Goal: Task Accomplishment & Management: Manage account settings

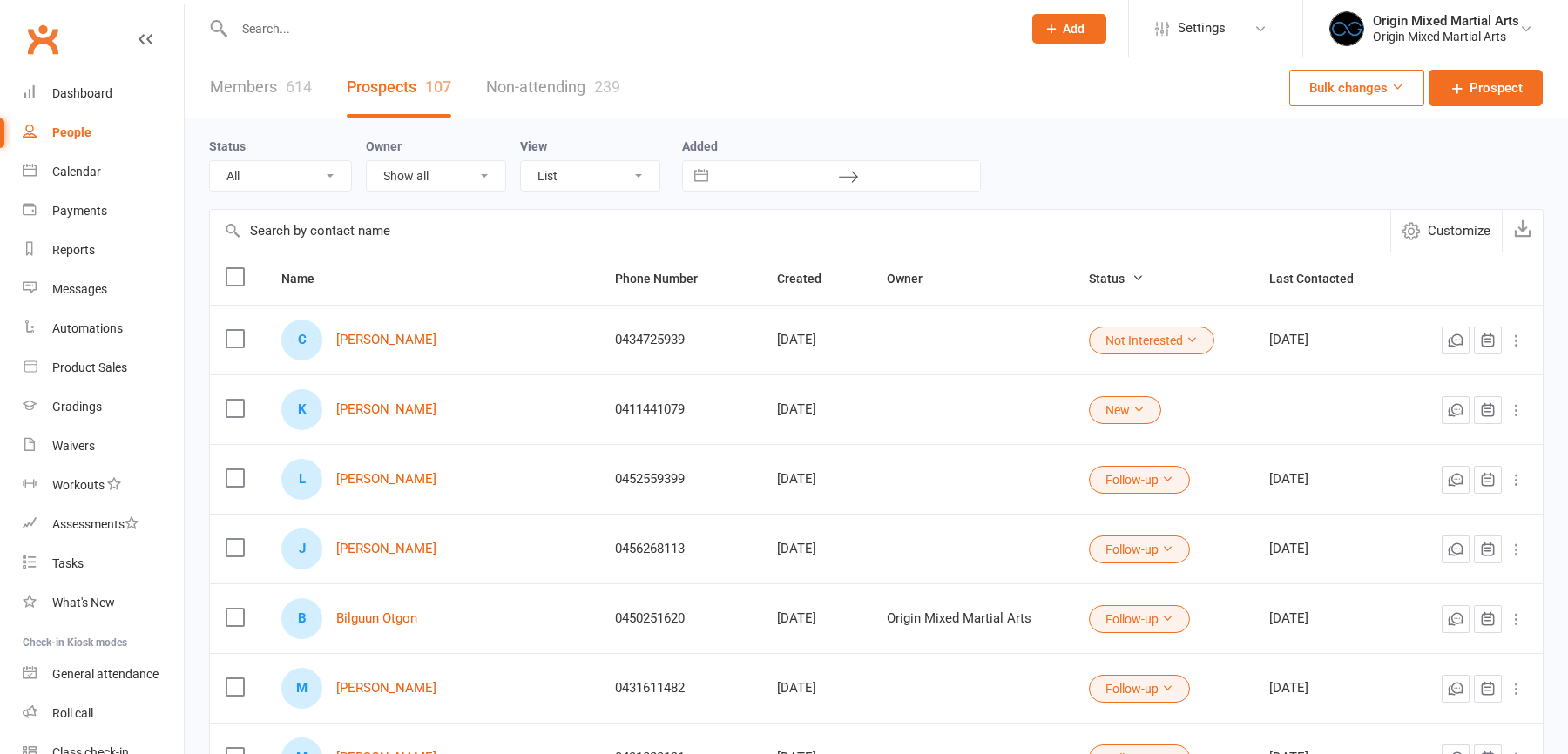
select select "100"
click at [353, 336] on link "Connor Mackie" at bounding box center [386, 340] width 101 height 15
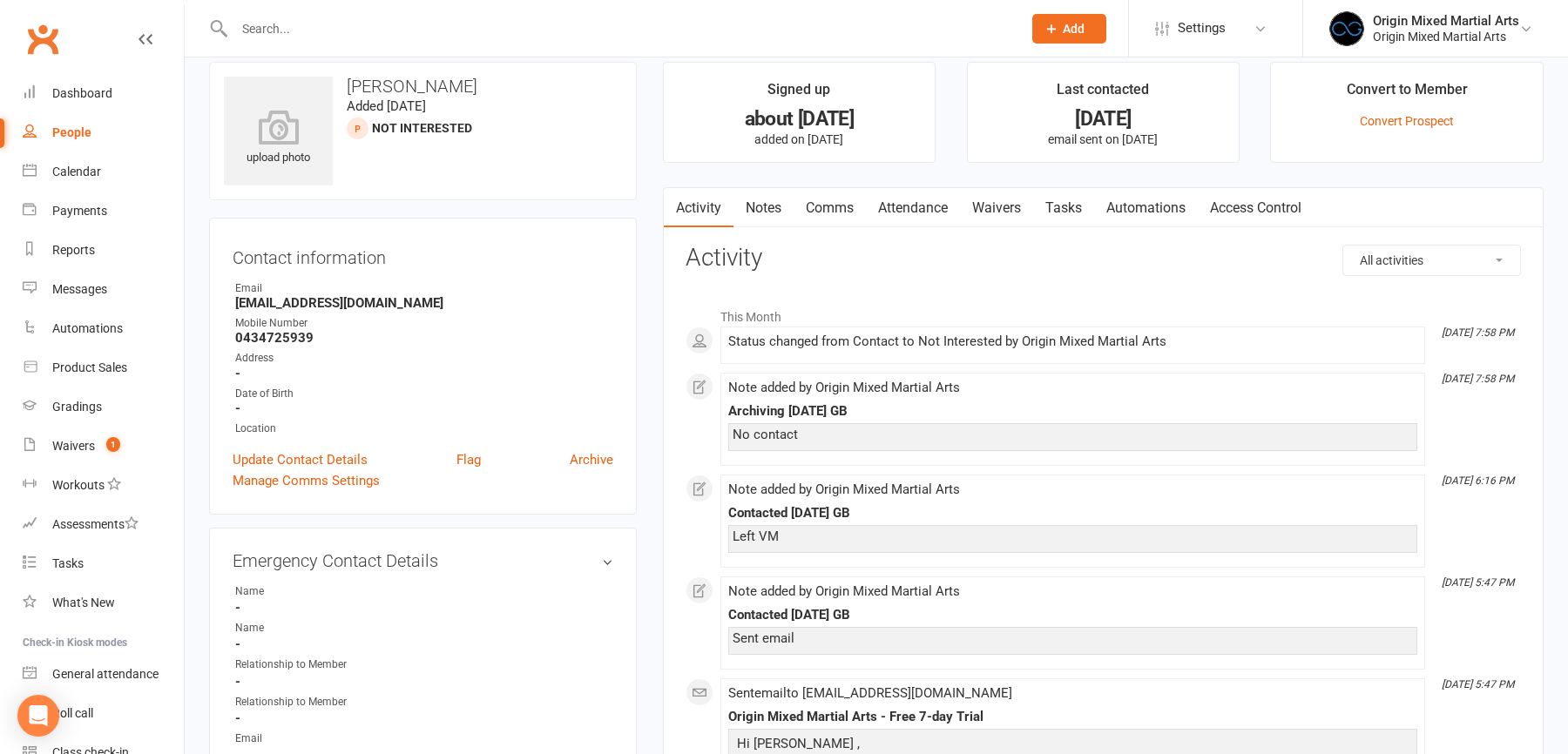
scroll to position [26, 0]
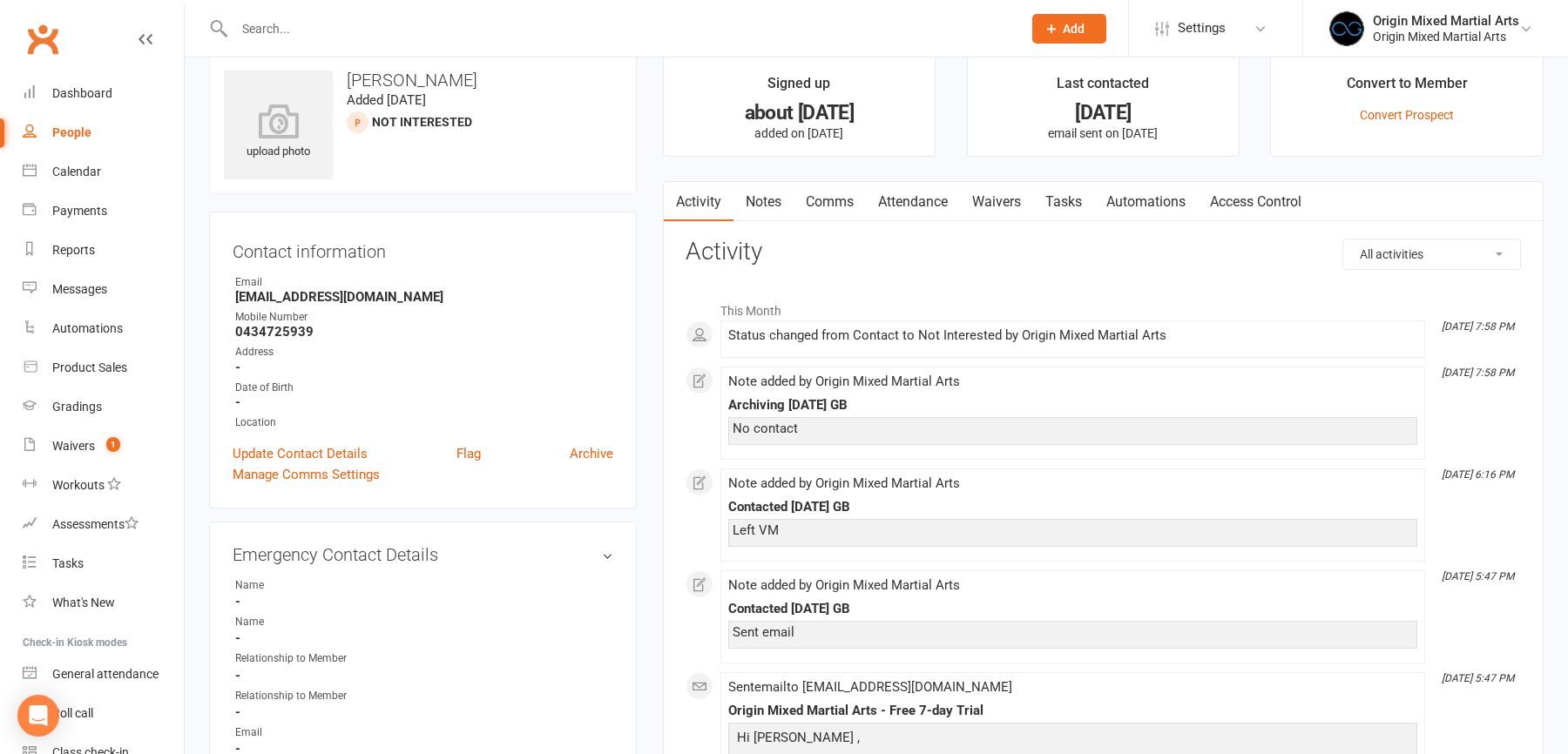
click at [81, 130] on div "People" at bounding box center [72, 133] width 39 height 14
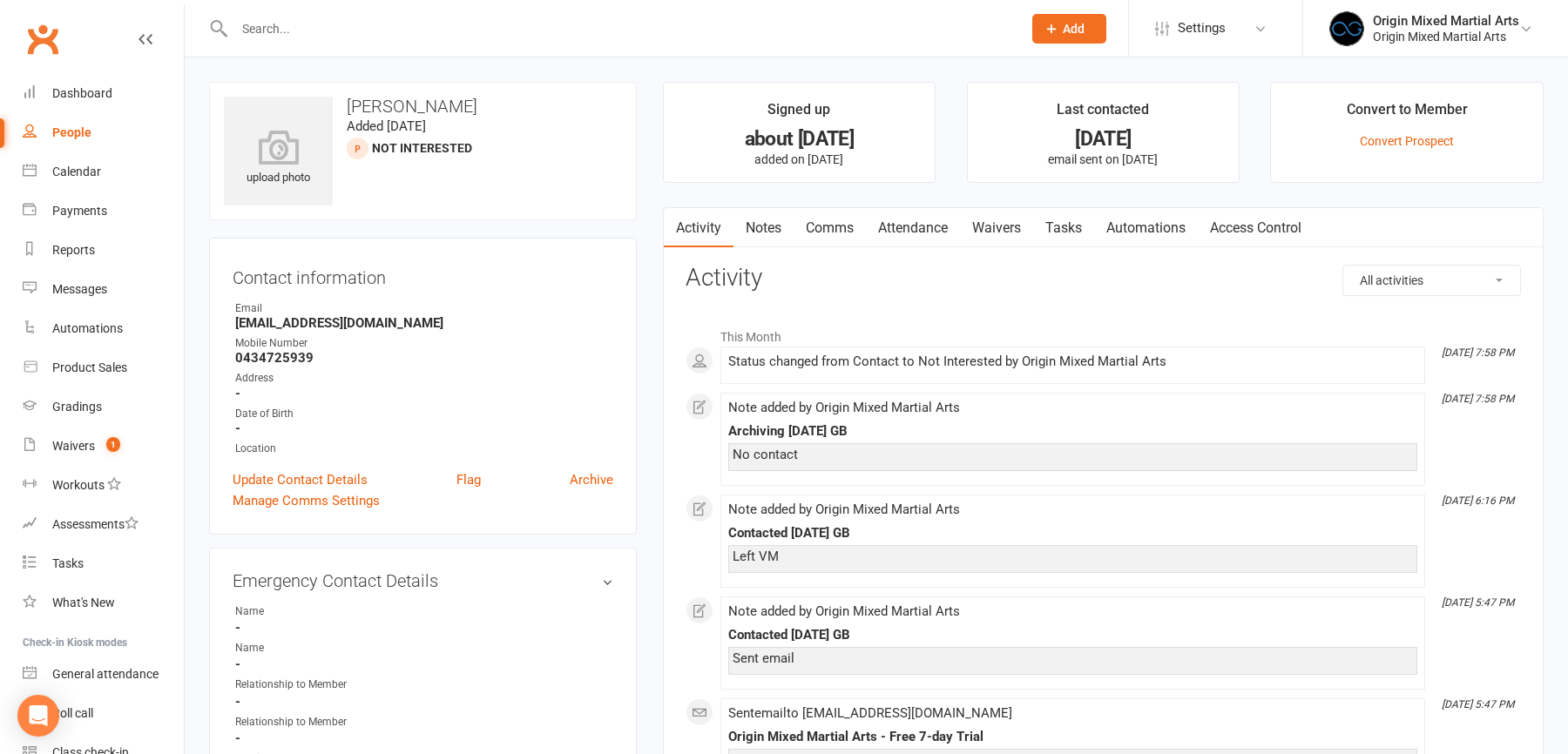
select select "100"
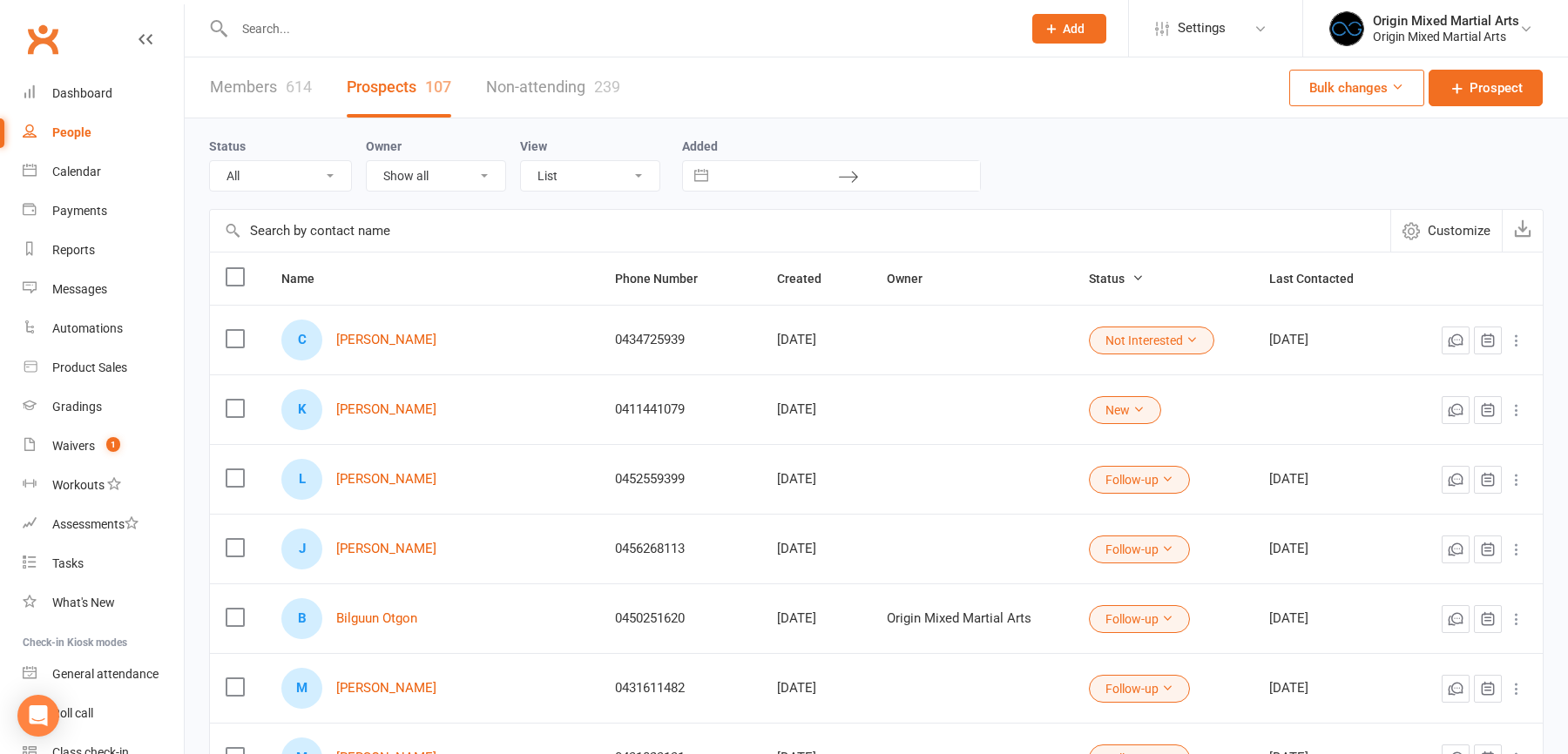
click at [334, 25] on input "text" at bounding box center [619, 28] width 781 height 24
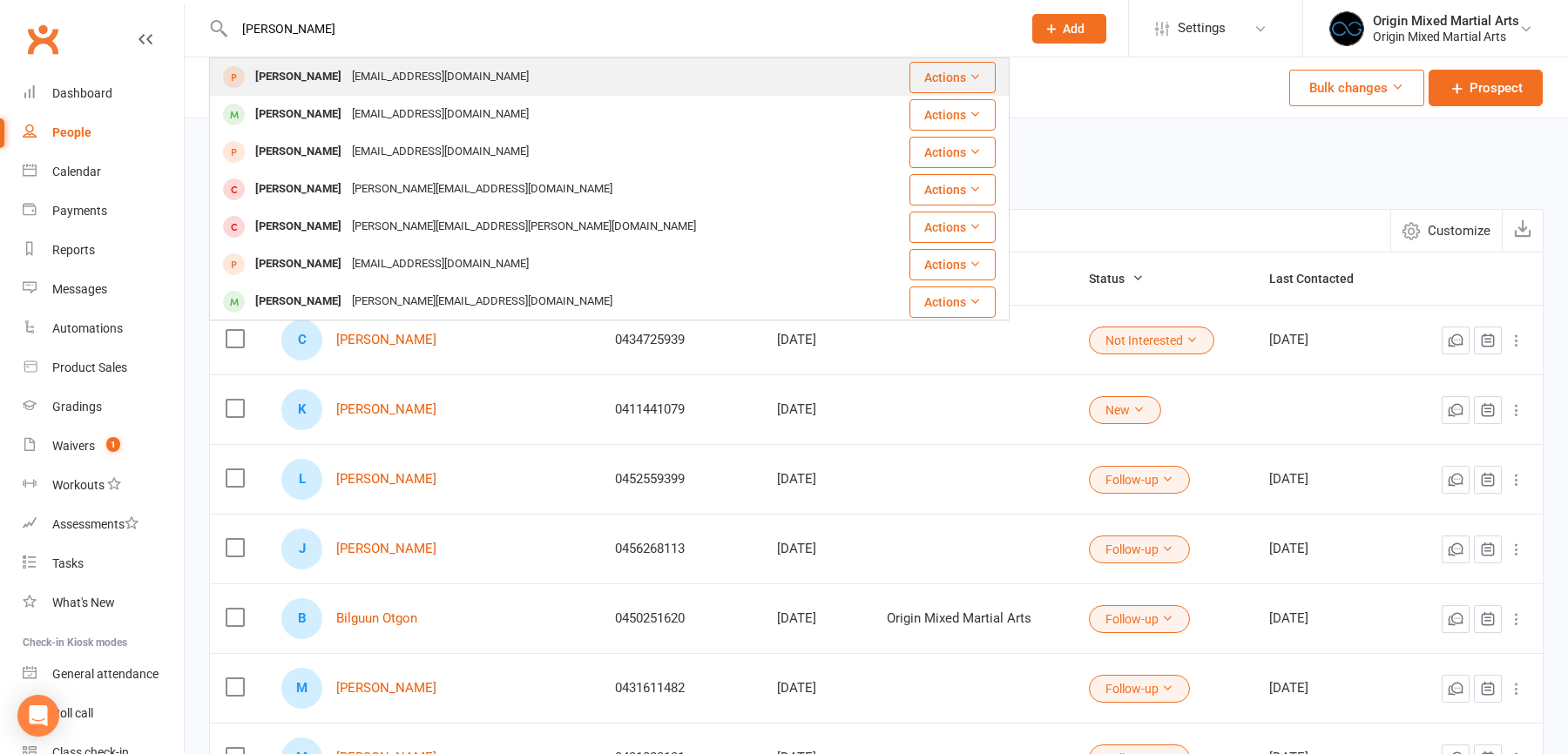
type input "james cutcl"
click at [346, 85] on div "cuttytime96@gmail.com" at bounding box center [440, 77] width 187 height 25
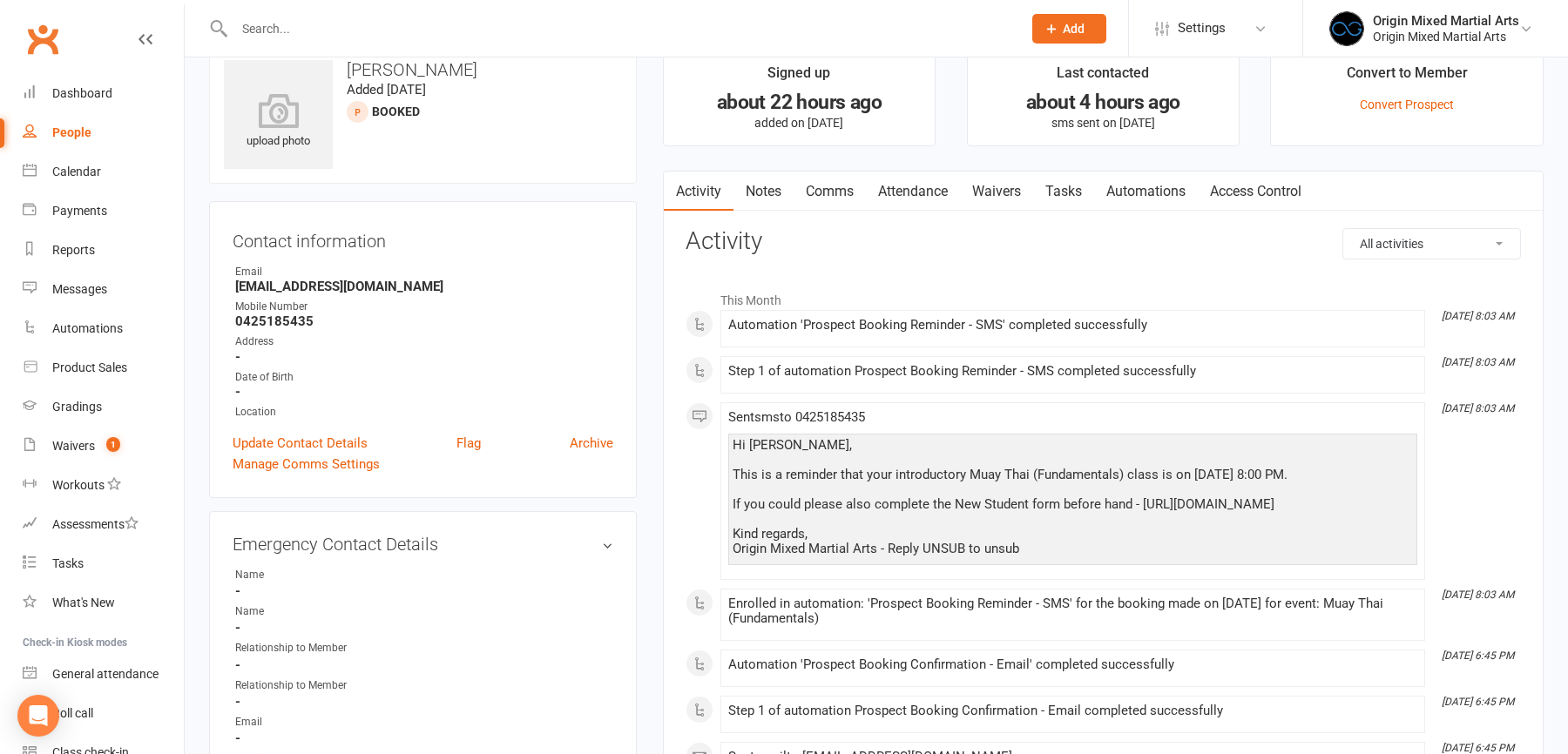
scroll to position [39, 0]
click at [900, 178] on link "Attendance" at bounding box center [914, 189] width 94 height 40
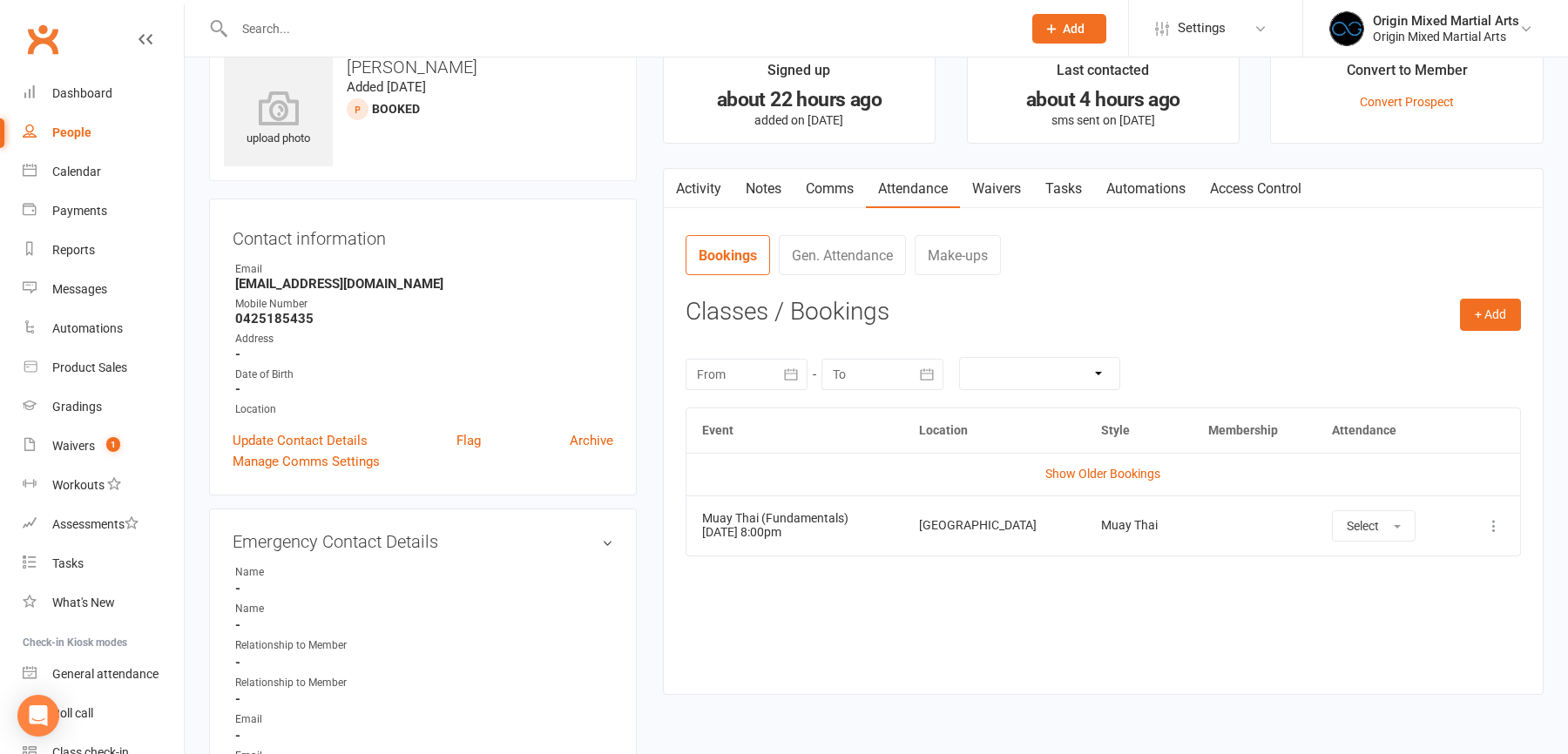
click at [248, 19] on input "text" at bounding box center [619, 28] width 781 height 24
click at [73, 142] on link "People" at bounding box center [102, 133] width 161 height 39
select select "100"
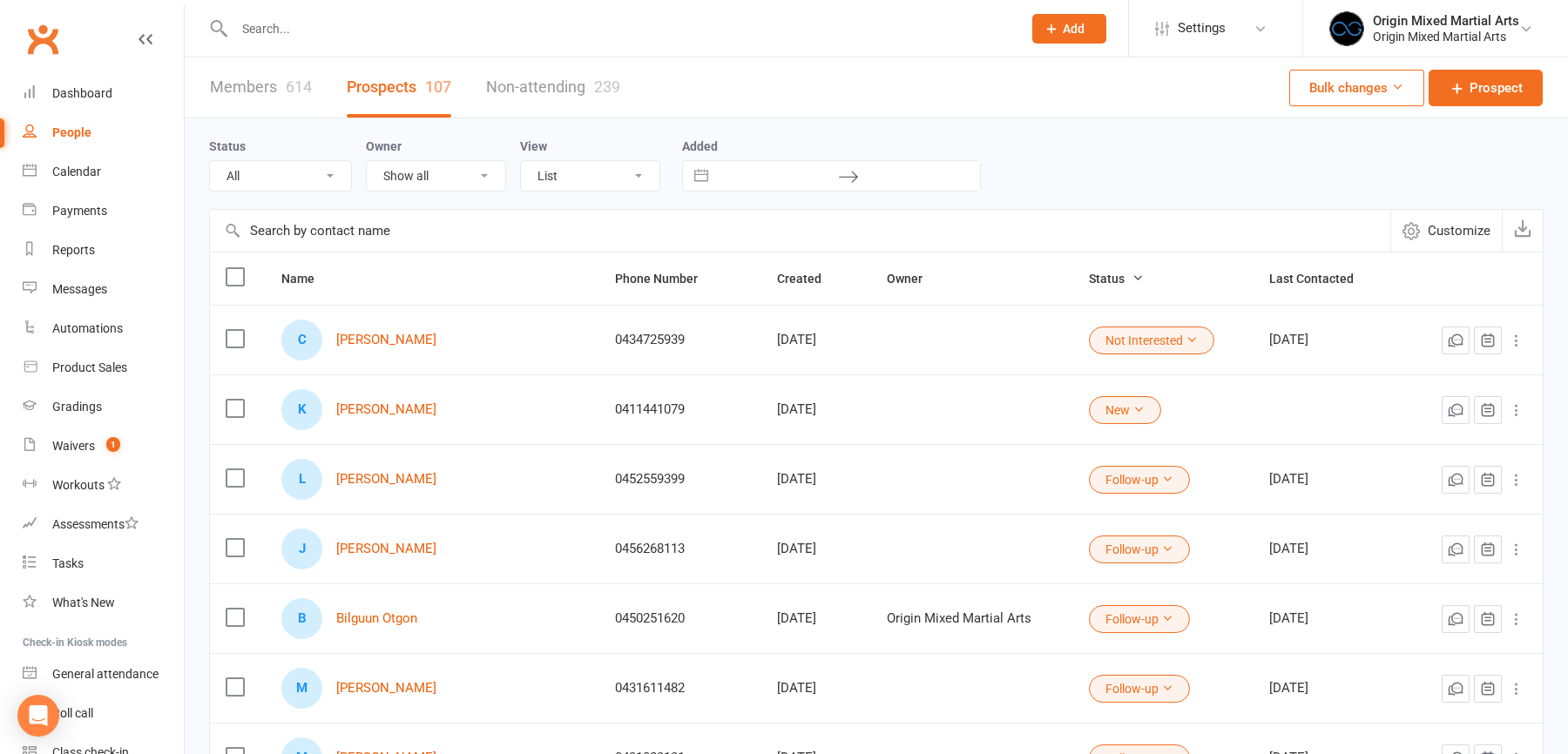
click at [581, 83] on link "Non-attending 239" at bounding box center [553, 88] width 134 height 61
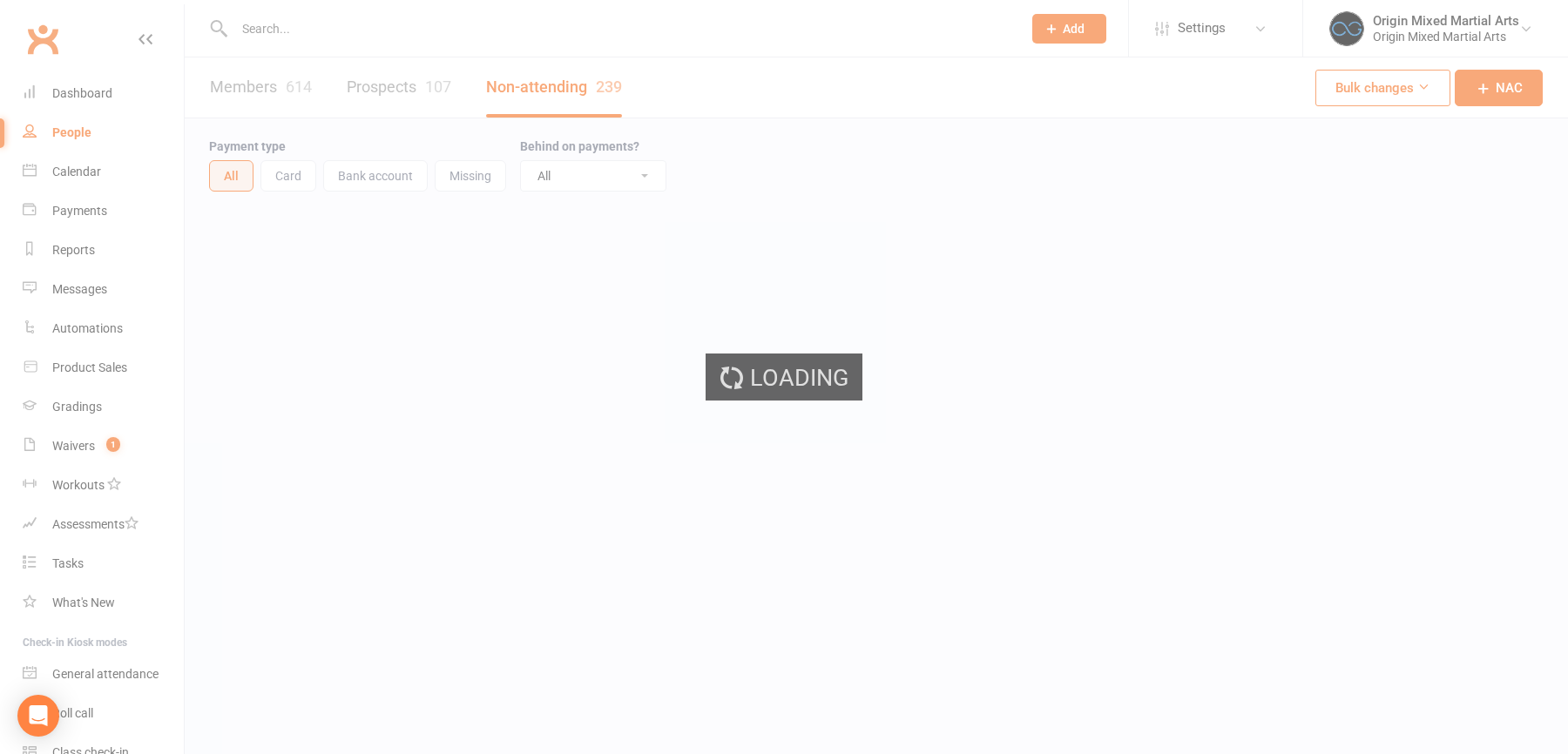
select select "25"
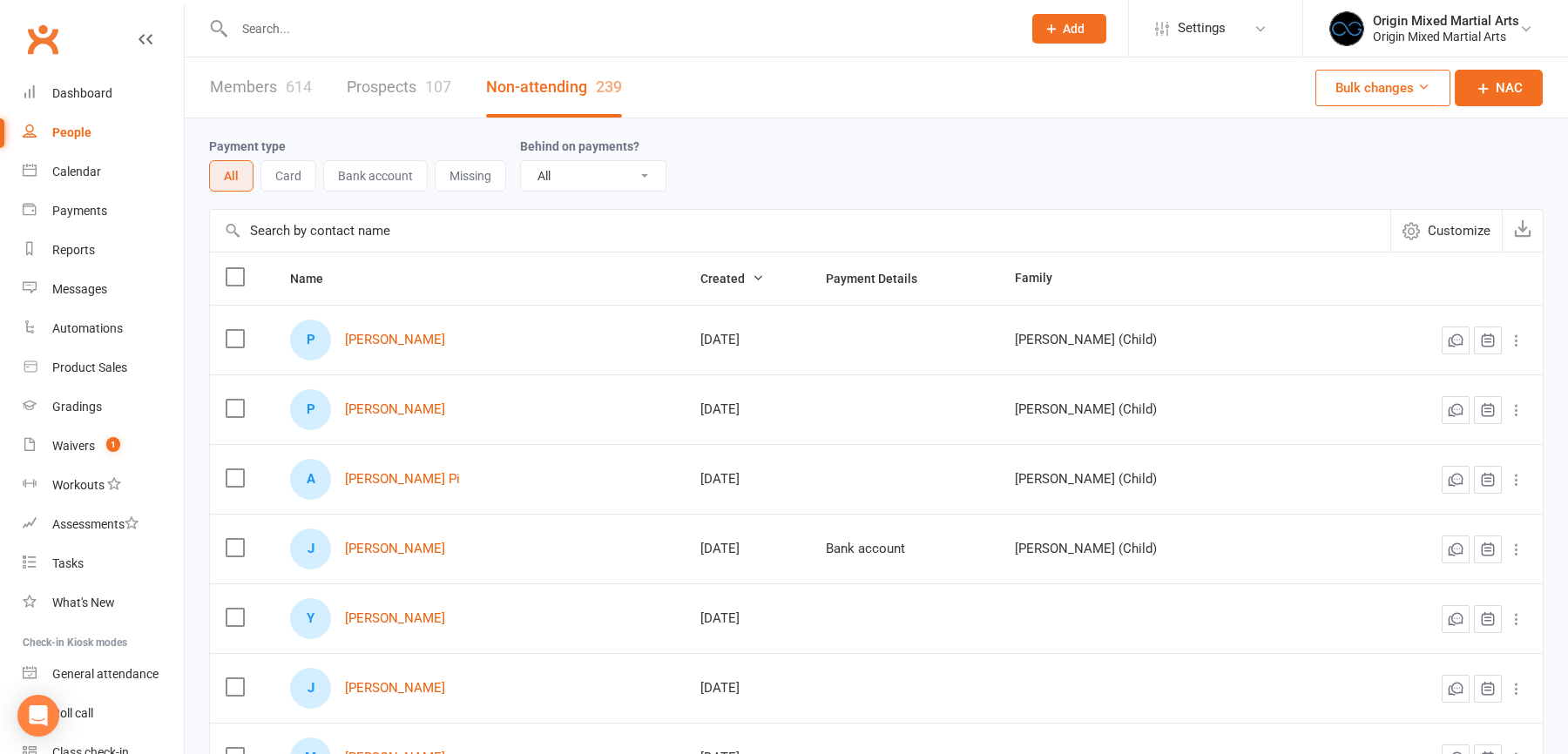
click at [378, 232] on input "text" at bounding box center [800, 231] width 1181 height 42
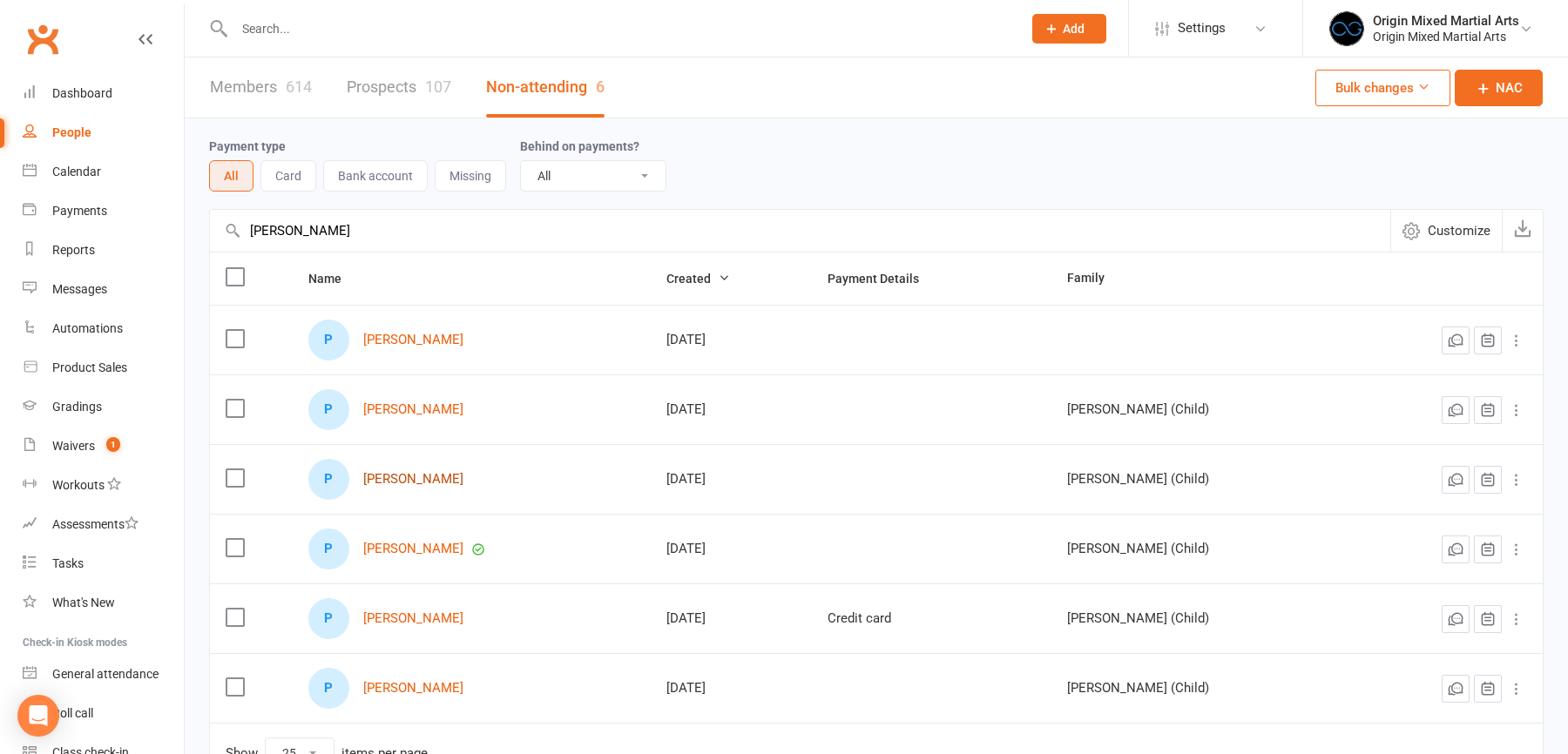
type input "peter"
click at [408, 477] on link "Peter Somers" at bounding box center [413, 479] width 101 height 15
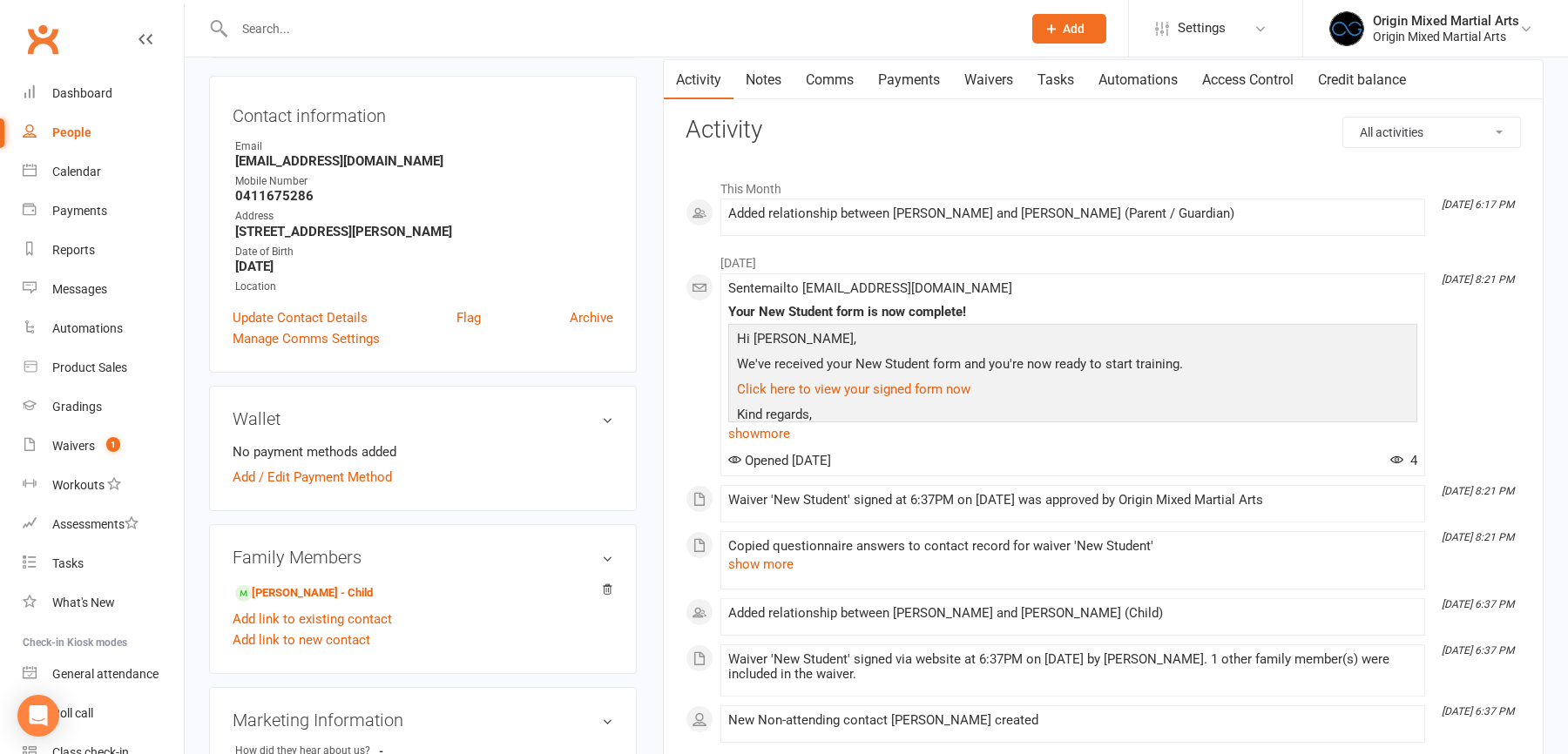
scroll to position [345, 0]
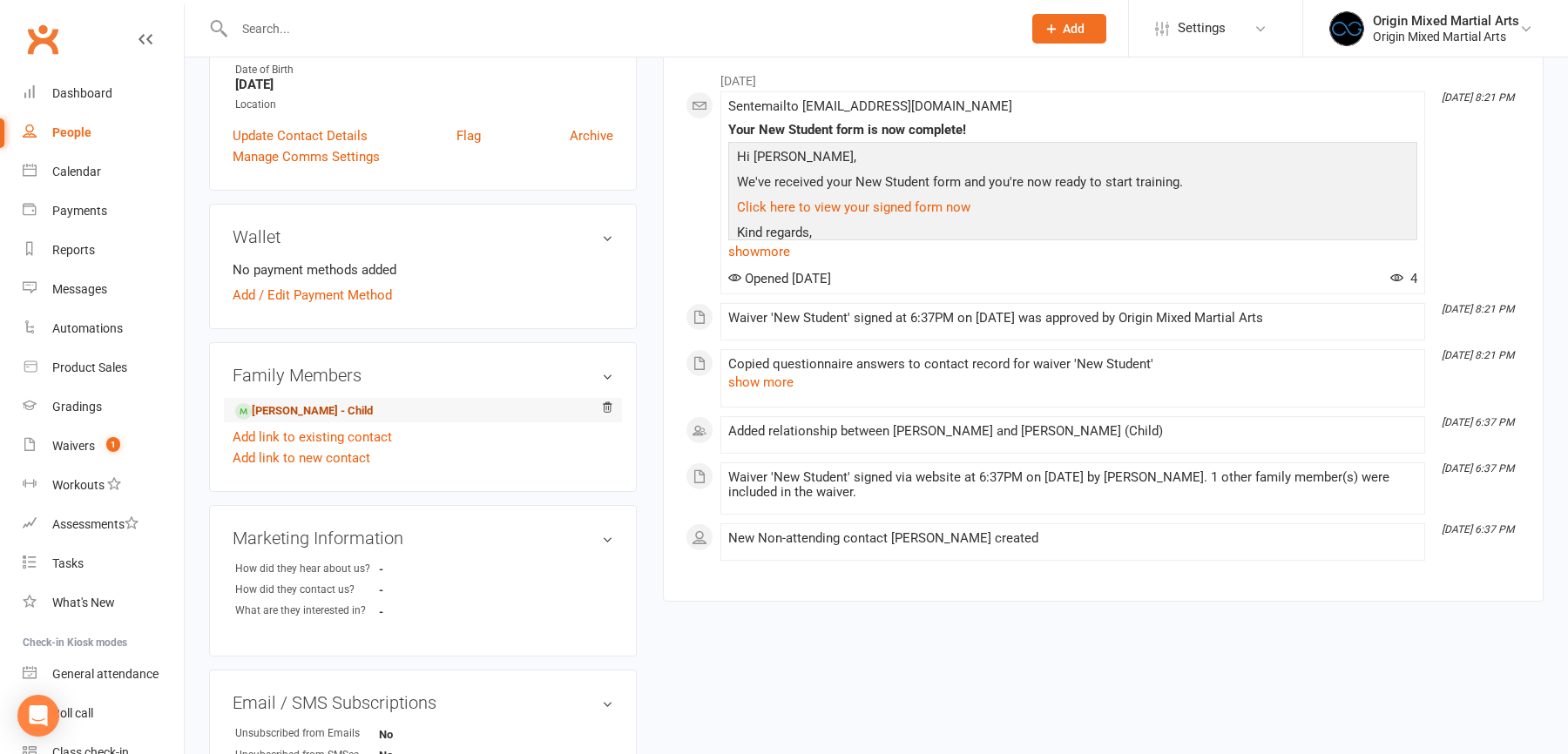
click at [301, 414] on link "Charlie Somers - Child" at bounding box center [304, 411] width 138 height 19
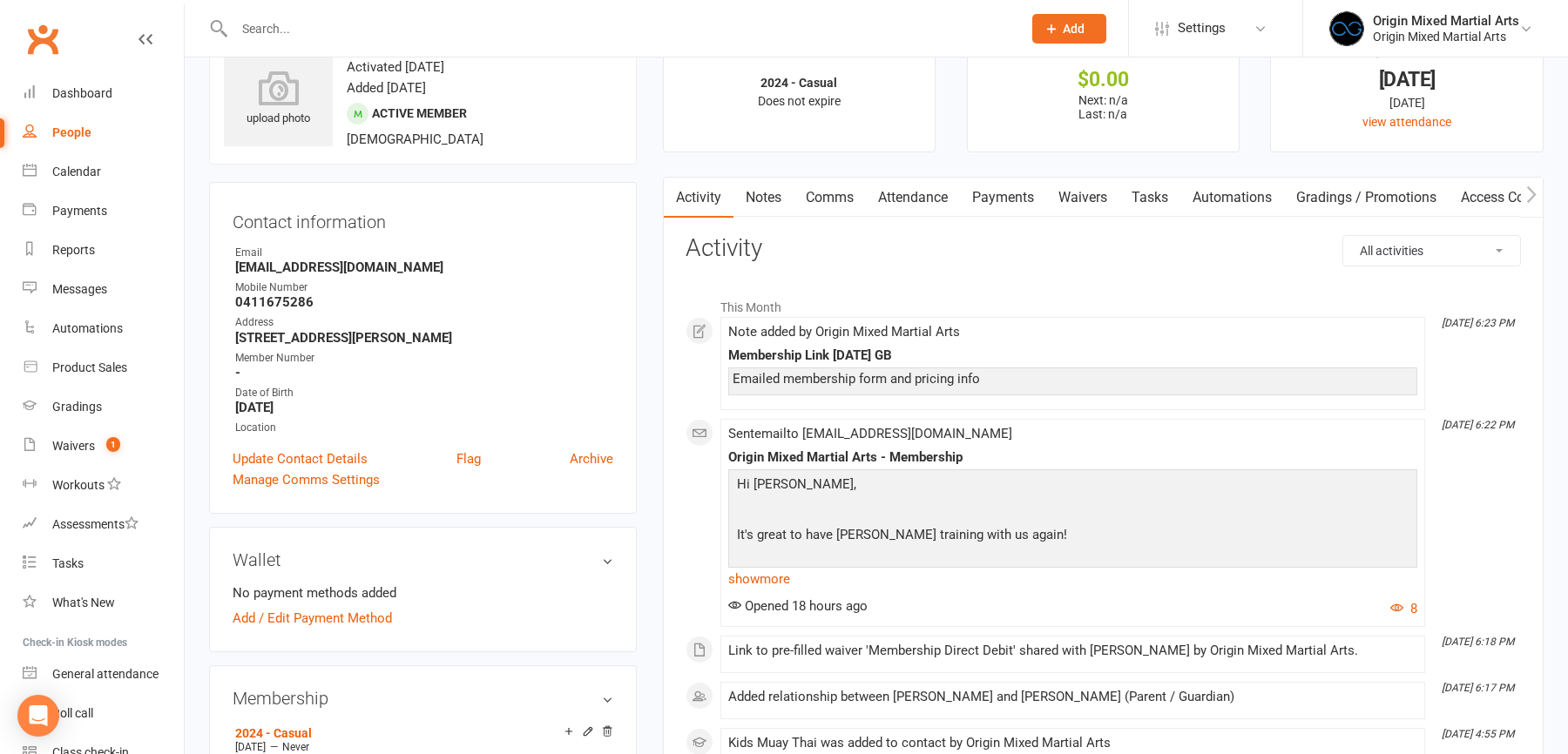
scroll to position [61, 0]
click at [759, 582] on link "show more" at bounding box center [1073, 577] width 689 height 24
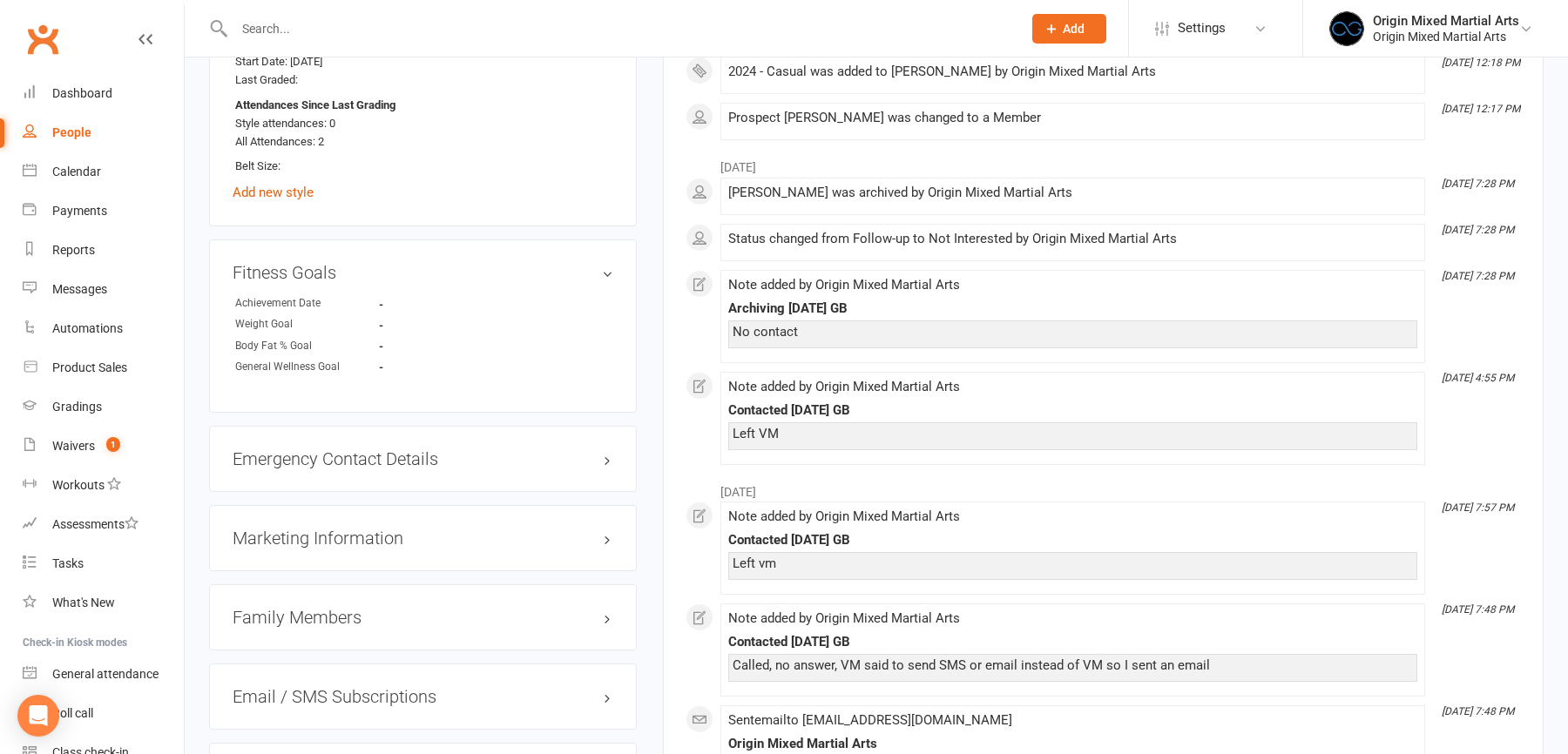
scroll to position [1250, 0]
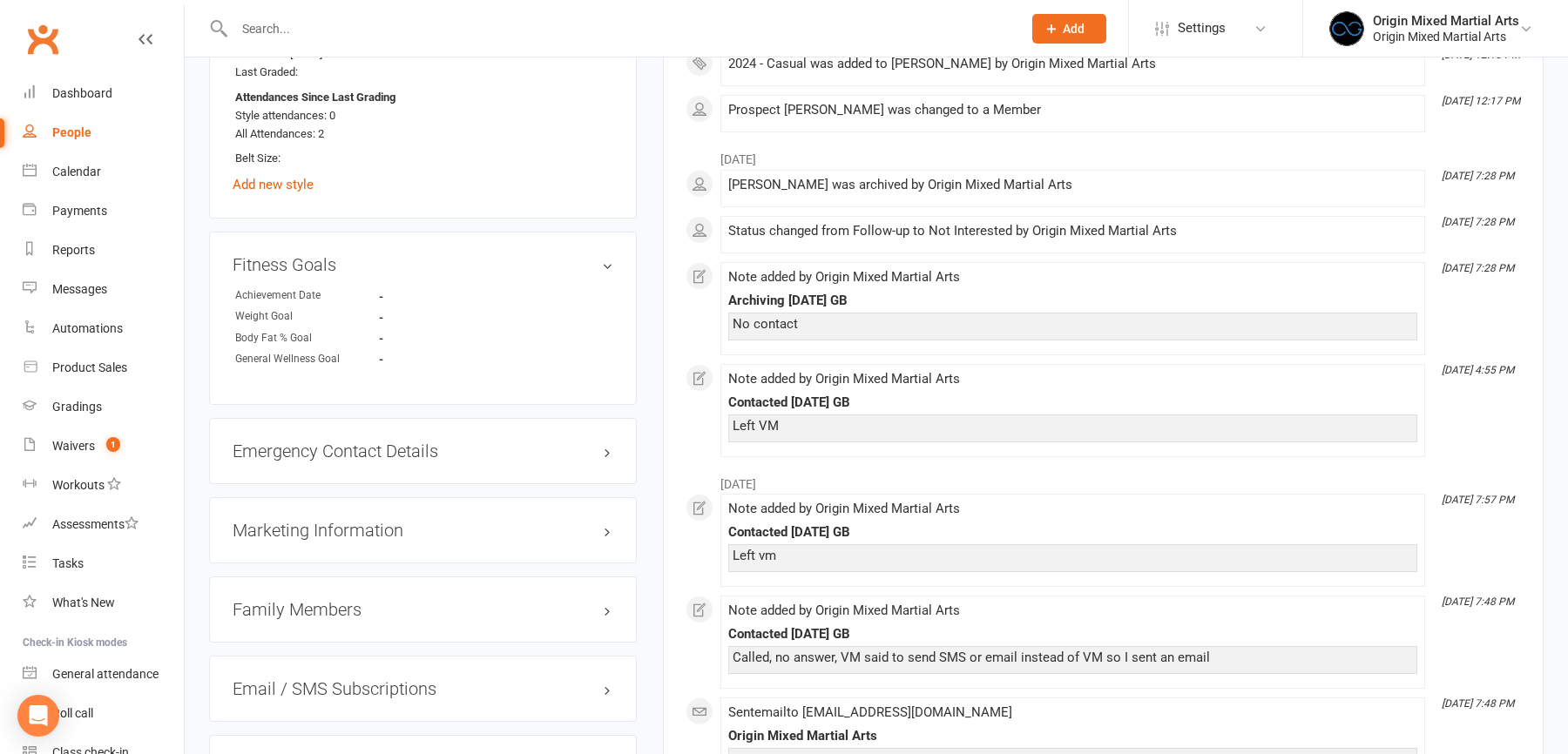
click at [327, 590] on div "Family Members" at bounding box center [423, 610] width 427 height 66
click at [327, 605] on h3 "Family Members" at bounding box center [423, 610] width 381 height 20
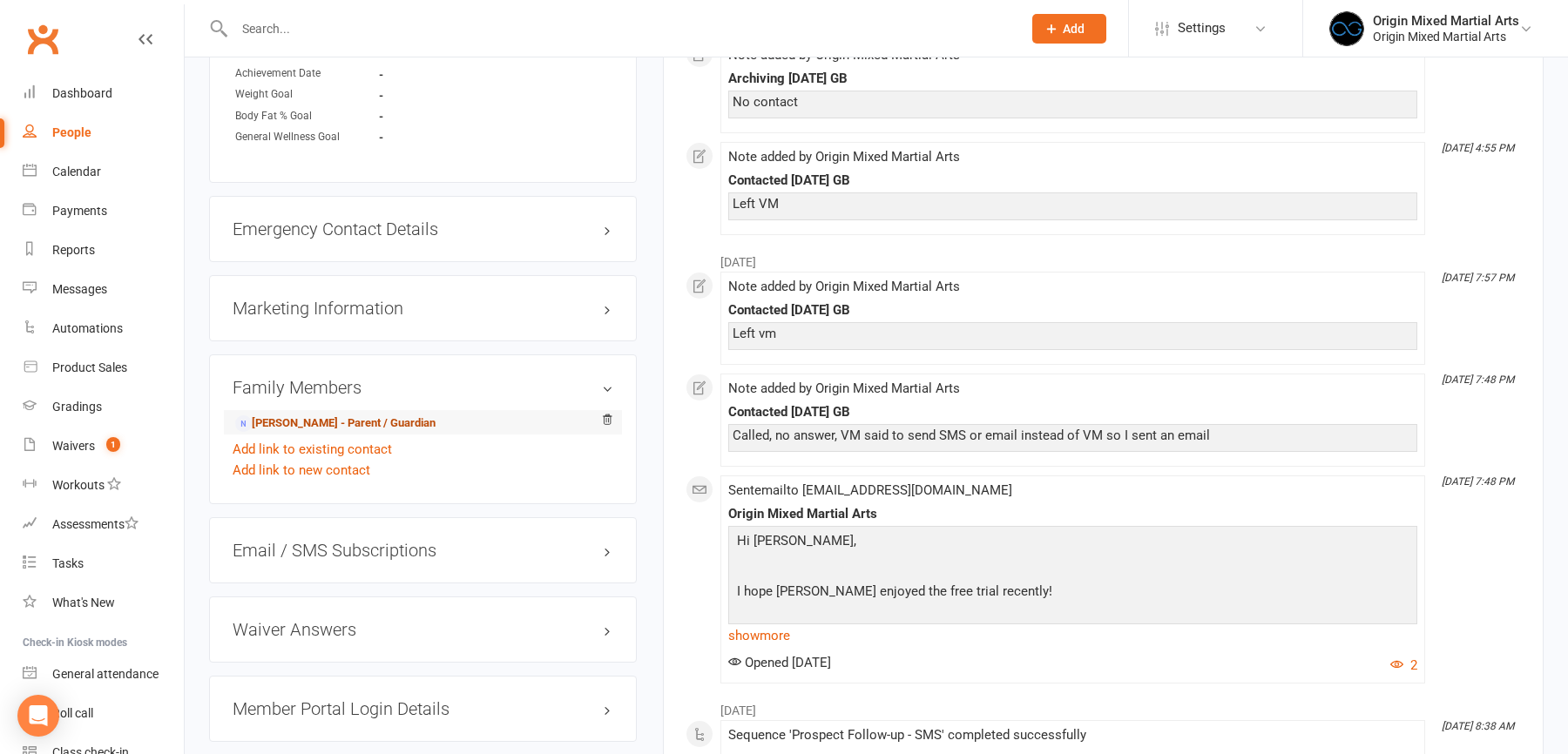
click at [350, 416] on link "Peter Somers - Parent / Guardian" at bounding box center [335, 424] width 200 height 19
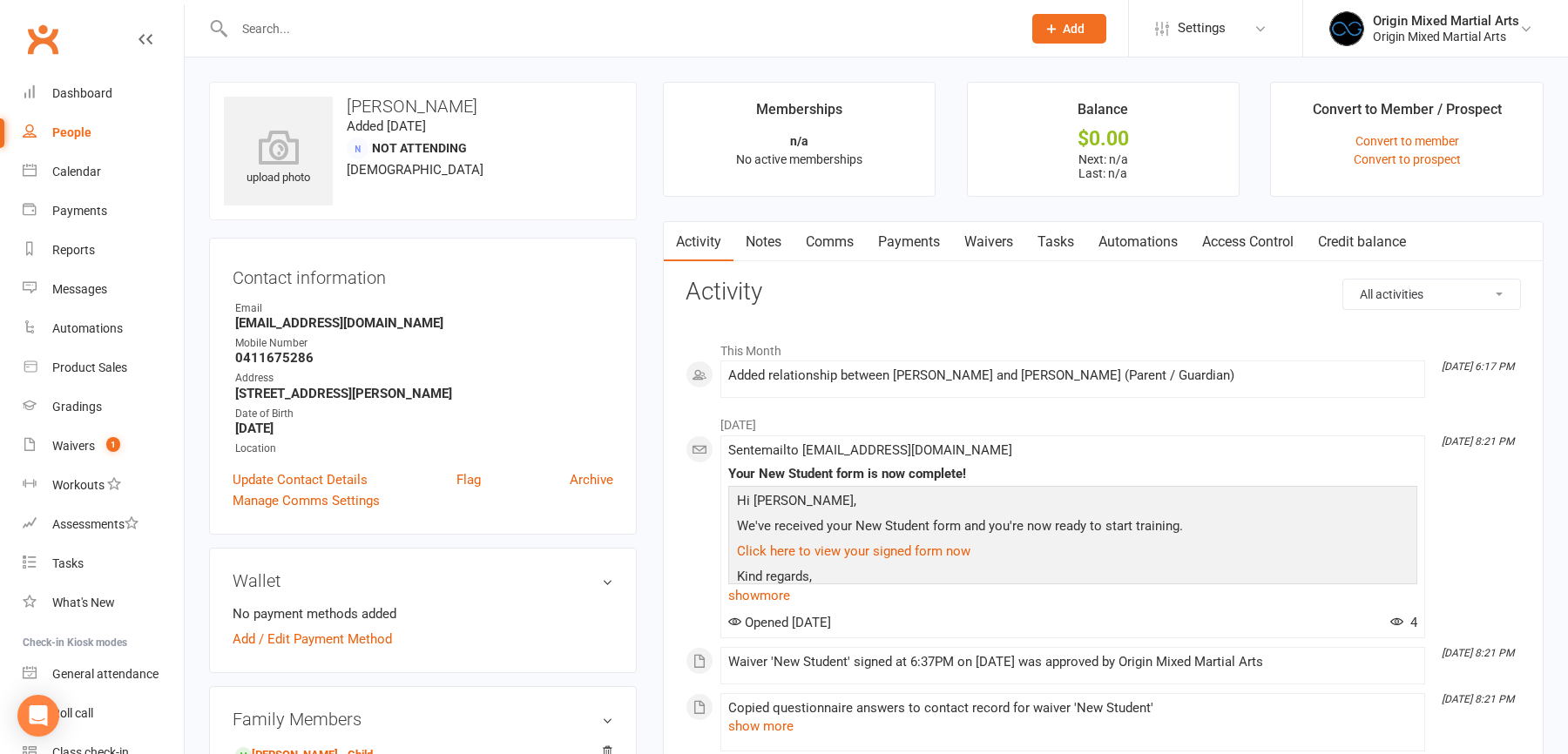
click at [70, 136] on div "People" at bounding box center [72, 133] width 39 height 14
select select "25"
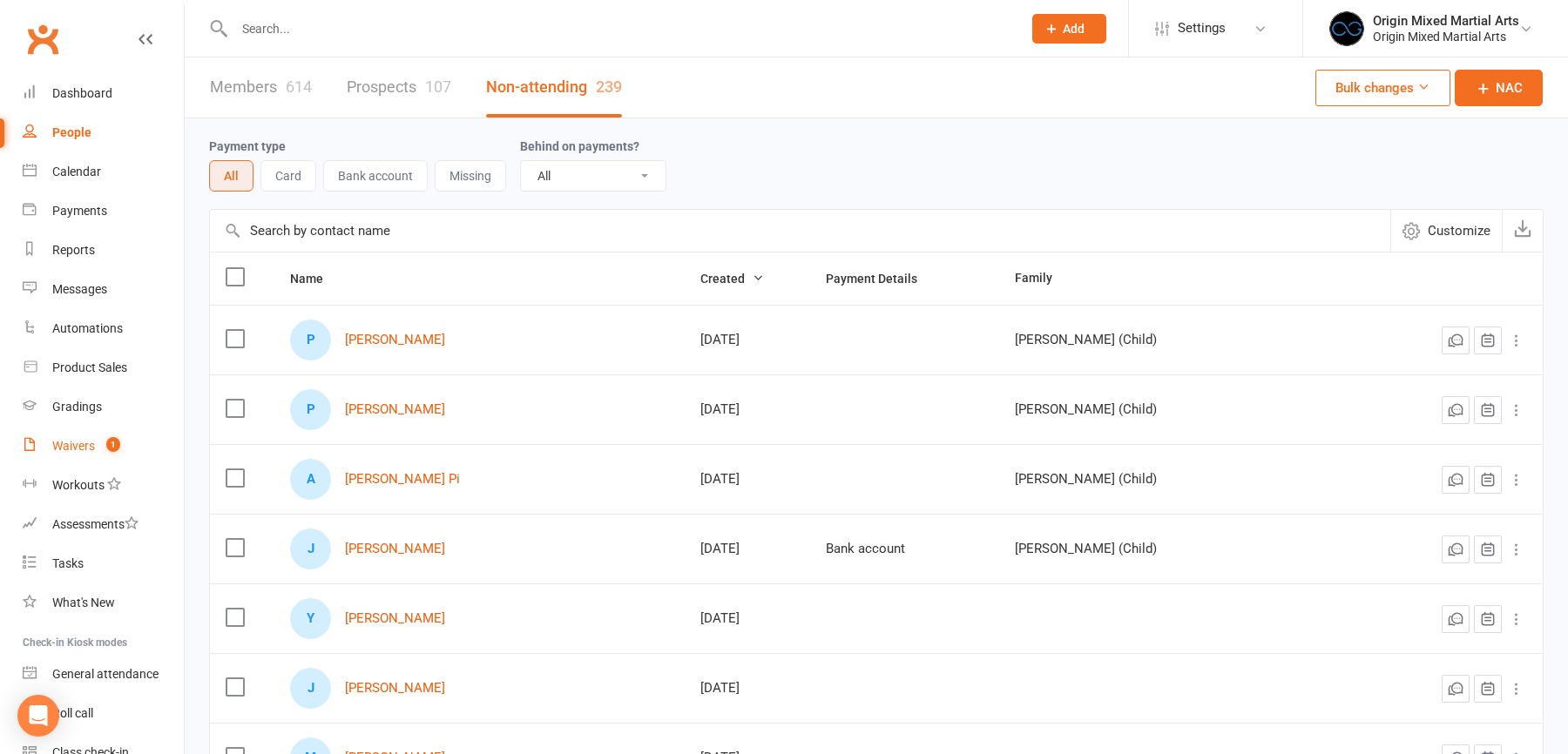
click at [85, 453] on link "Waivers 1" at bounding box center [102, 446] width 161 height 39
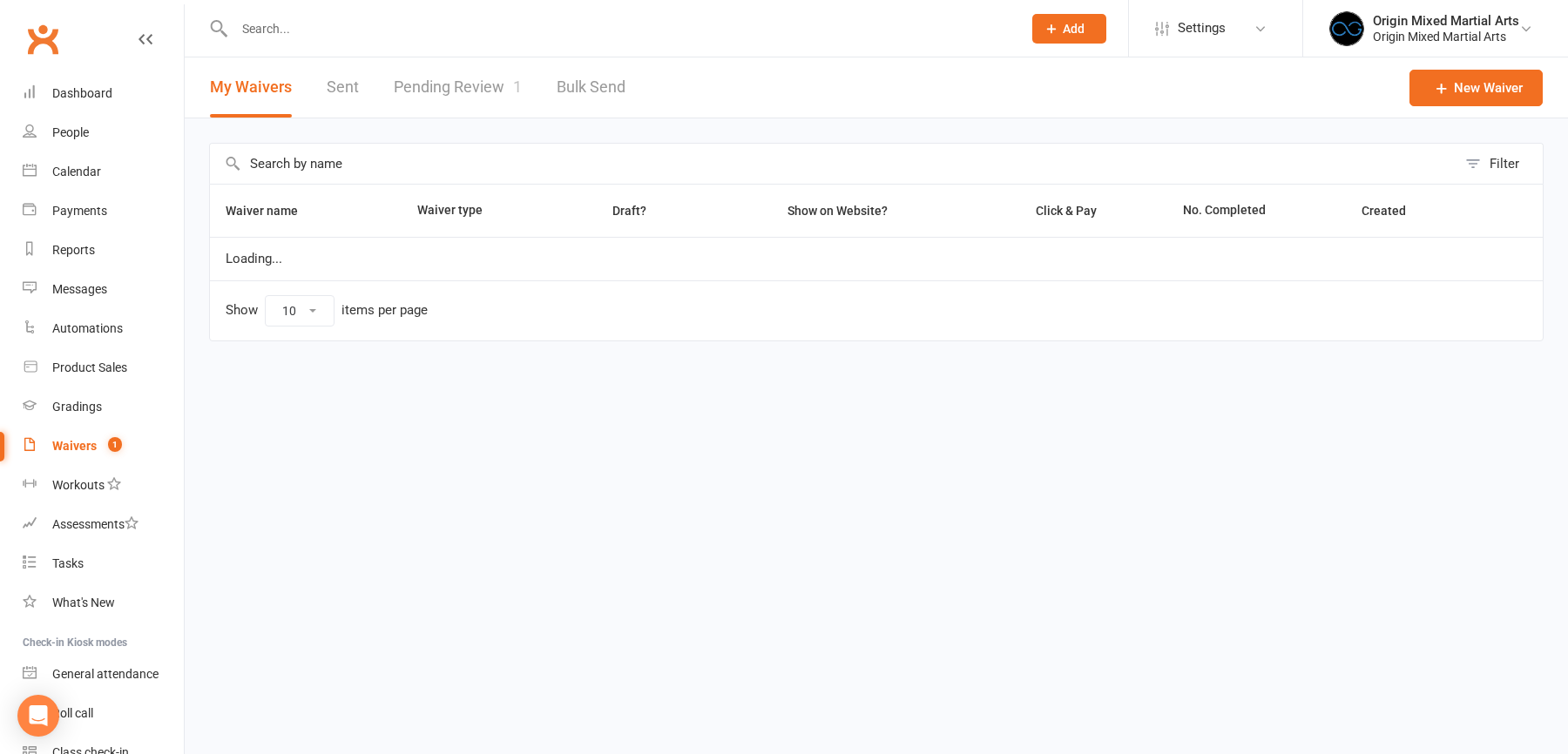
select select "100"
click at [485, 79] on link "Pending Review 1" at bounding box center [458, 88] width 128 height 61
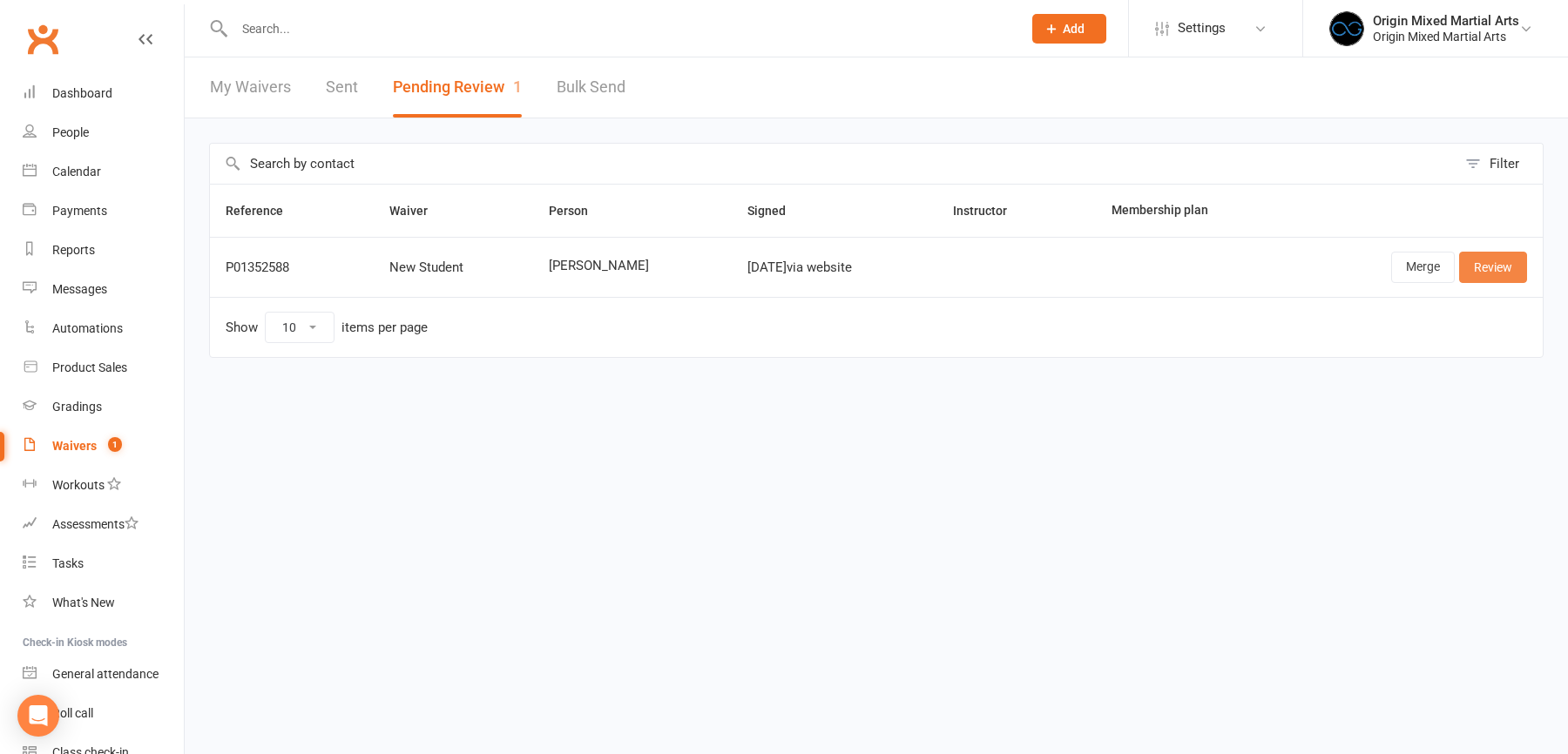
click at [1495, 268] on link "Review" at bounding box center [1493, 267] width 68 height 31
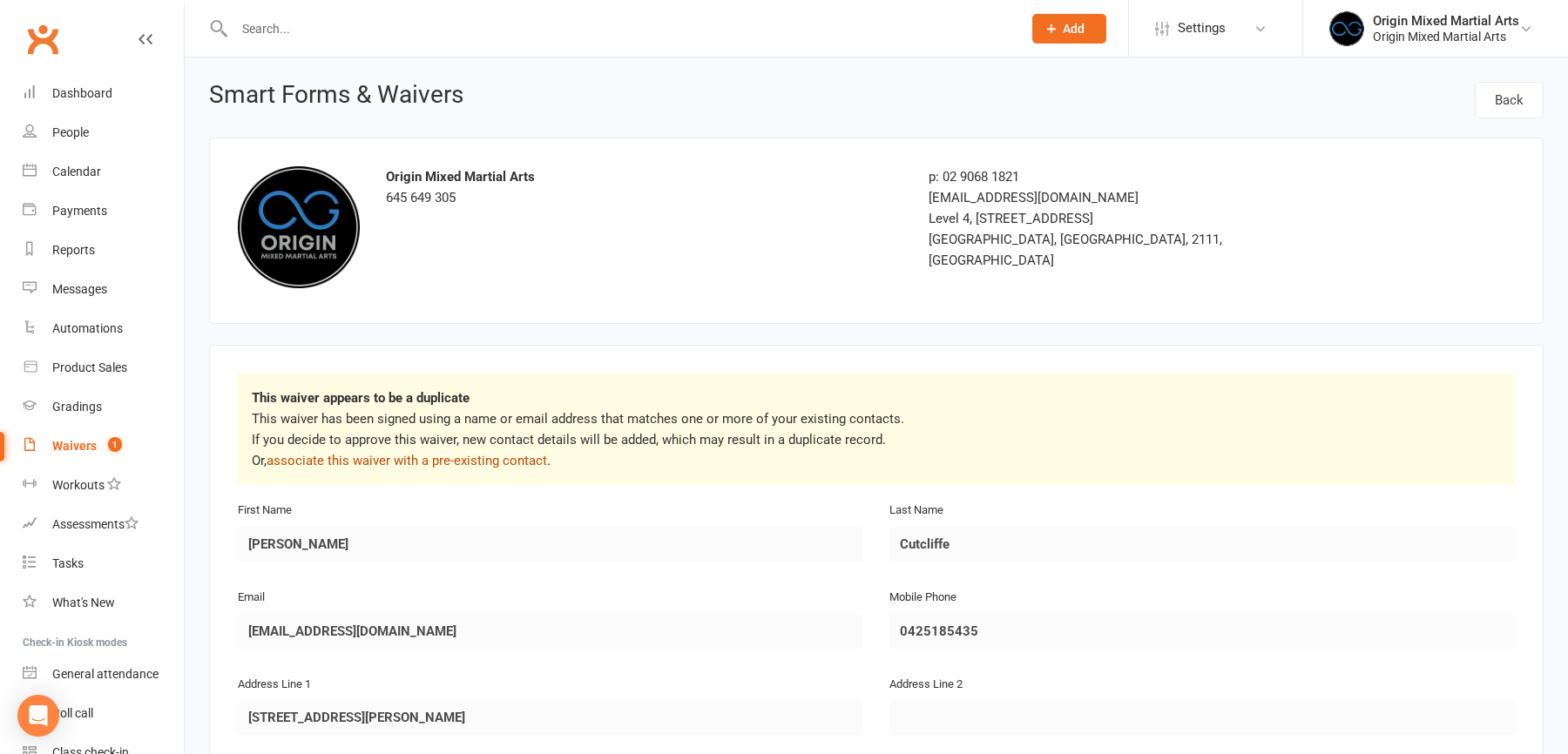
click at [419, 462] on link "associate this waiver with a pre-existing contact" at bounding box center [406, 461] width 280 height 16
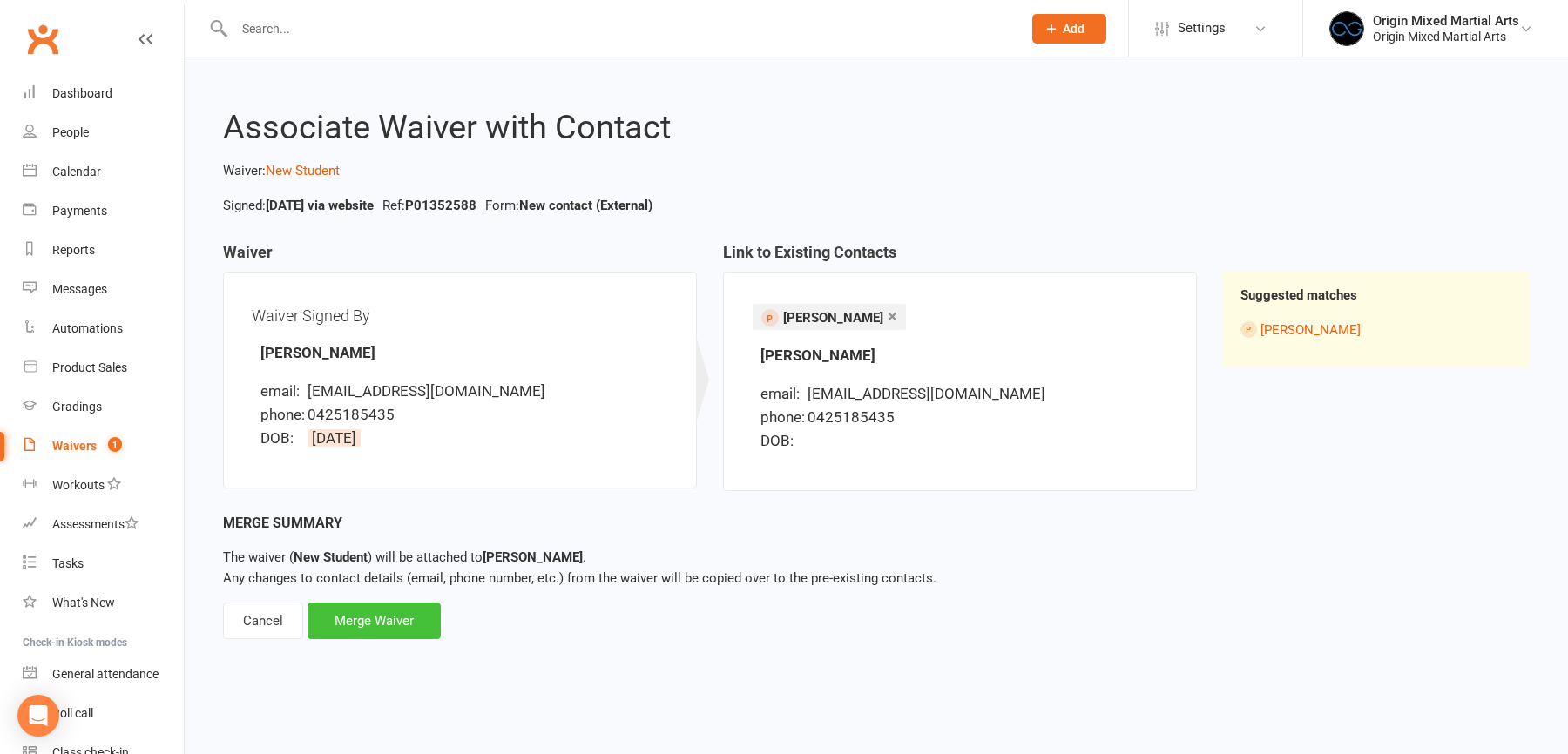
click at [389, 616] on div "Merge Waiver" at bounding box center [374, 620] width 134 height 36
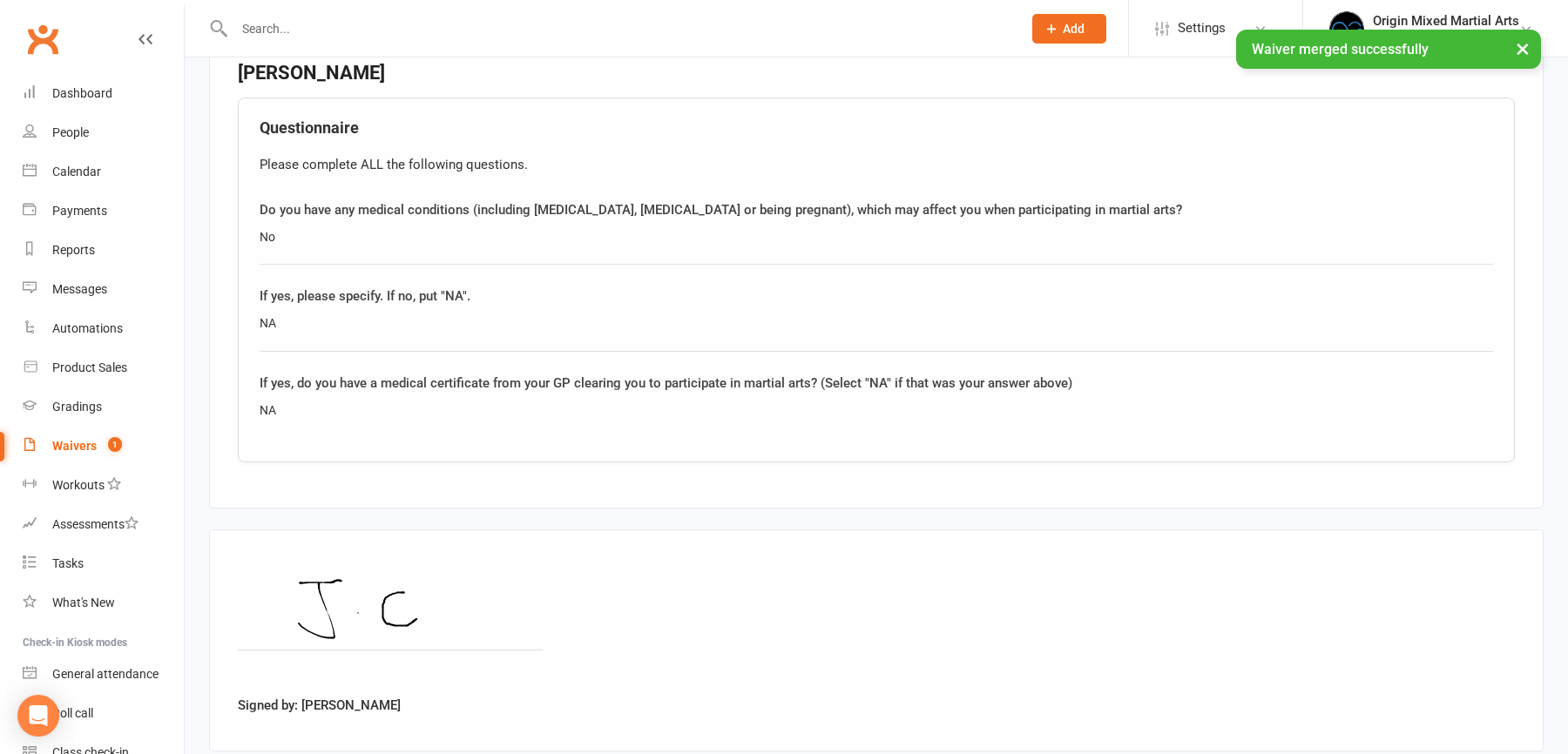
scroll to position [1306, 0]
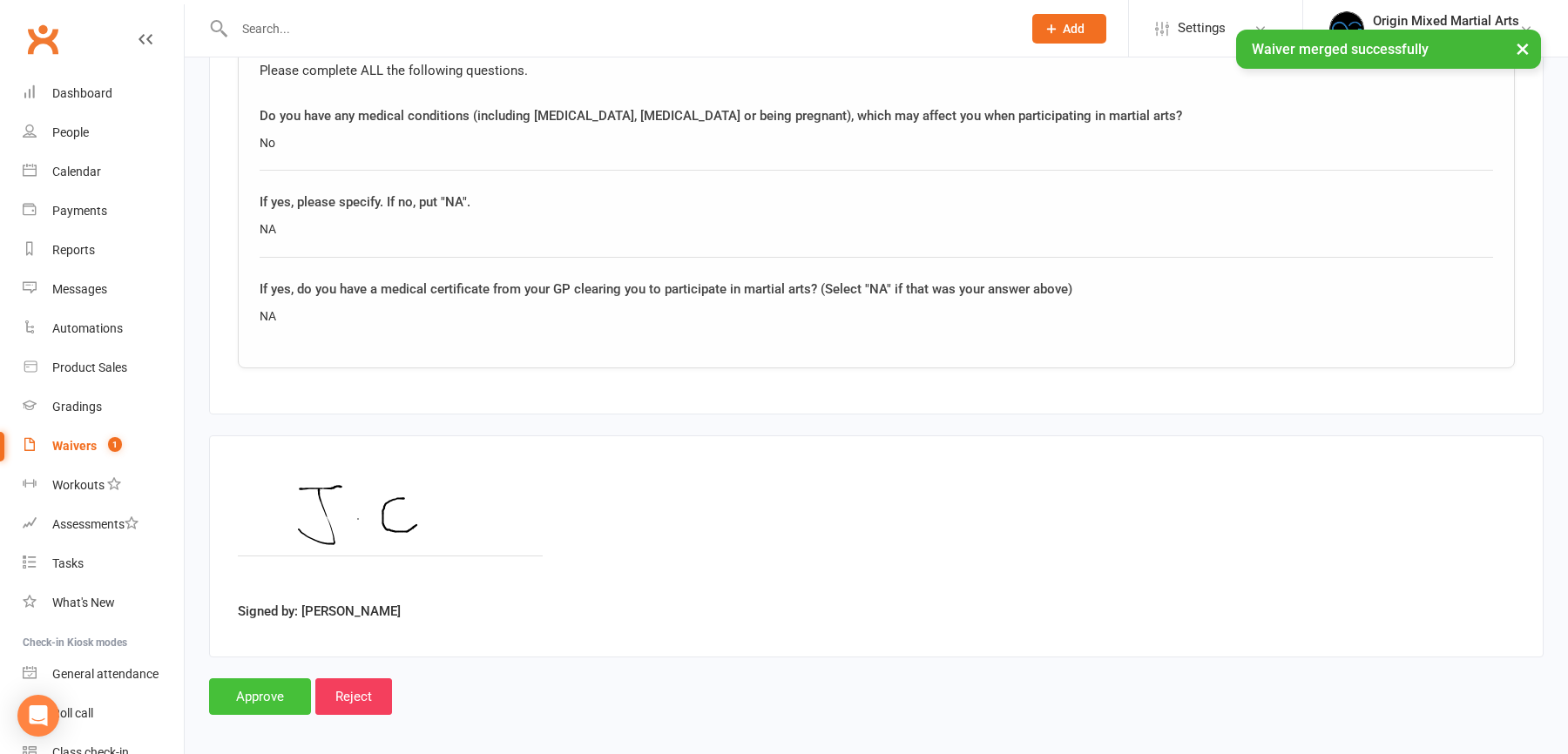
click at [269, 678] on input "Approve" at bounding box center [260, 696] width 102 height 36
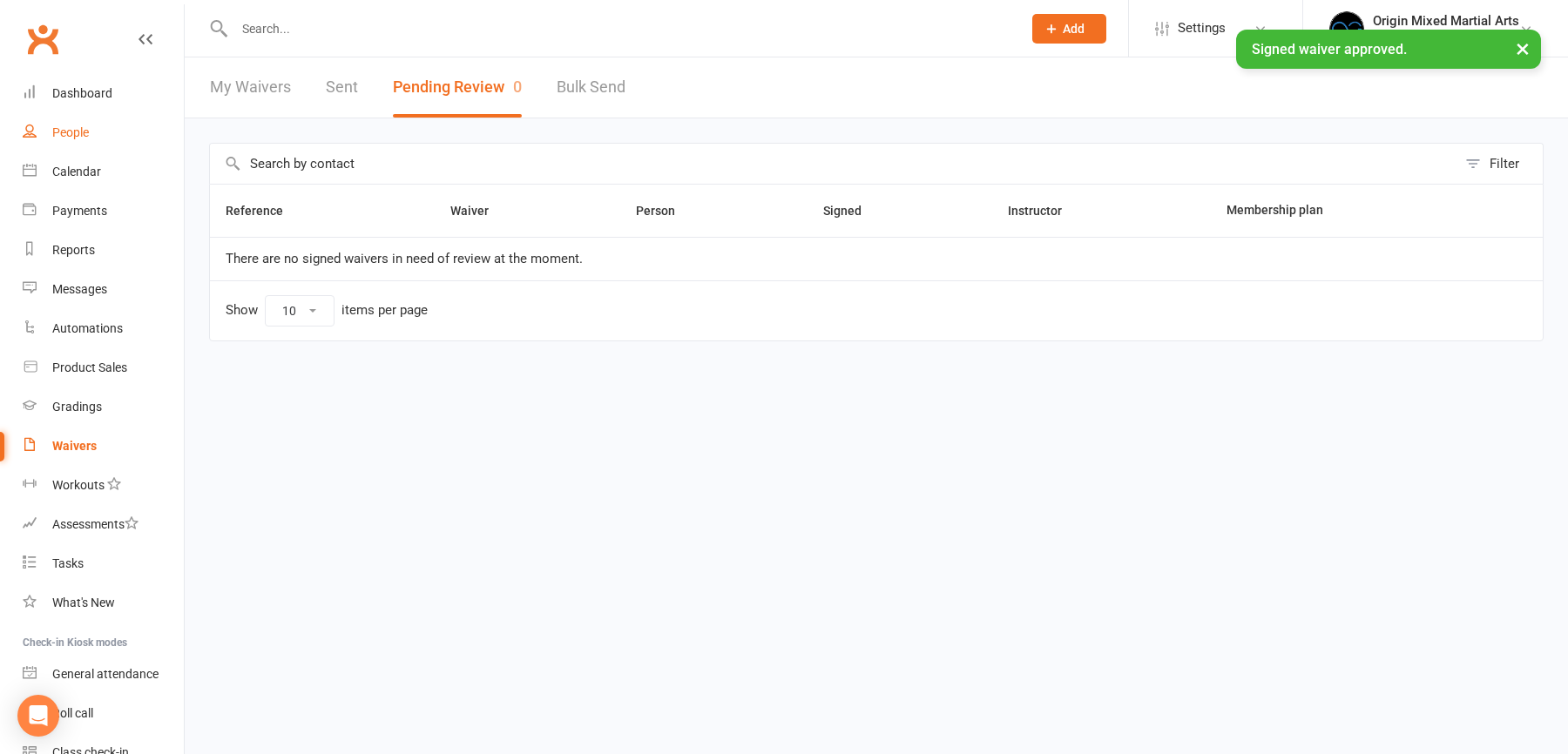
click at [70, 134] on div "People" at bounding box center [70, 133] width 37 height 14
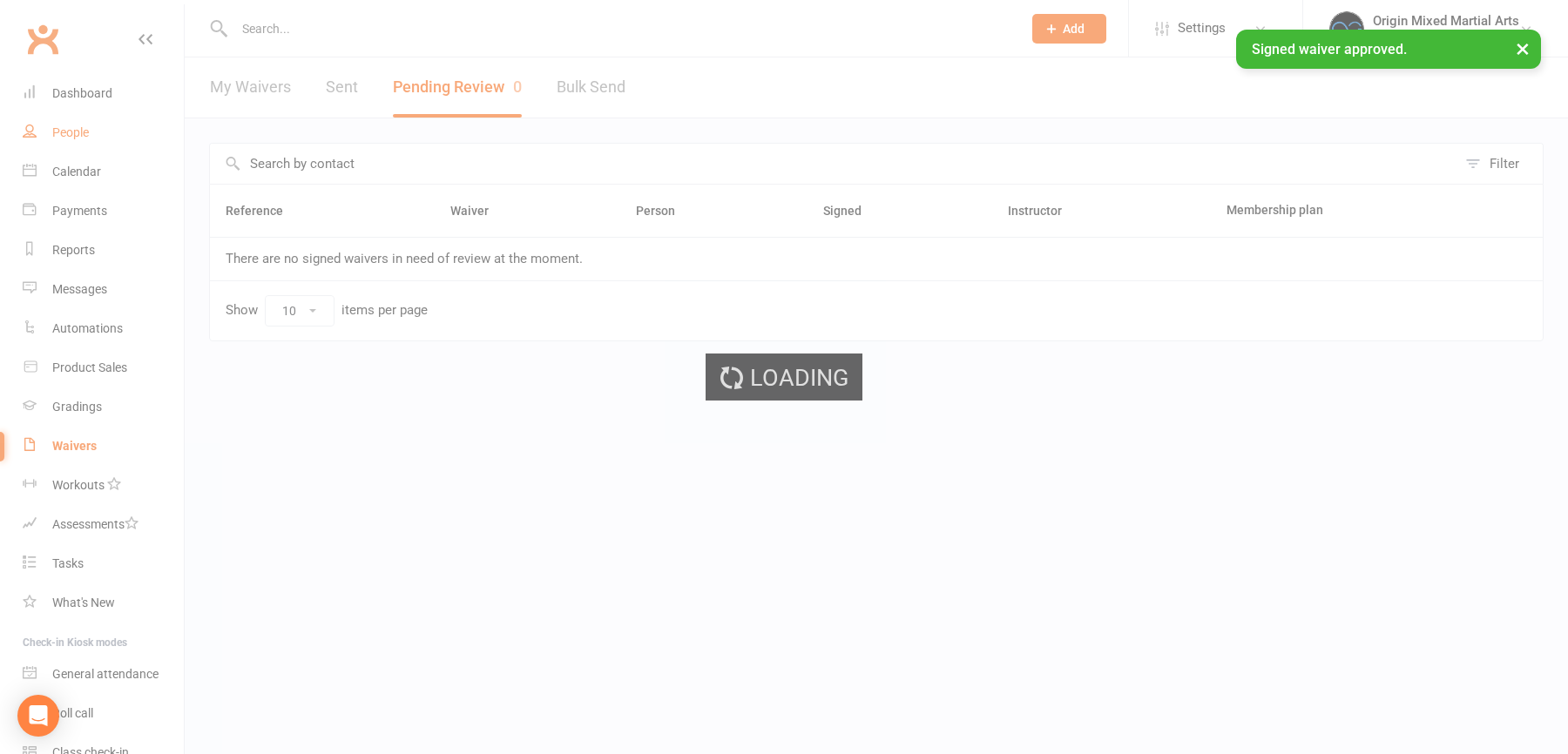
select select "25"
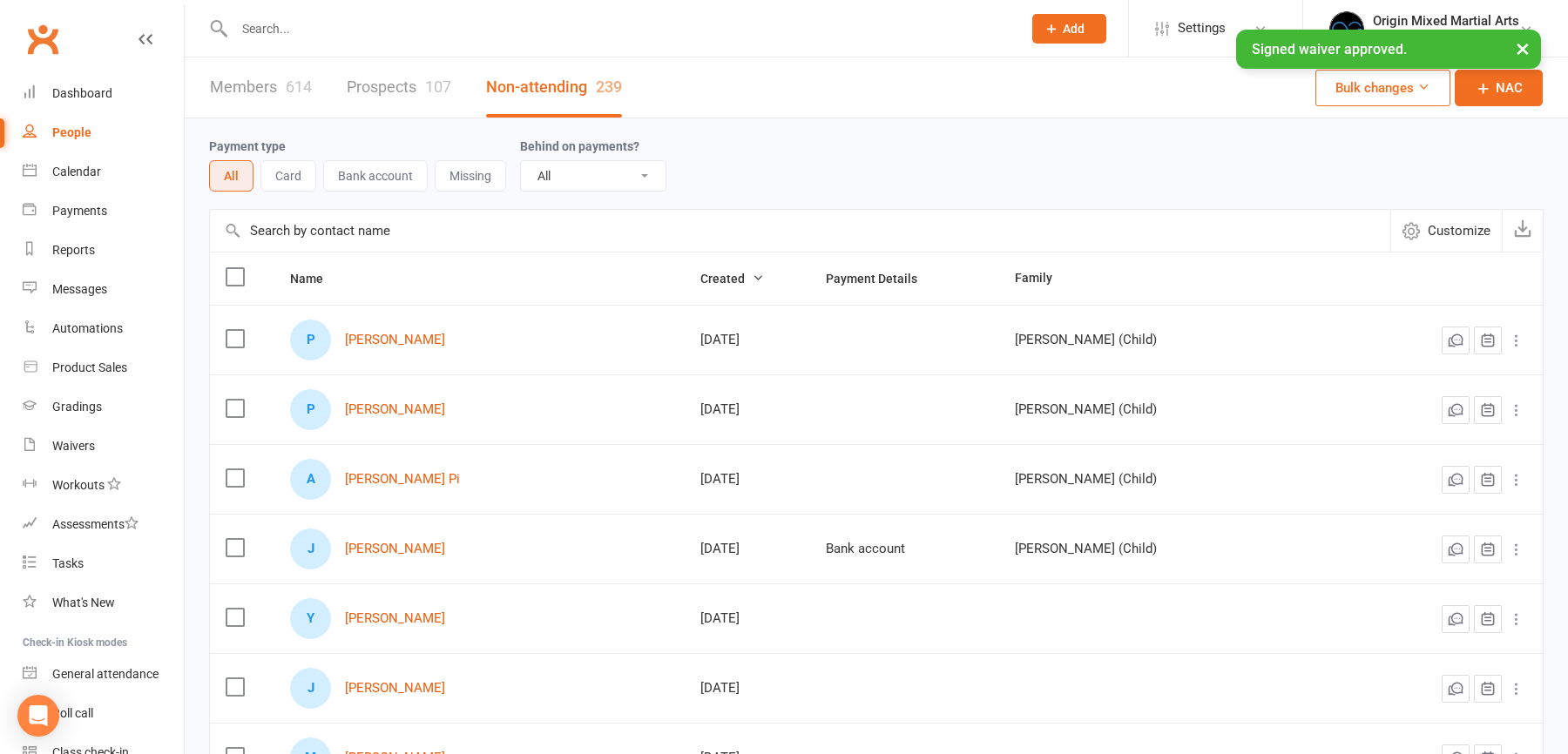
click at [414, 85] on link "Prospects 107" at bounding box center [398, 88] width 104 height 61
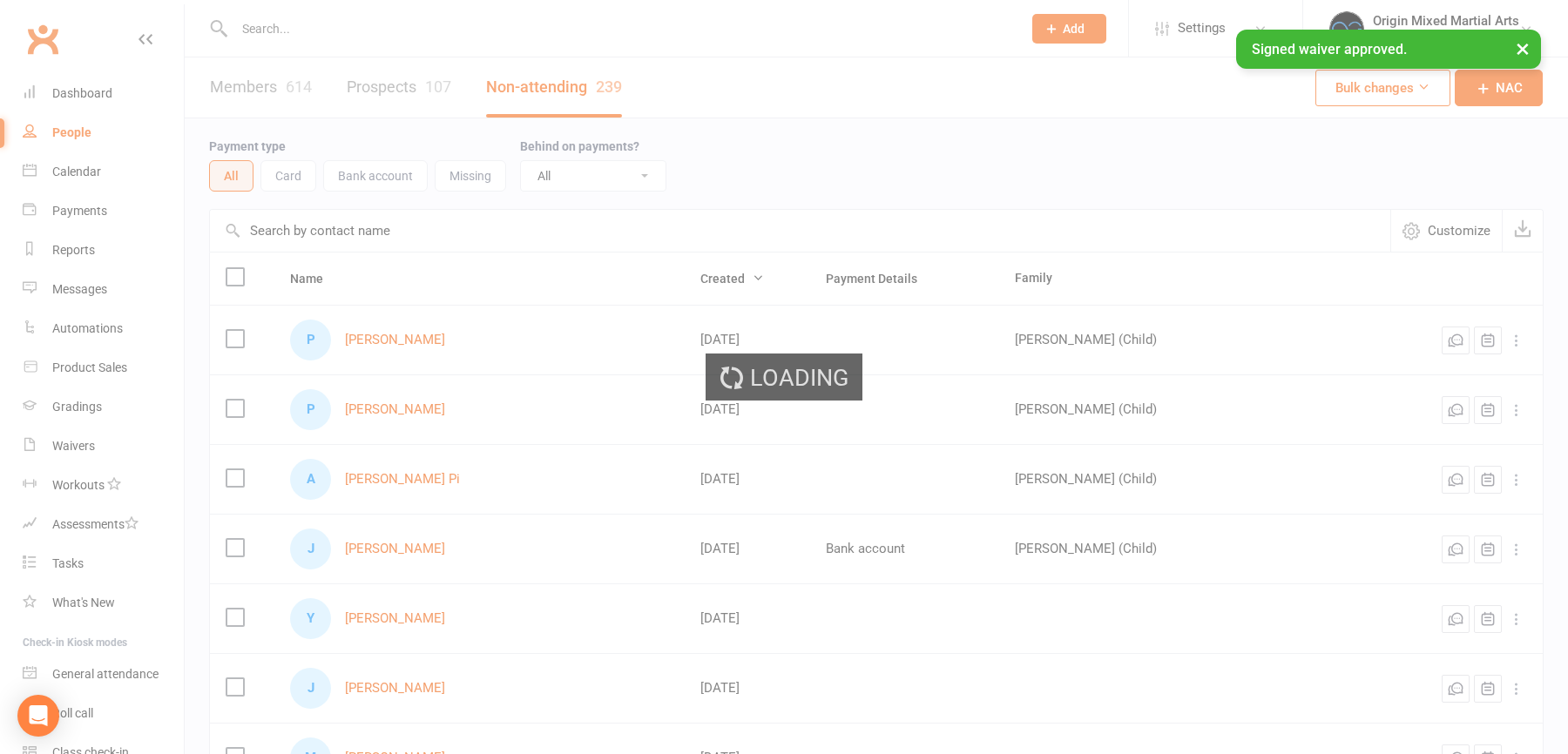
select select "100"
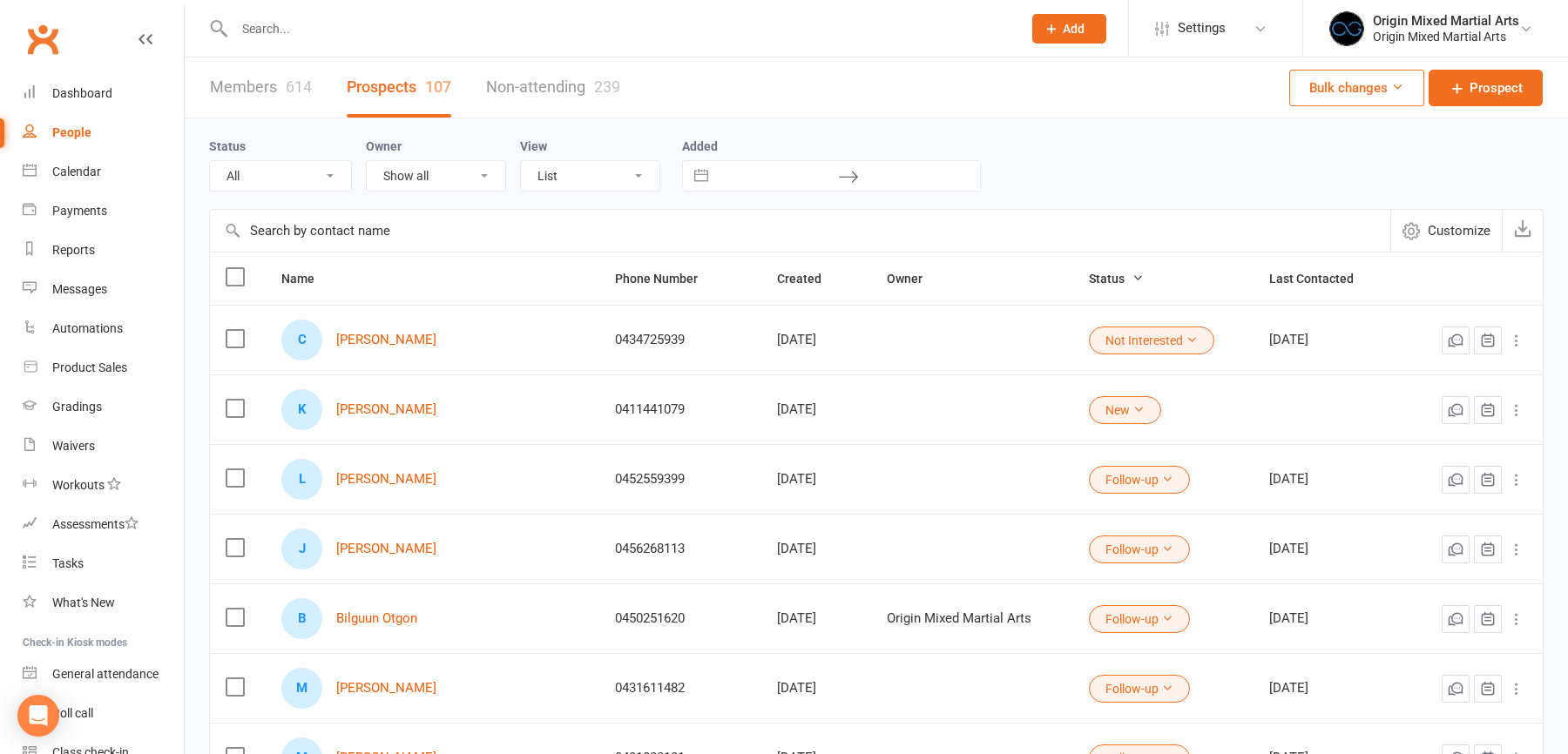
click at [261, 26] on input "text" at bounding box center [619, 28] width 781 height 24
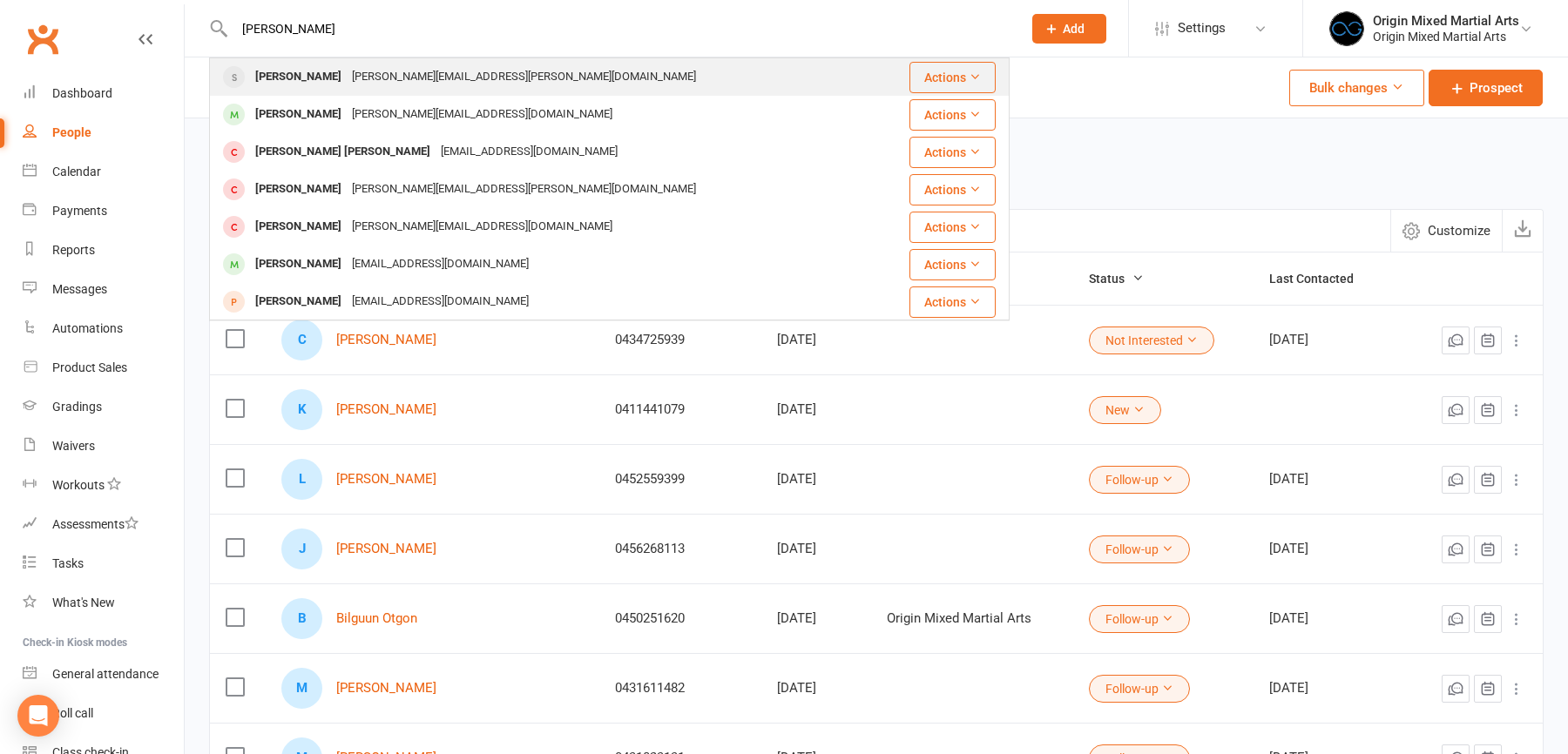
type input "ryan james"
click at [313, 68] on div "Ryan James" at bounding box center [298, 77] width 97 height 25
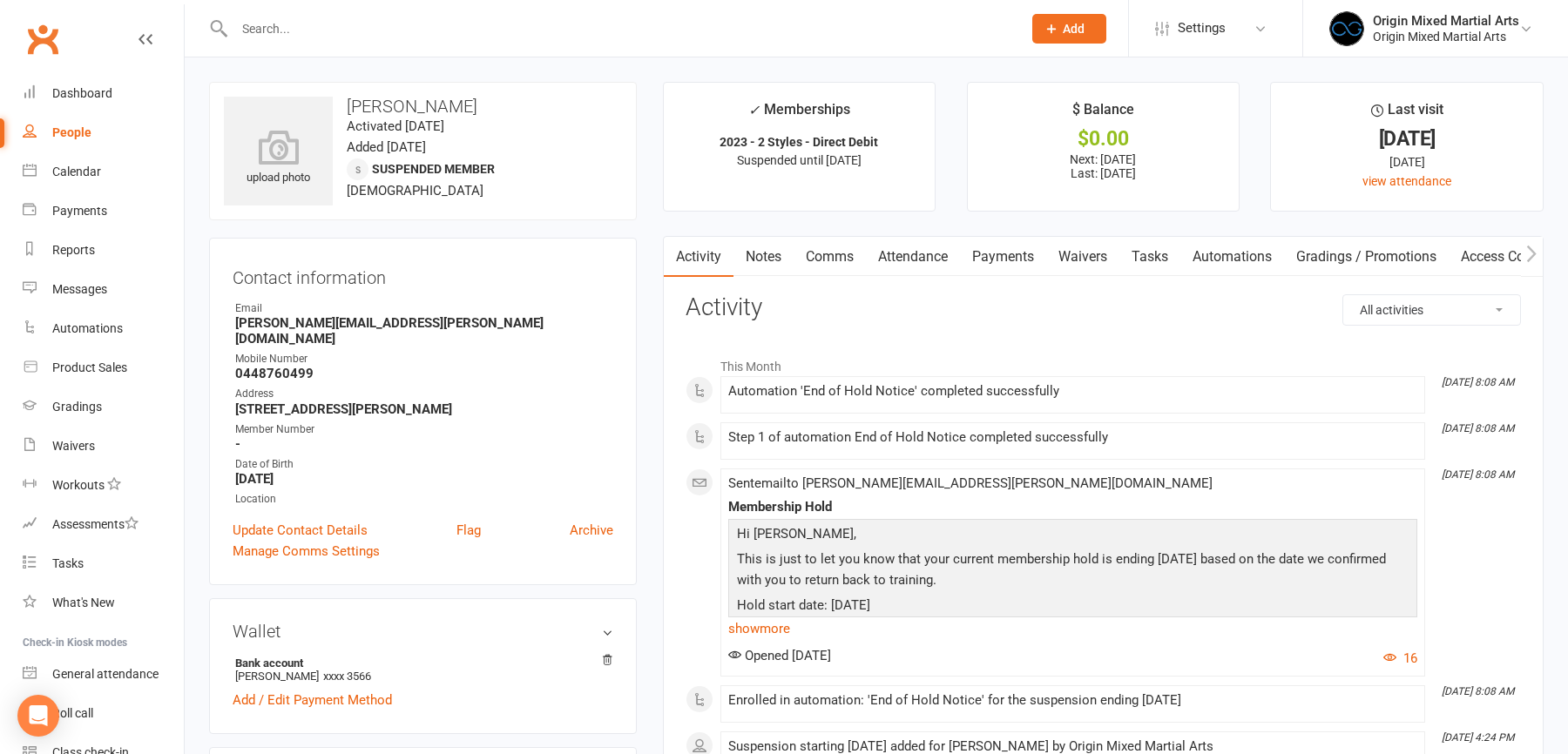
scroll to position [207, 0]
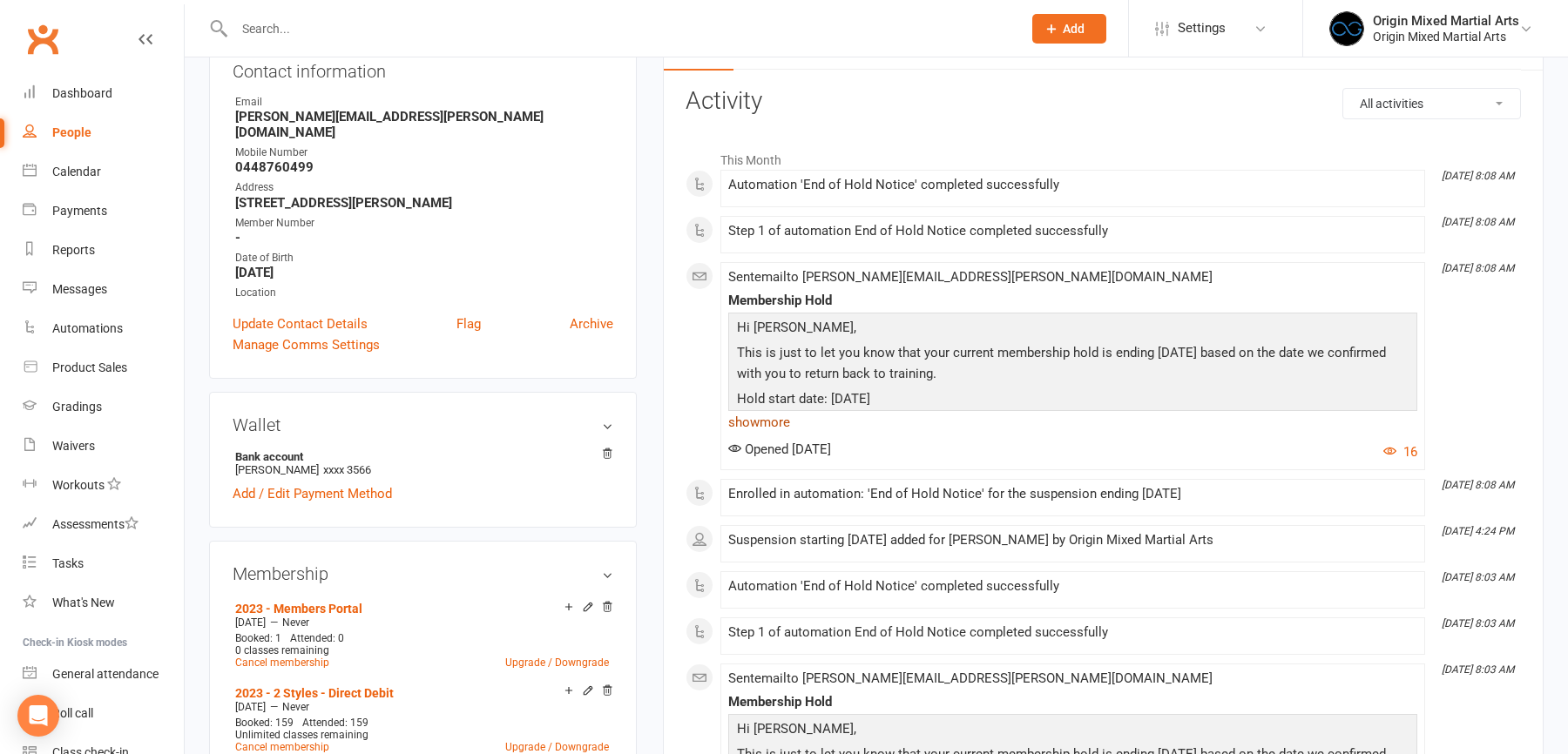
click at [759, 423] on link "show more" at bounding box center [1073, 422] width 689 height 24
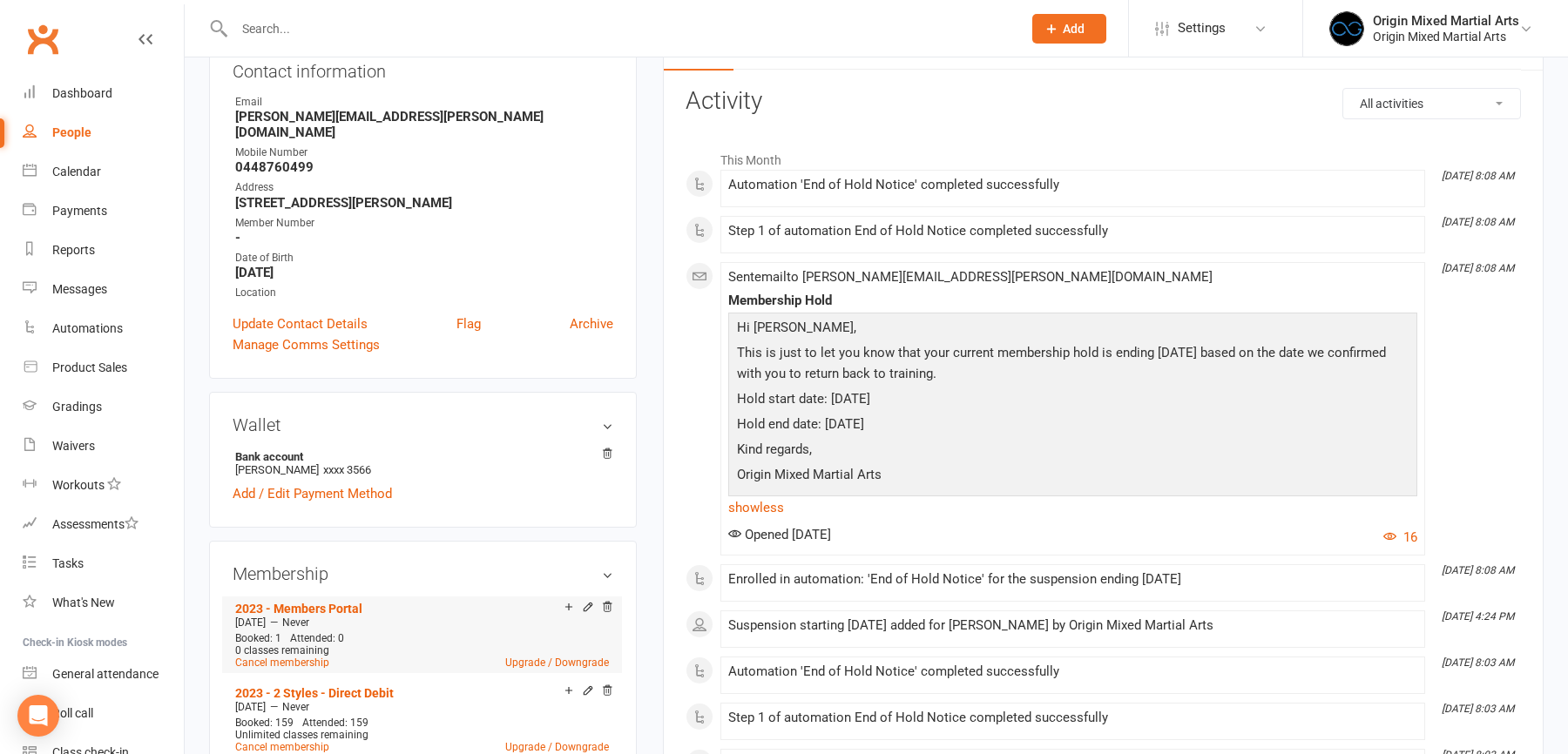
scroll to position [573, 0]
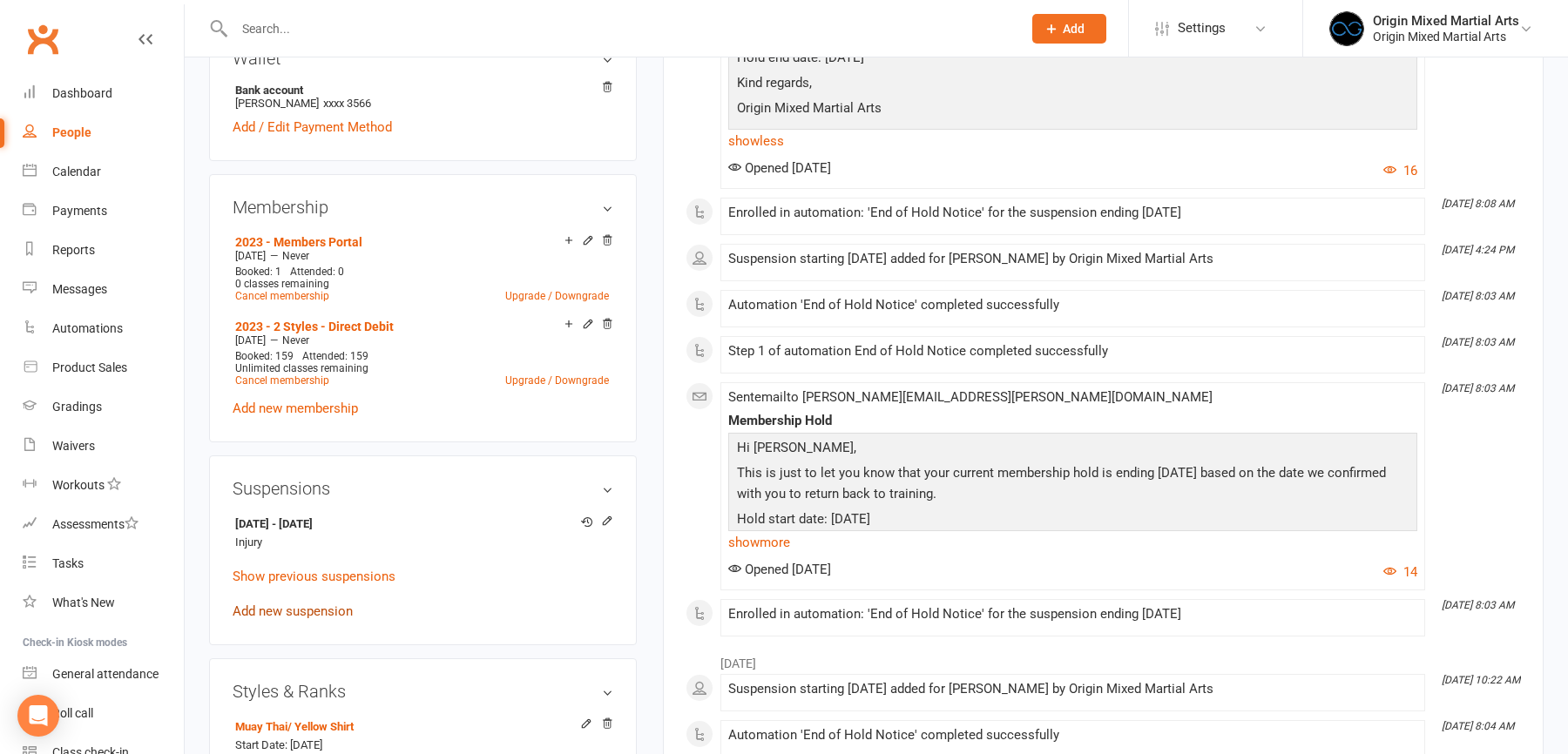
click at [330, 604] on link "Add new suspension" at bounding box center [292, 612] width 120 height 16
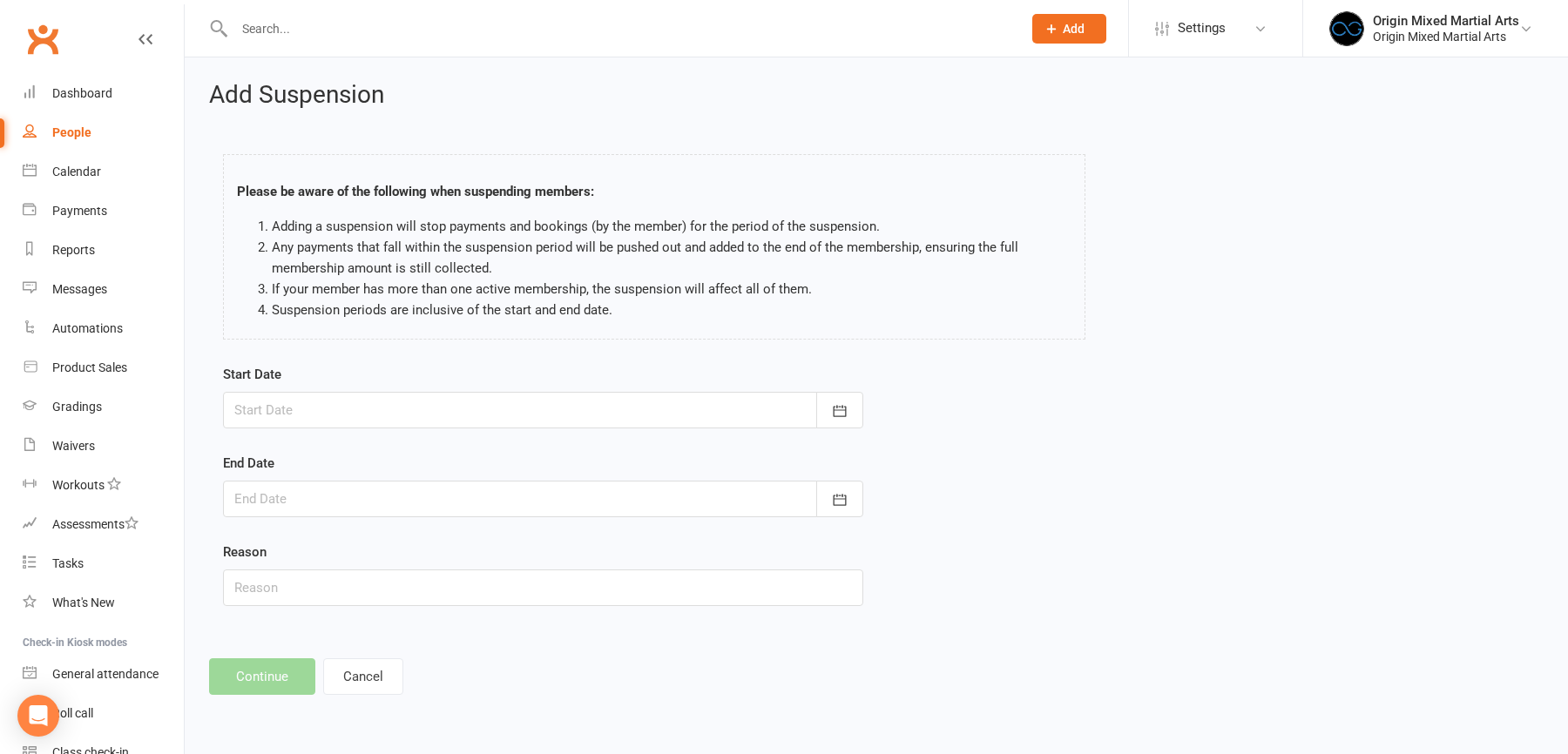
click at [396, 406] on div at bounding box center [542, 409] width 640 height 36
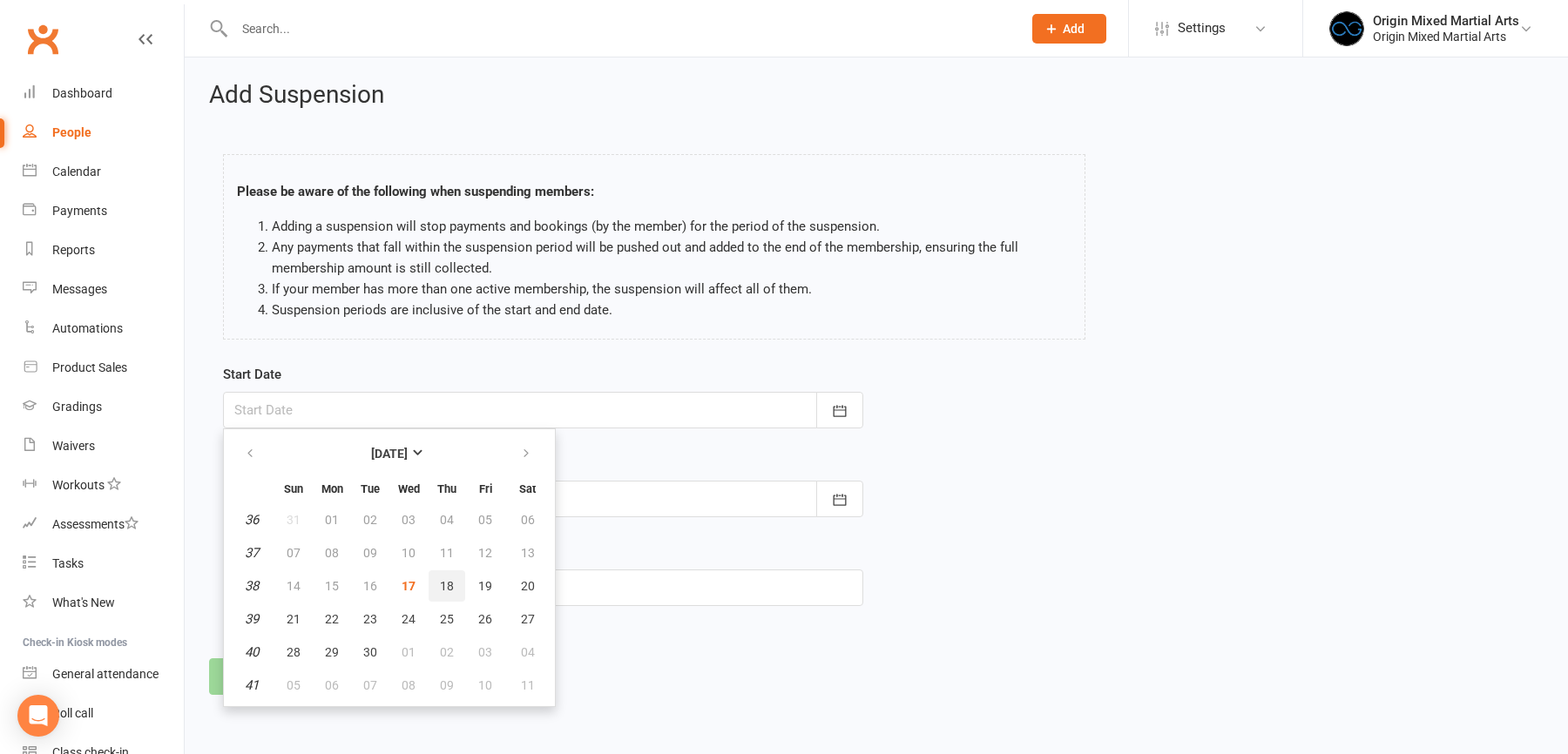
click at [437, 584] on button "18" at bounding box center [446, 586] width 37 height 31
type input "18 Sep 2025"
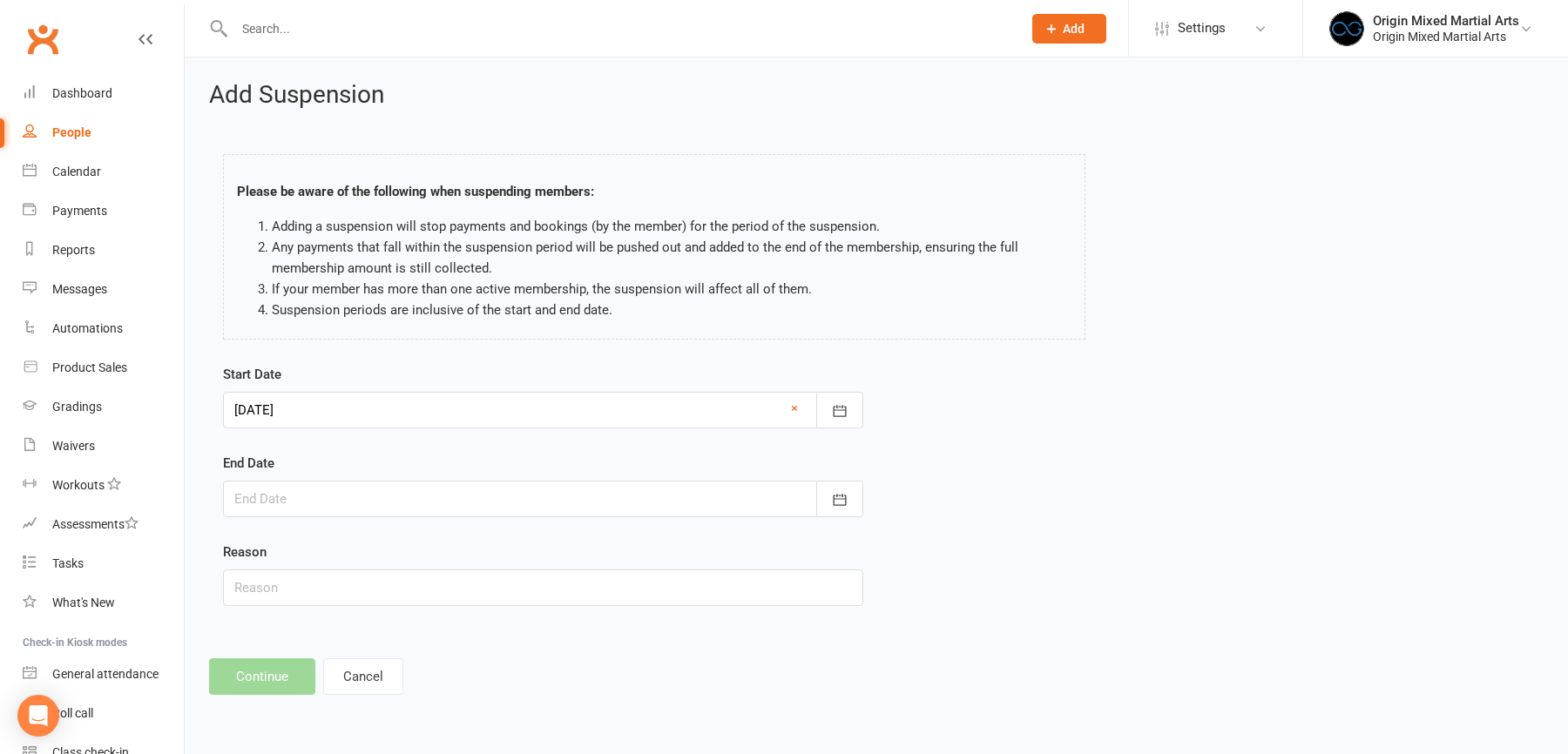
click at [418, 511] on div at bounding box center [542, 499] width 640 height 36
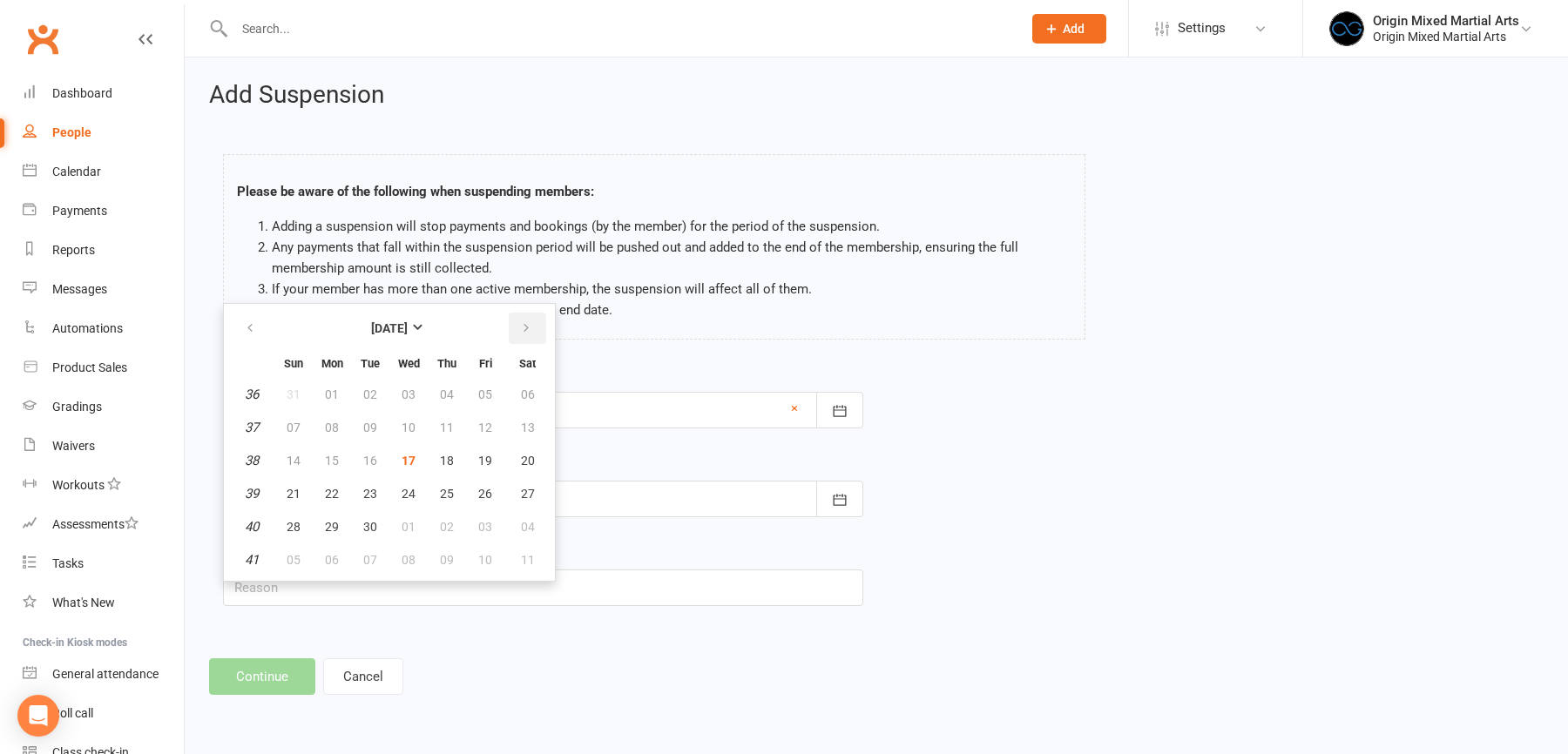
click at [516, 334] on button "button" at bounding box center [527, 328] width 37 height 31
click at [516, 462] on button "18" at bounding box center [528, 460] width 45 height 31
type input "18 Oct 2025"
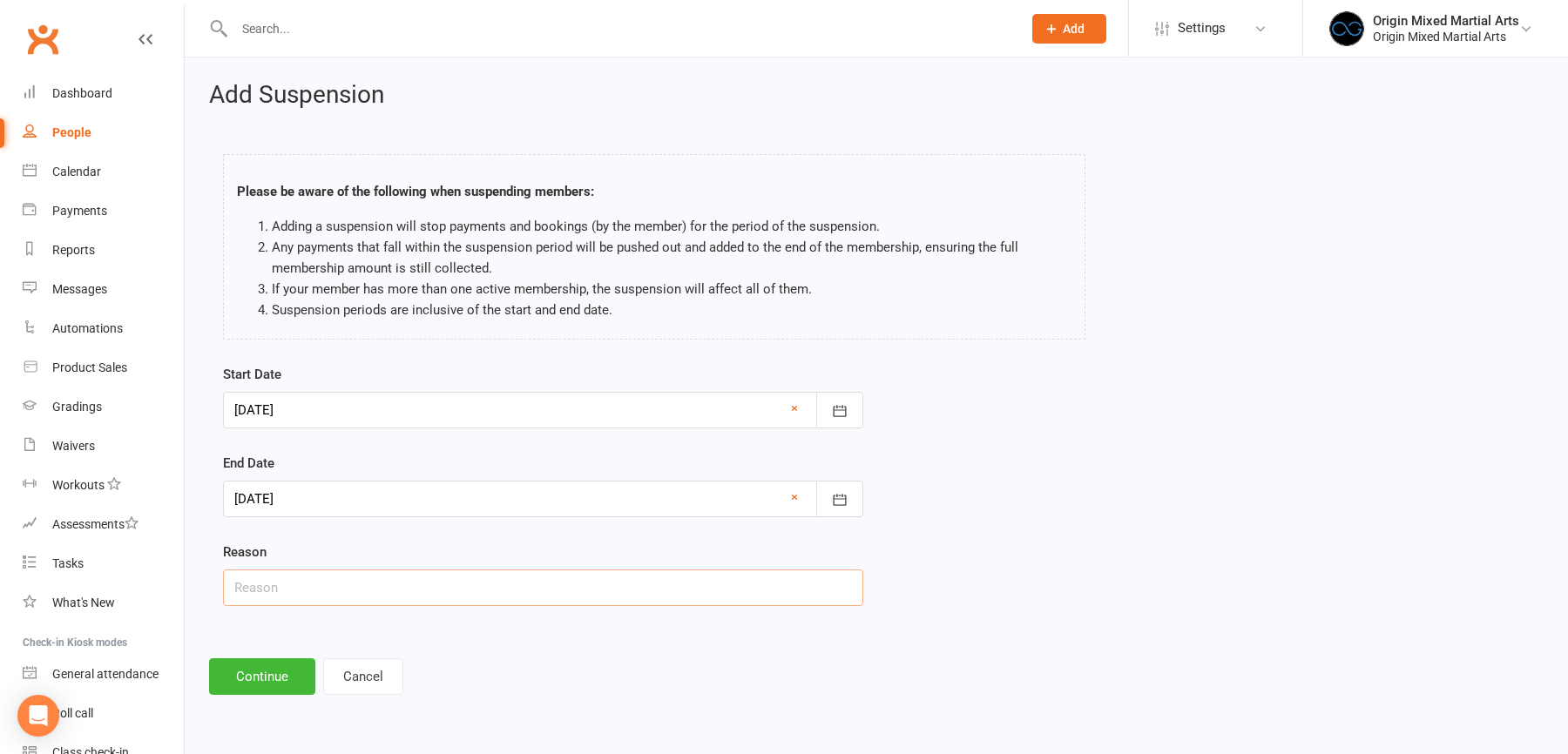
click at [317, 583] on input "text" at bounding box center [542, 588] width 640 height 36
type input "Busy"
click at [278, 659] on button "Continue" at bounding box center [262, 677] width 106 height 36
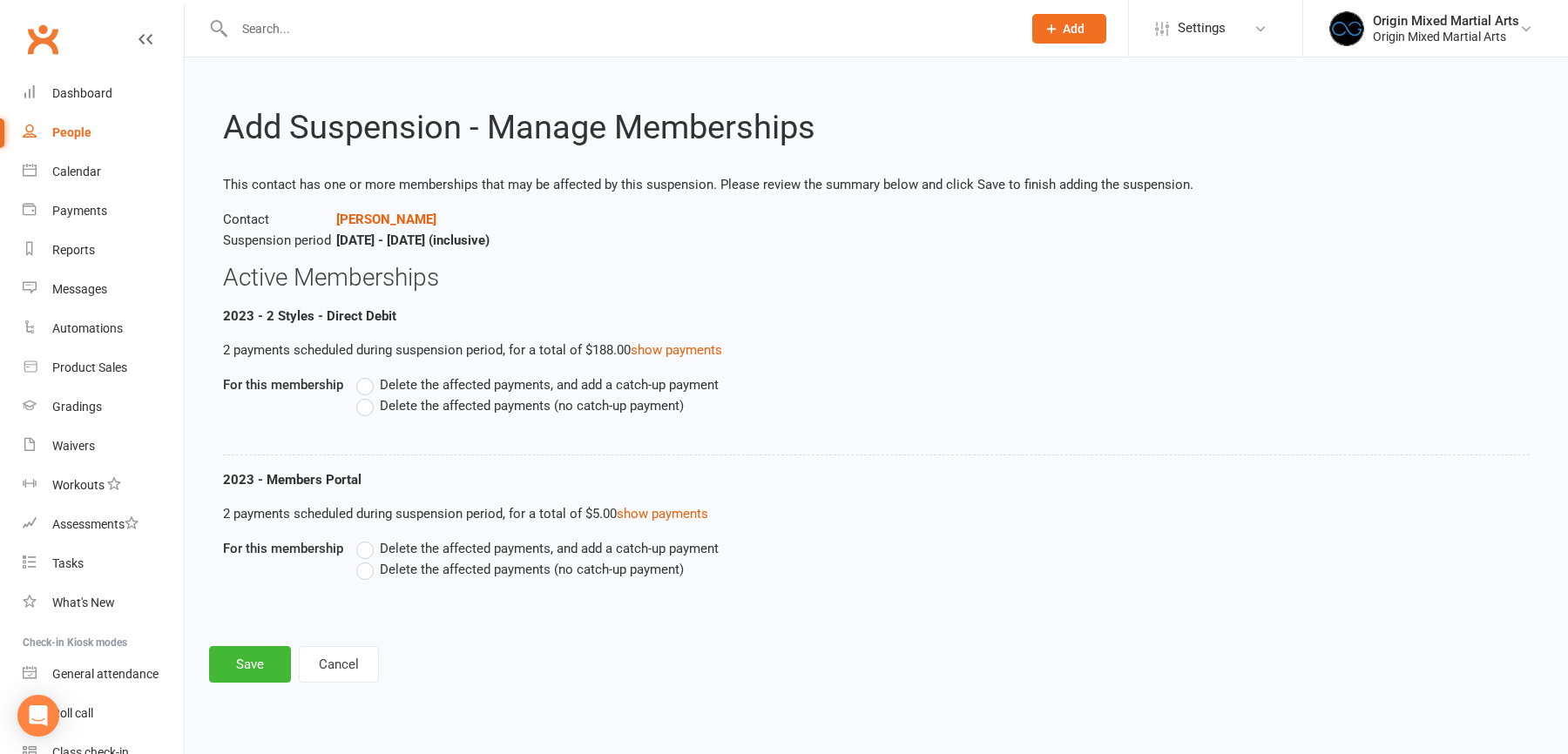
click at [476, 409] on span "Delete the affected payments (no catch-up payment)" at bounding box center [532, 404] width 304 height 19
click at [368, 395] on input "Delete the affected payments (no catch-up payment)" at bounding box center [362, 395] width 12 height 0
click at [406, 585] on div "Delete the affected payments, and add a catch-up payment Delete the affected pa…" at bounding box center [779, 572] width 871 height 66
click at [413, 560] on span "Delete the affected payments (no catch-up payment)" at bounding box center [532, 568] width 304 height 19
click at [368, 559] on input "Delete the affected payments (no catch-up payment)" at bounding box center [362, 559] width 12 height 0
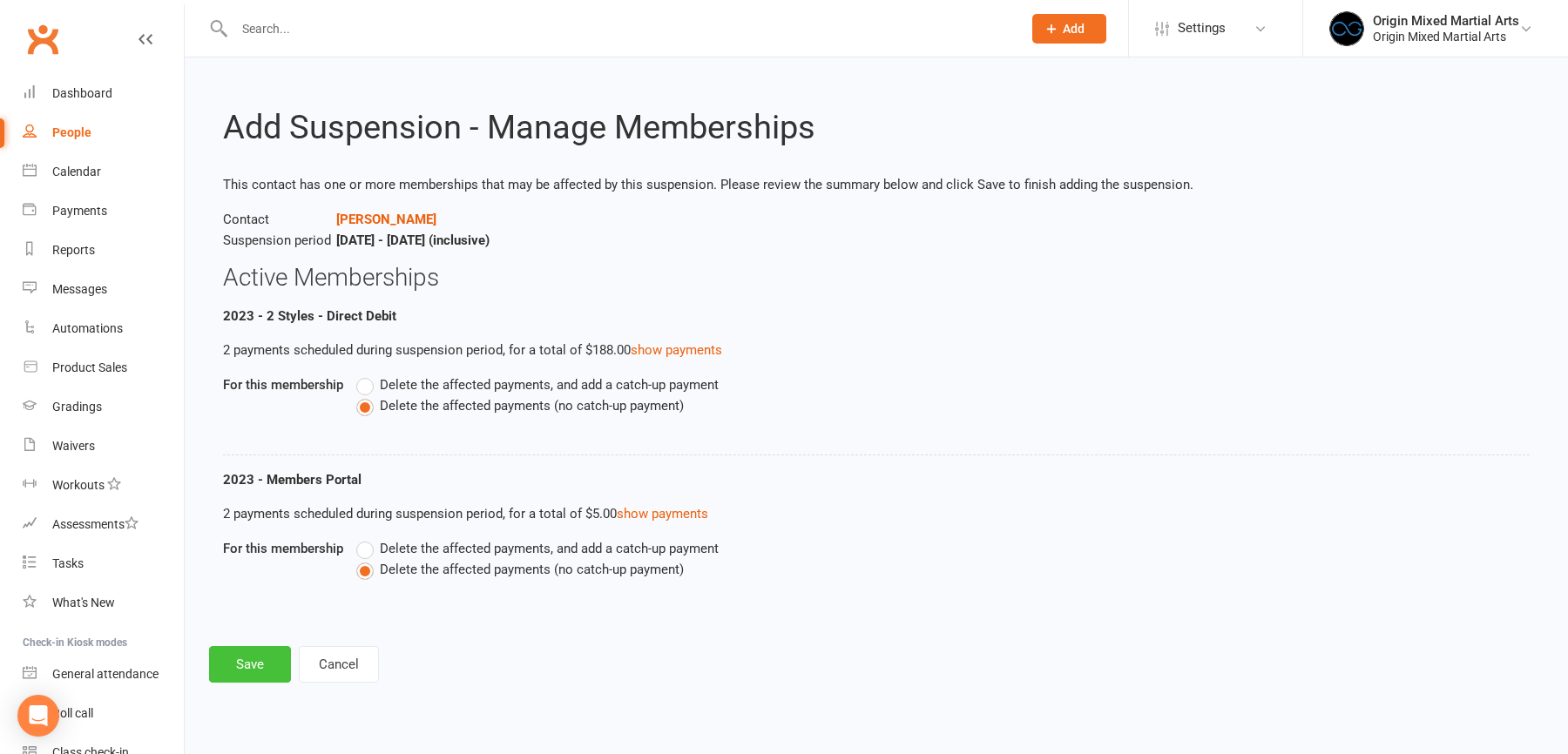
click at [264, 670] on button "Save" at bounding box center [250, 664] width 82 height 36
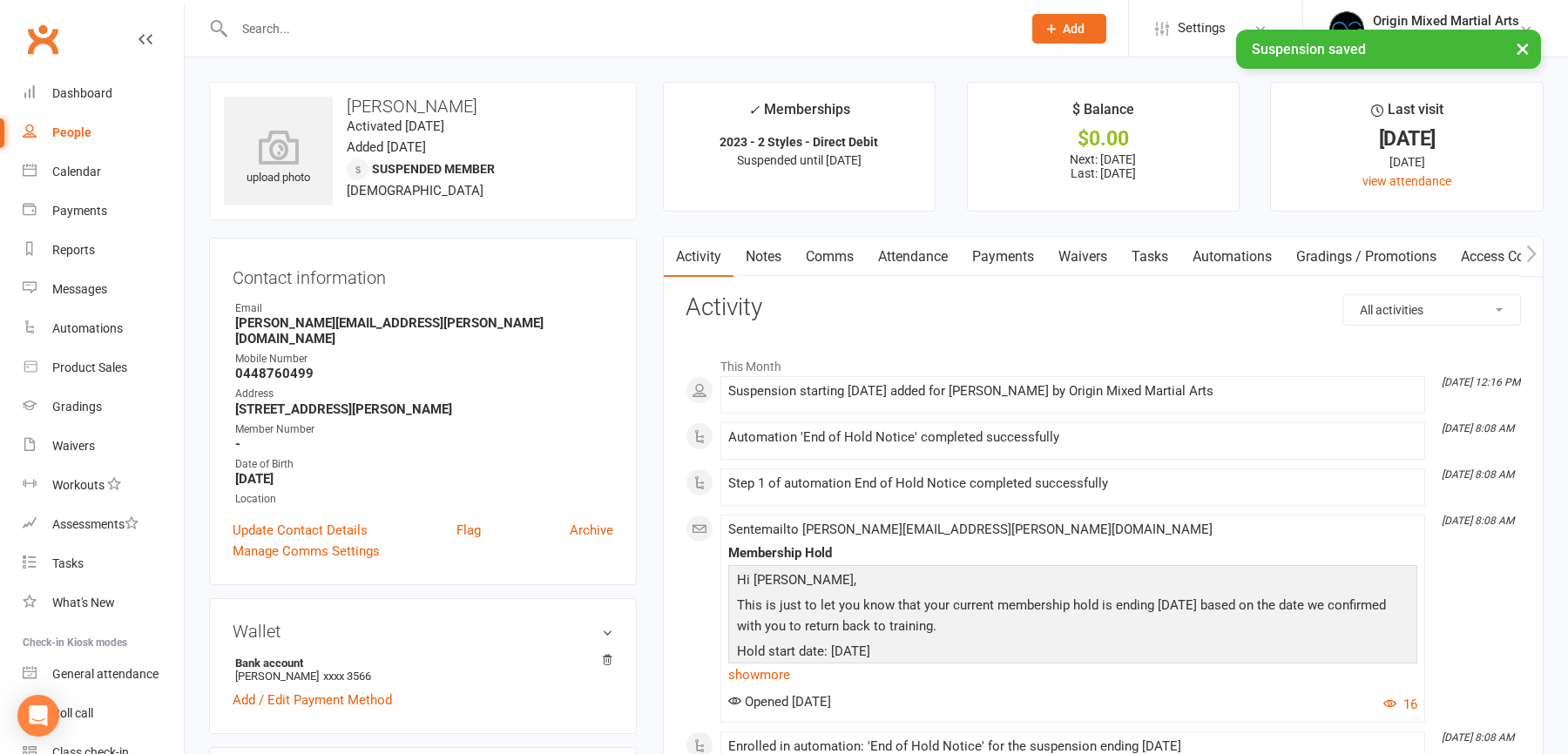
click at [1028, 265] on link "Payments" at bounding box center [1003, 256] width 86 height 40
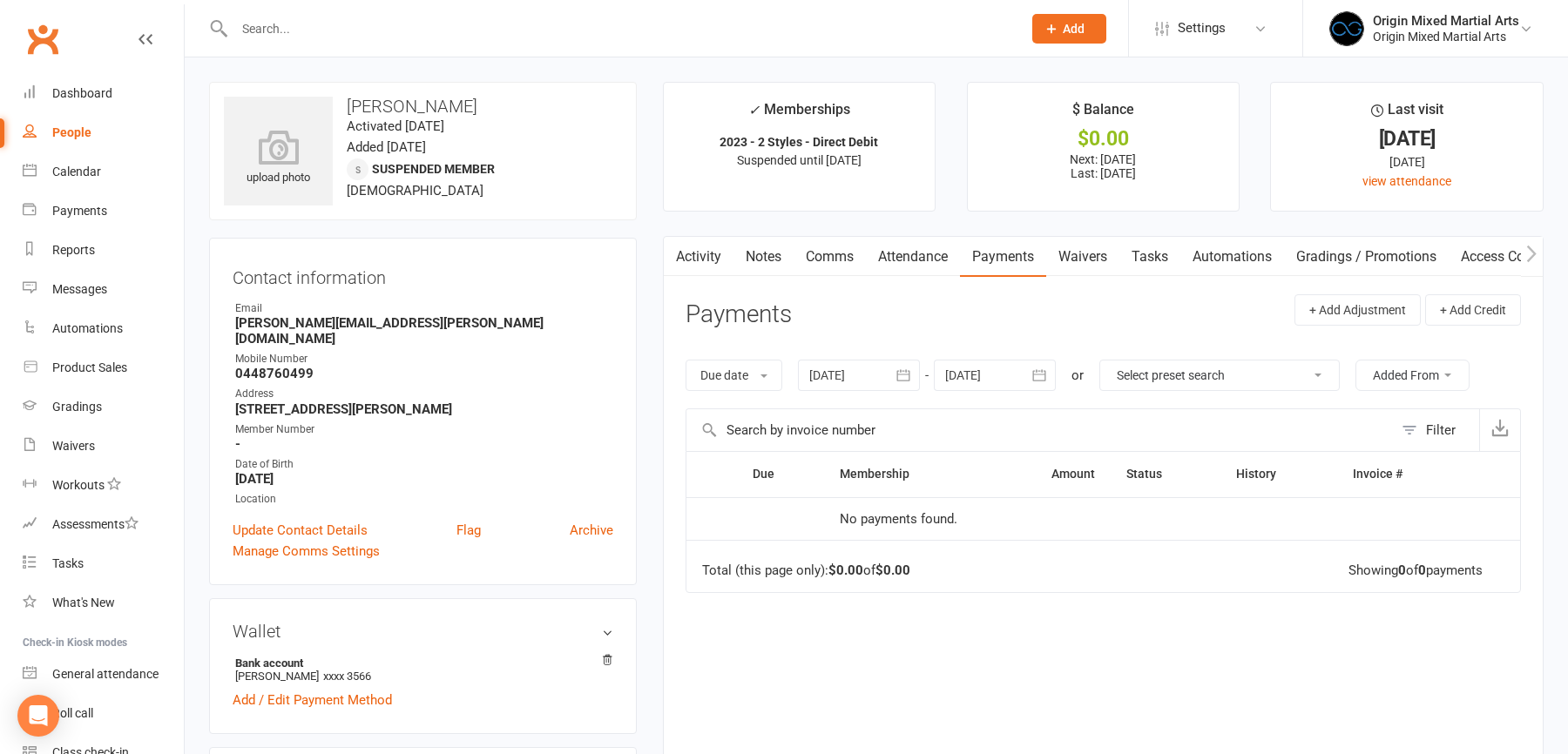
click at [321, 29] on input "text" at bounding box center [619, 28] width 781 height 24
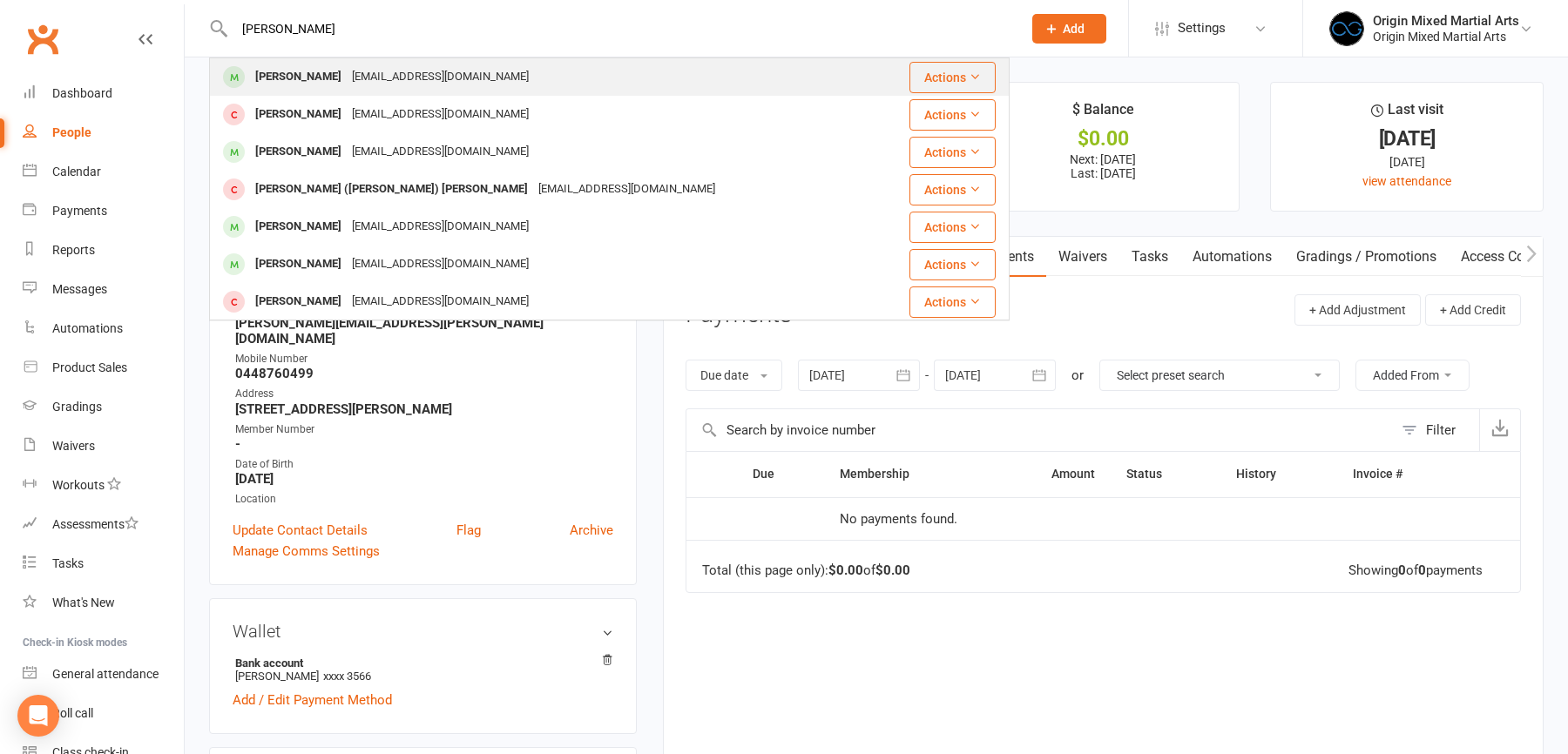
type input "isaac jin"
click at [349, 72] on div "isaacjin1@gmail.com" at bounding box center [440, 77] width 187 height 25
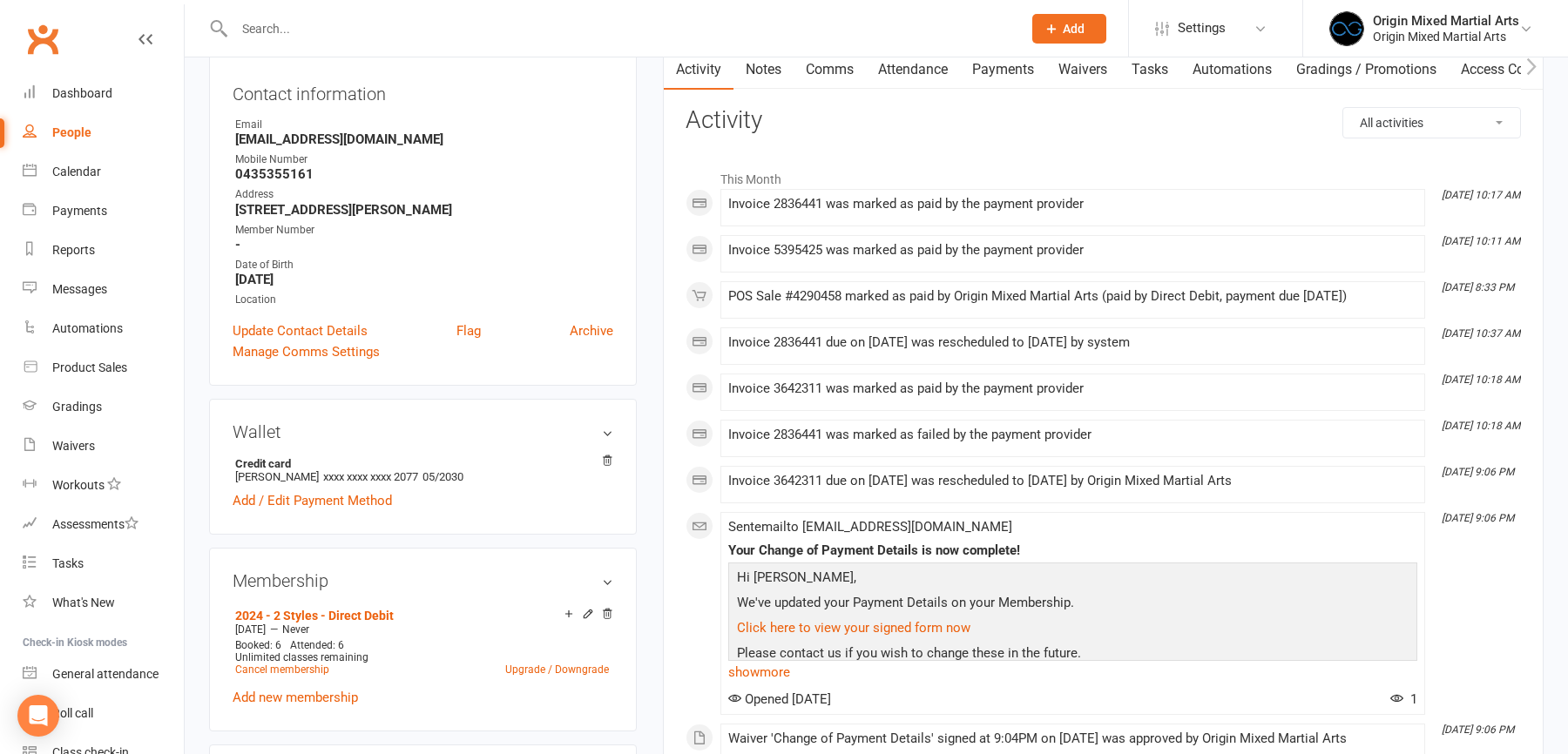
scroll to position [105, 0]
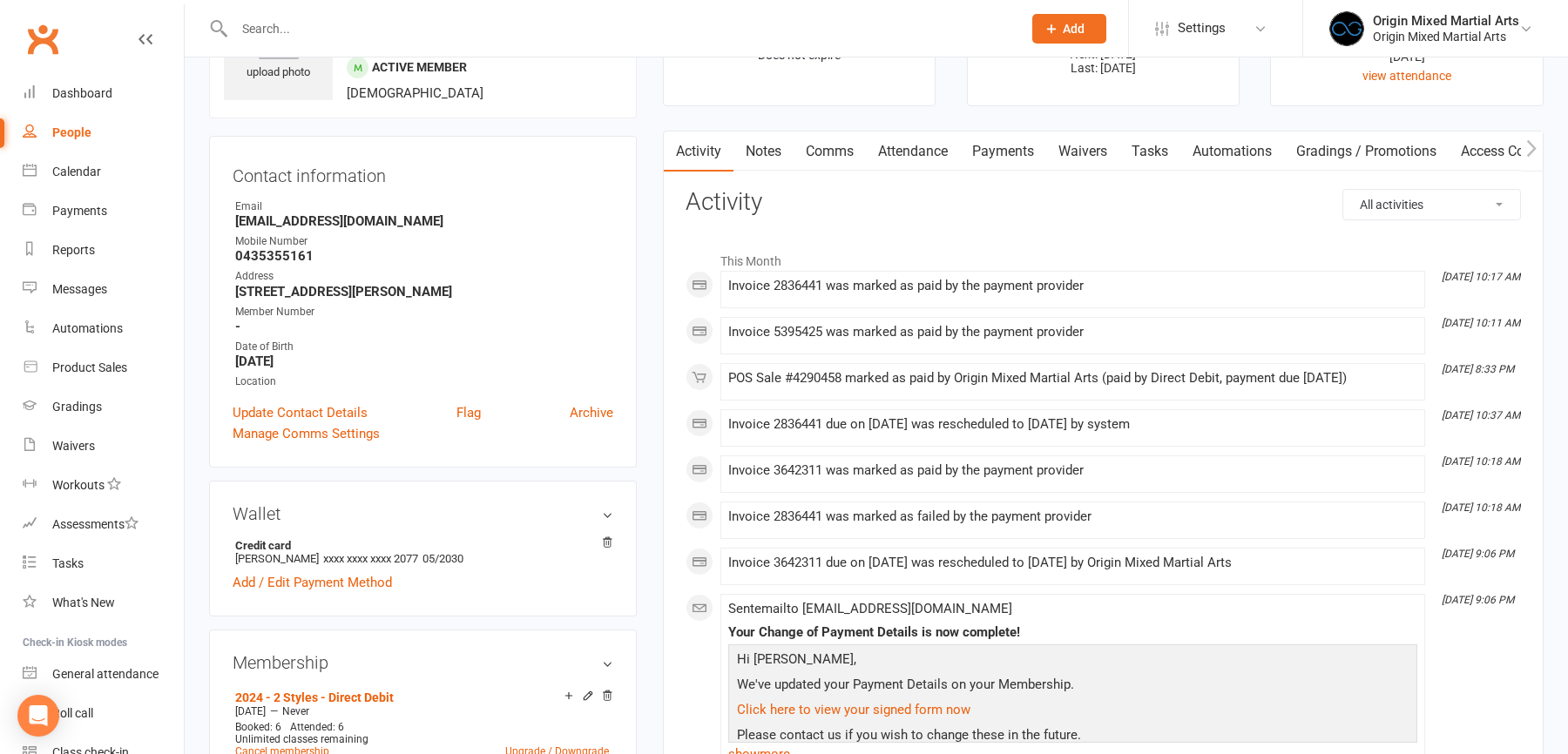
click at [1025, 155] on link "Payments" at bounding box center [1003, 151] width 86 height 40
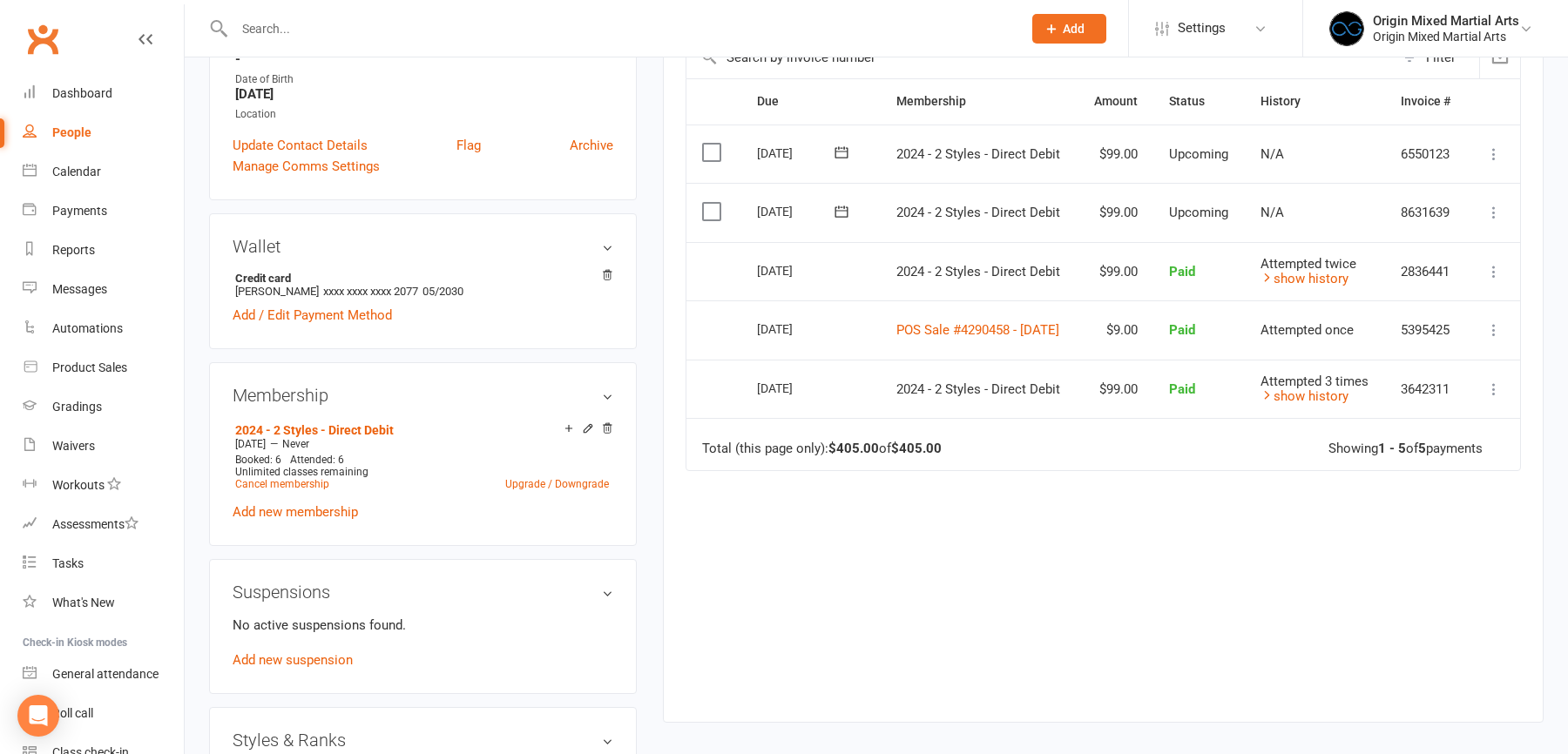
scroll to position [437, 0]
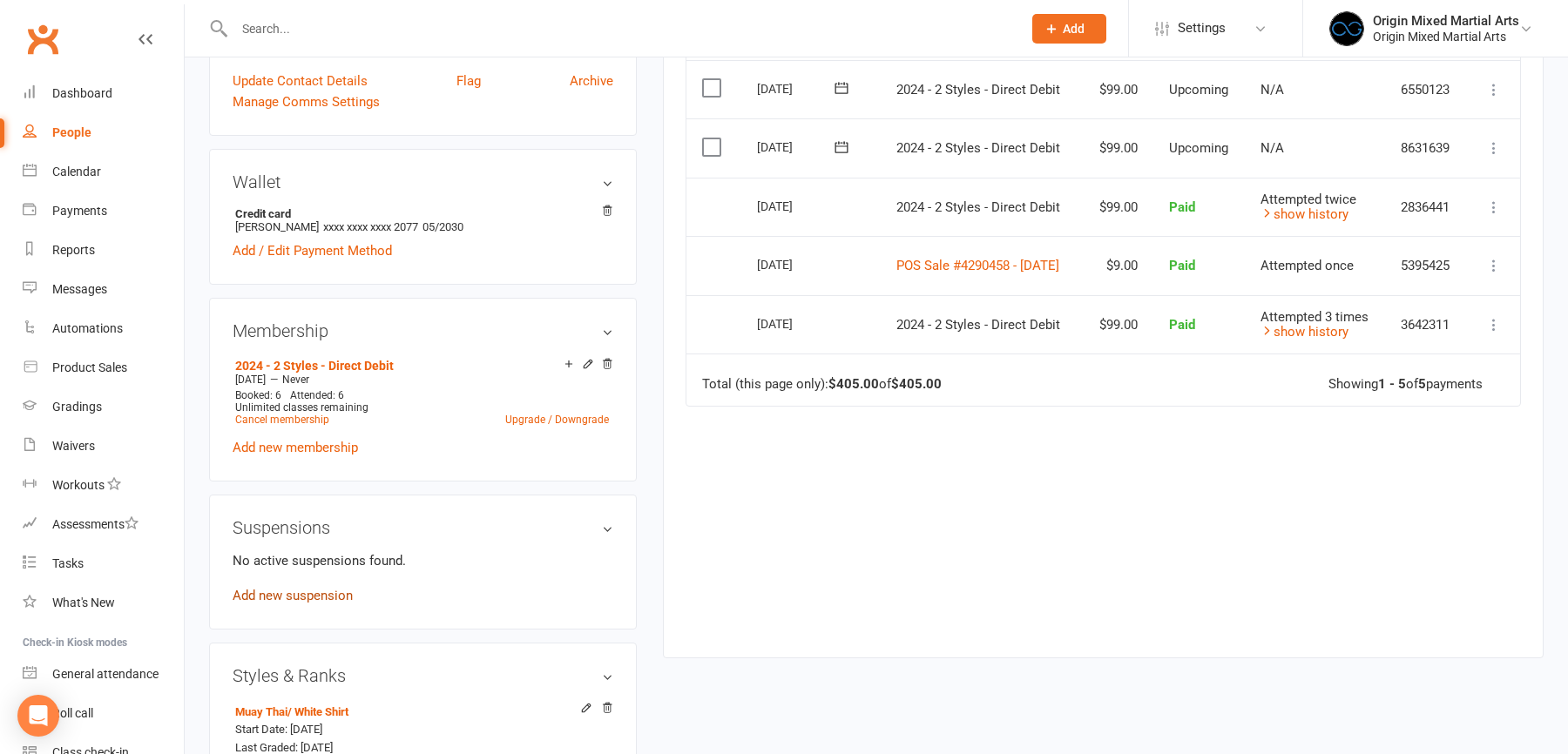
click at [321, 596] on link "Add new suspension" at bounding box center [292, 596] width 120 height 16
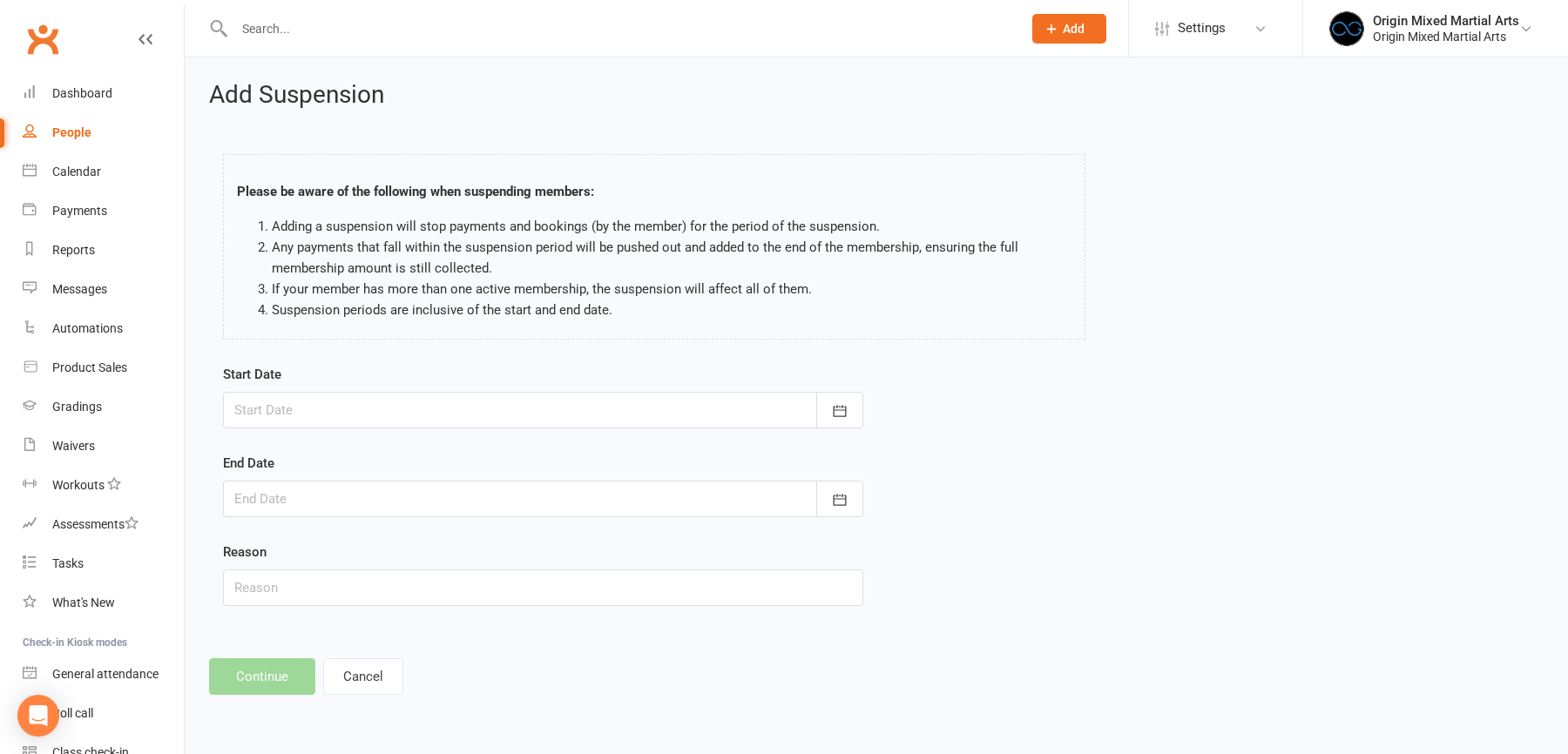
click at [466, 402] on div at bounding box center [542, 409] width 640 height 36
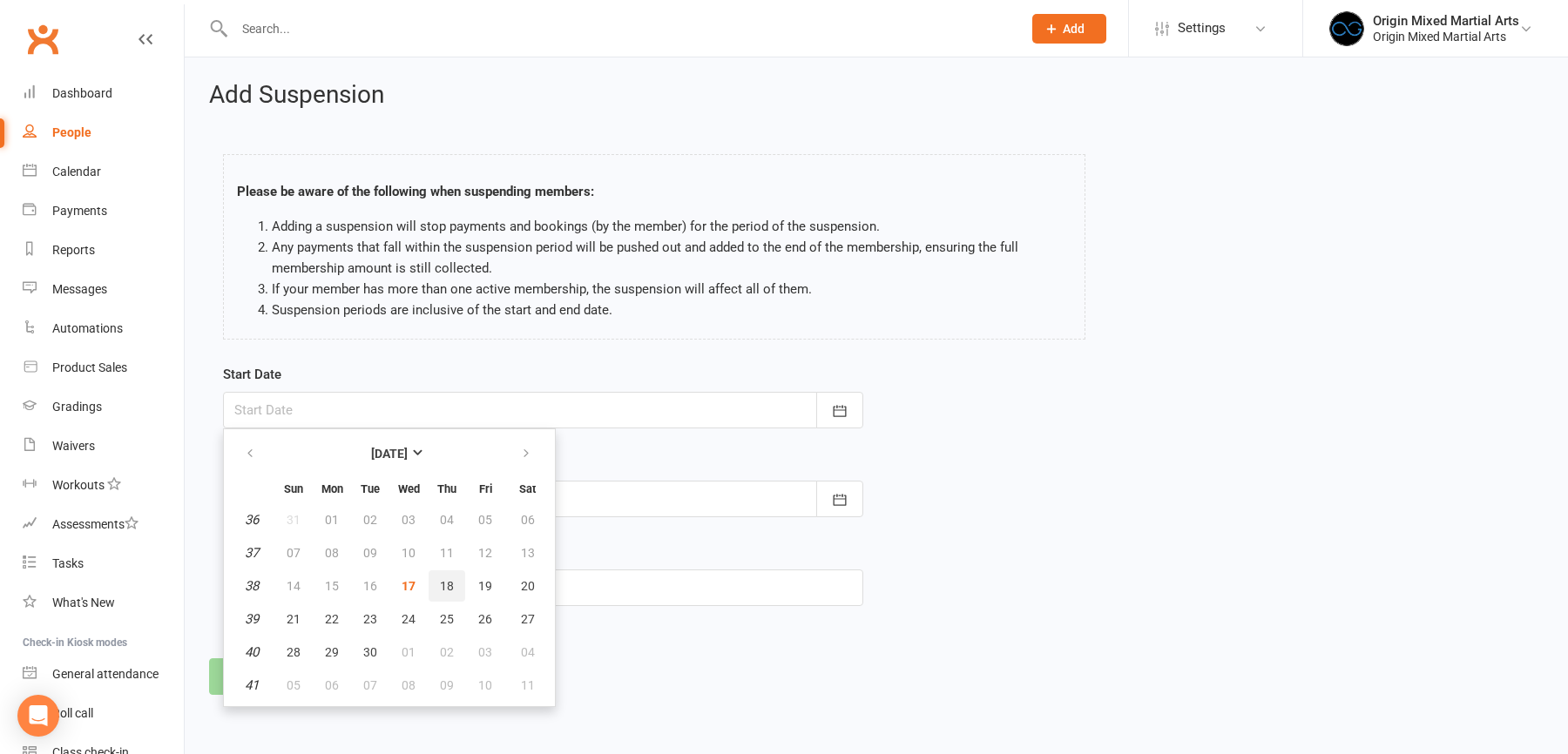
click at [452, 579] on button "18" at bounding box center [446, 586] width 37 height 31
type input "18 Sep 2025"
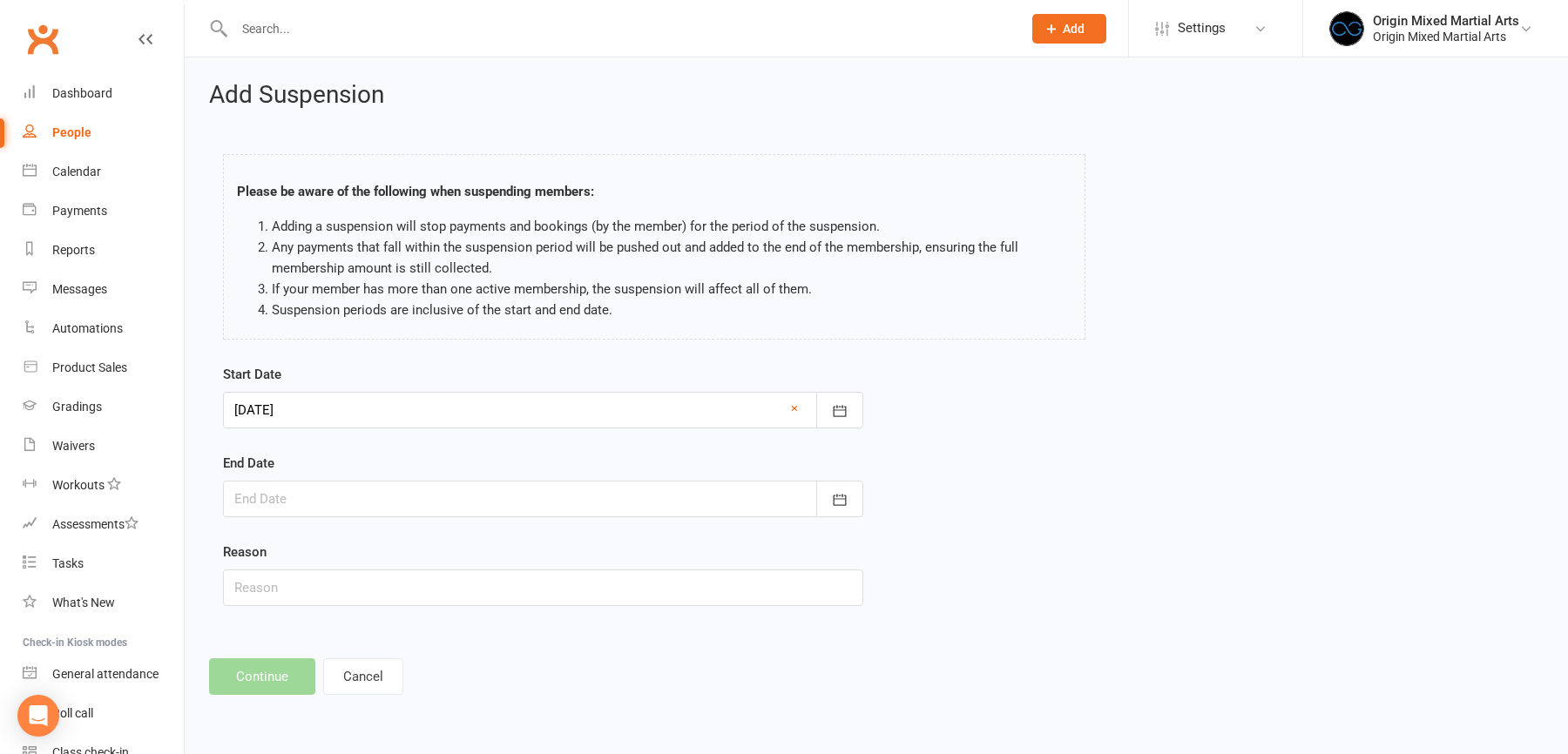
click at [423, 492] on div at bounding box center [542, 499] width 640 height 36
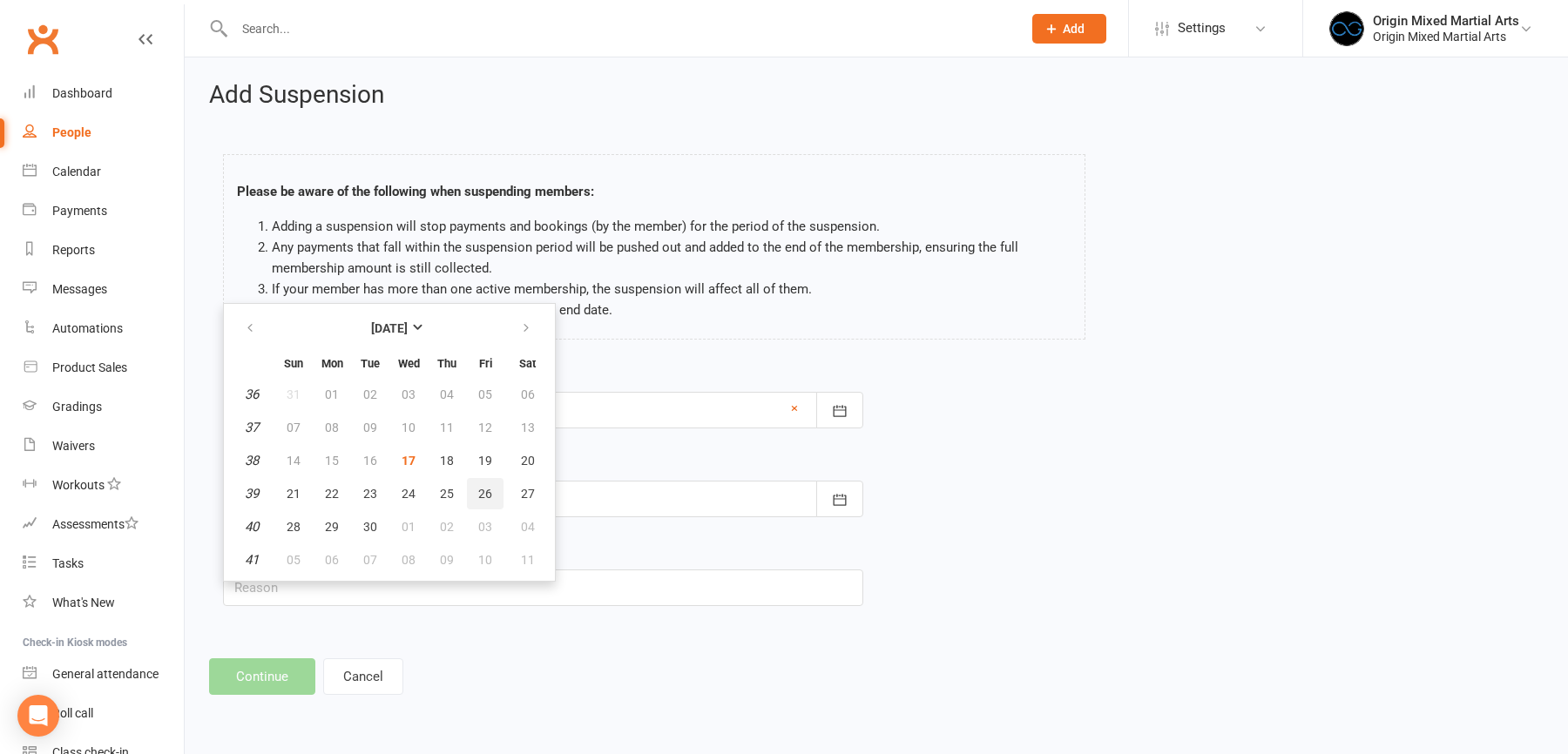
click at [478, 491] on span "26" at bounding box center [485, 494] width 14 height 14
type input "26 Sep 2025"
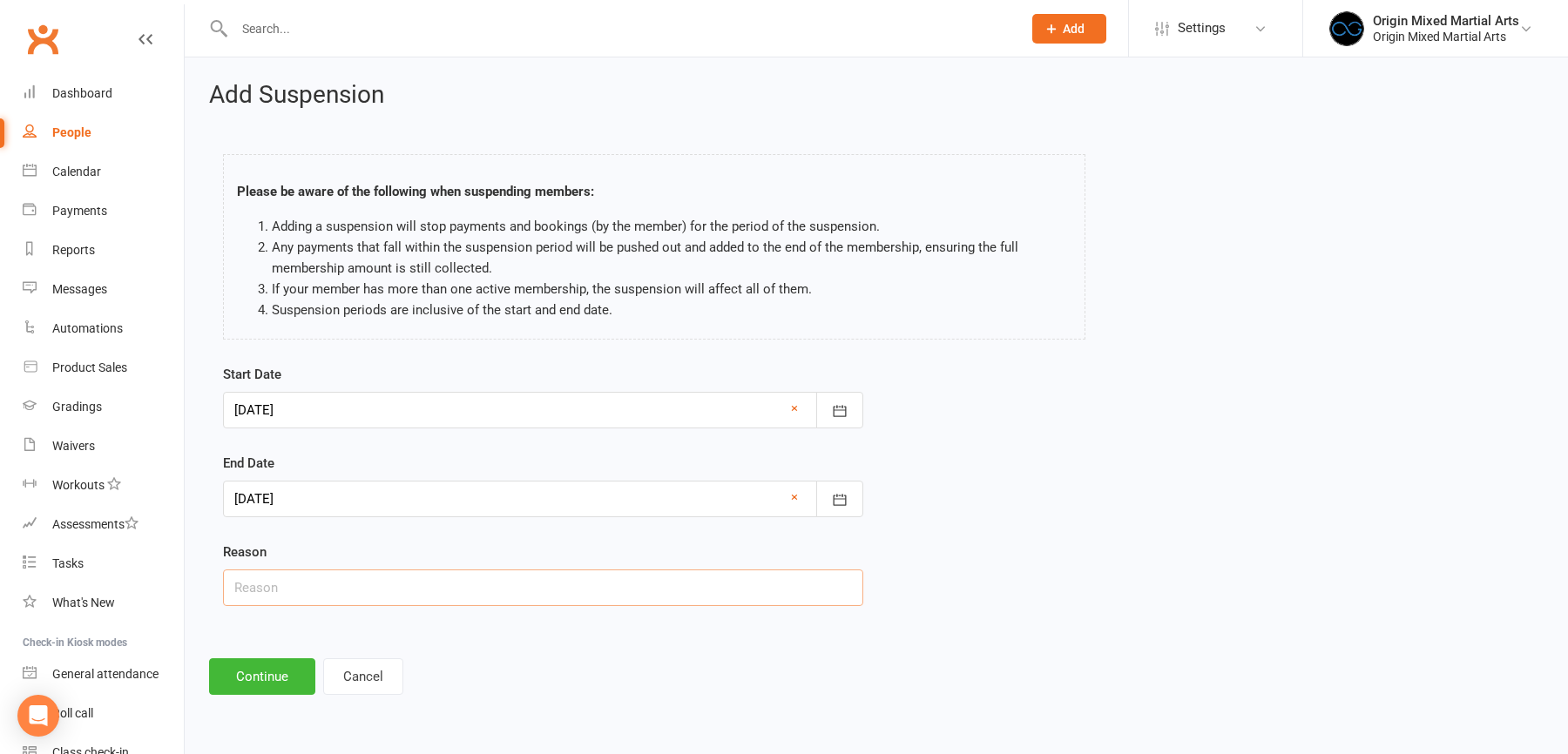
click at [394, 597] on input "text" at bounding box center [542, 588] width 640 height 36
type input "Away"
click at [290, 664] on button "Continue" at bounding box center [262, 677] width 106 height 36
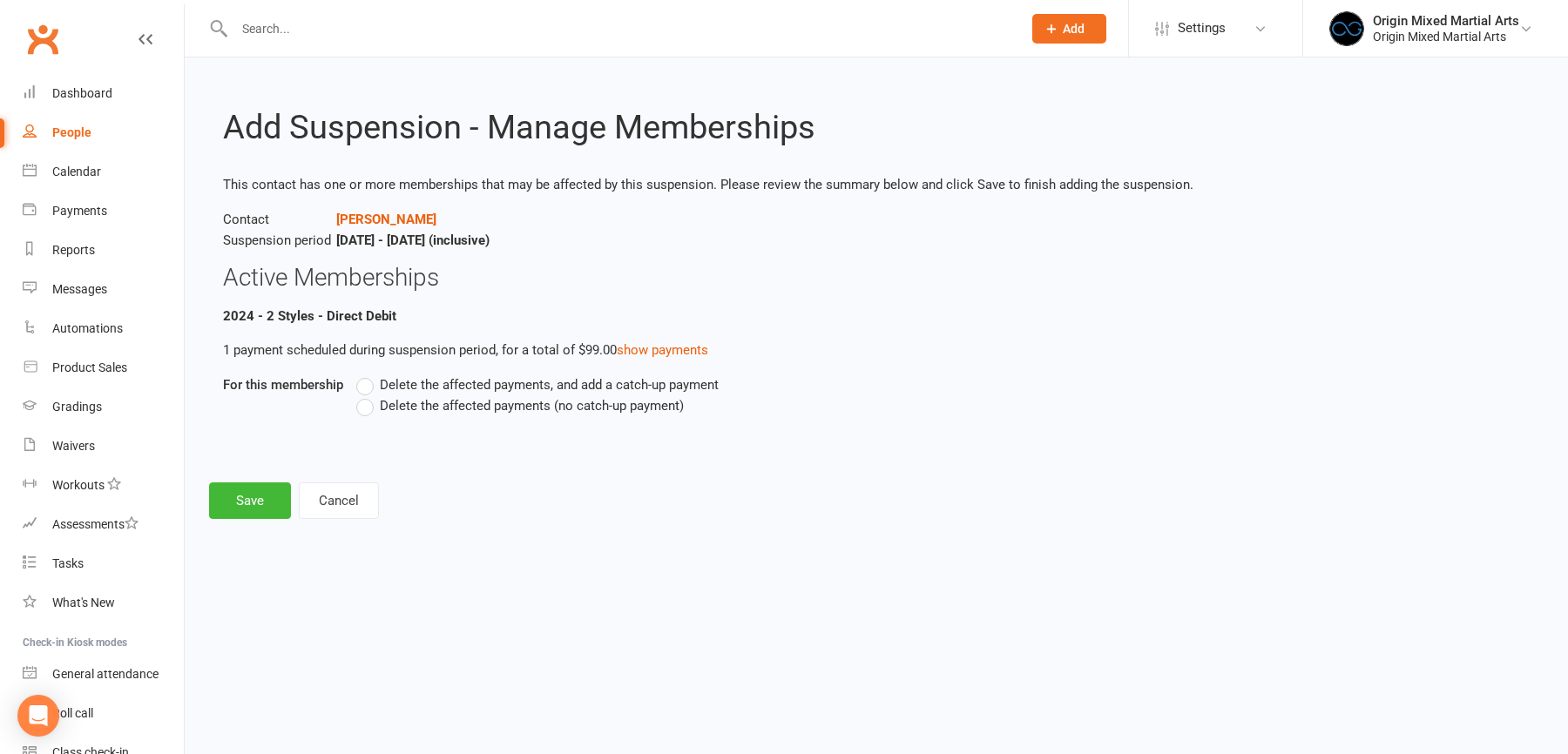
click at [471, 412] on span "Delete the affected payments (no catch-up payment)" at bounding box center [532, 404] width 304 height 19
click at [368, 395] on input "Delete the affected payments (no catch-up payment)" at bounding box center [362, 395] width 12 height 0
click at [282, 505] on button "Save" at bounding box center [250, 500] width 82 height 36
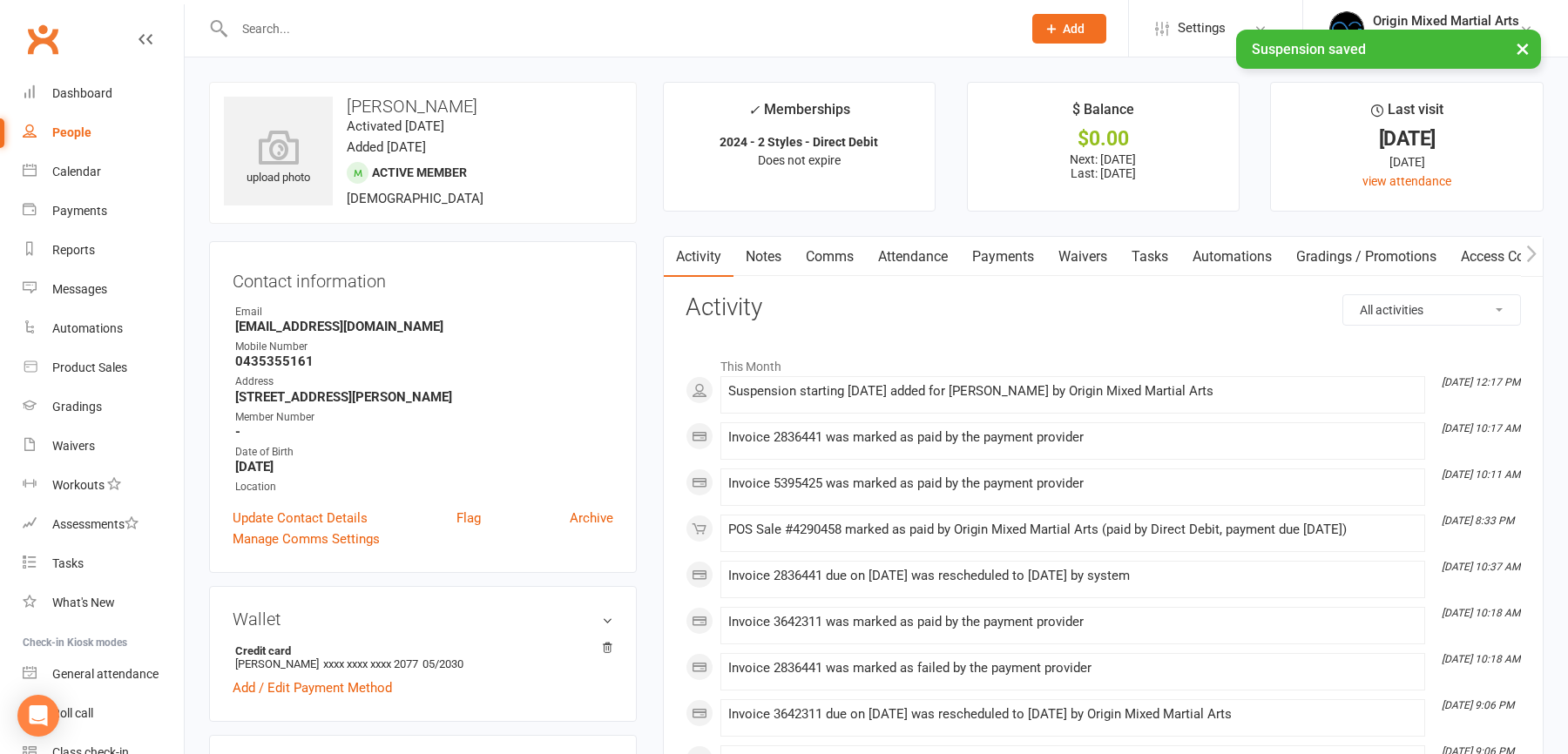
click at [1033, 252] on link "Payments" at bounding box center [1003, 256] width 86 height 40
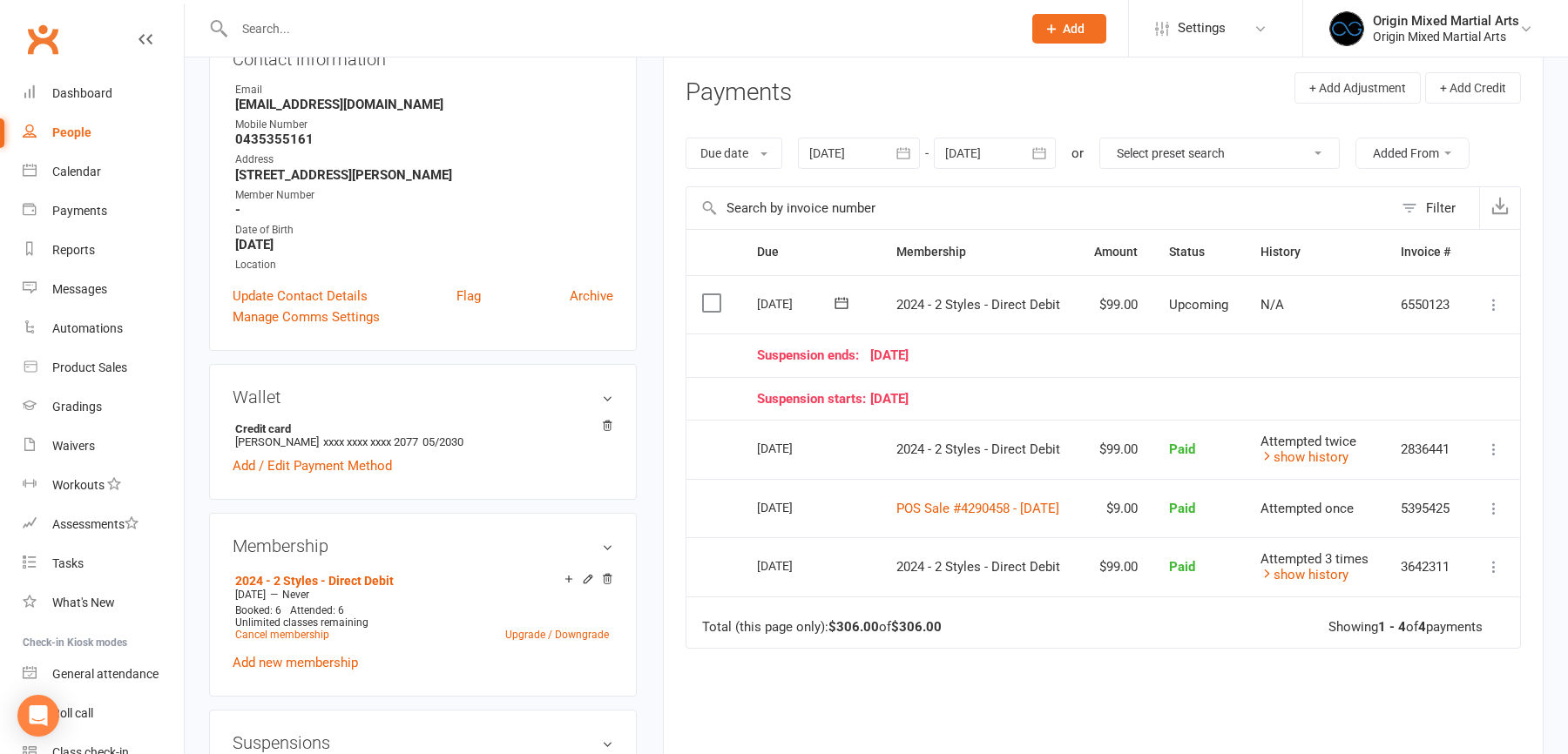
scroll to position [559, 0]
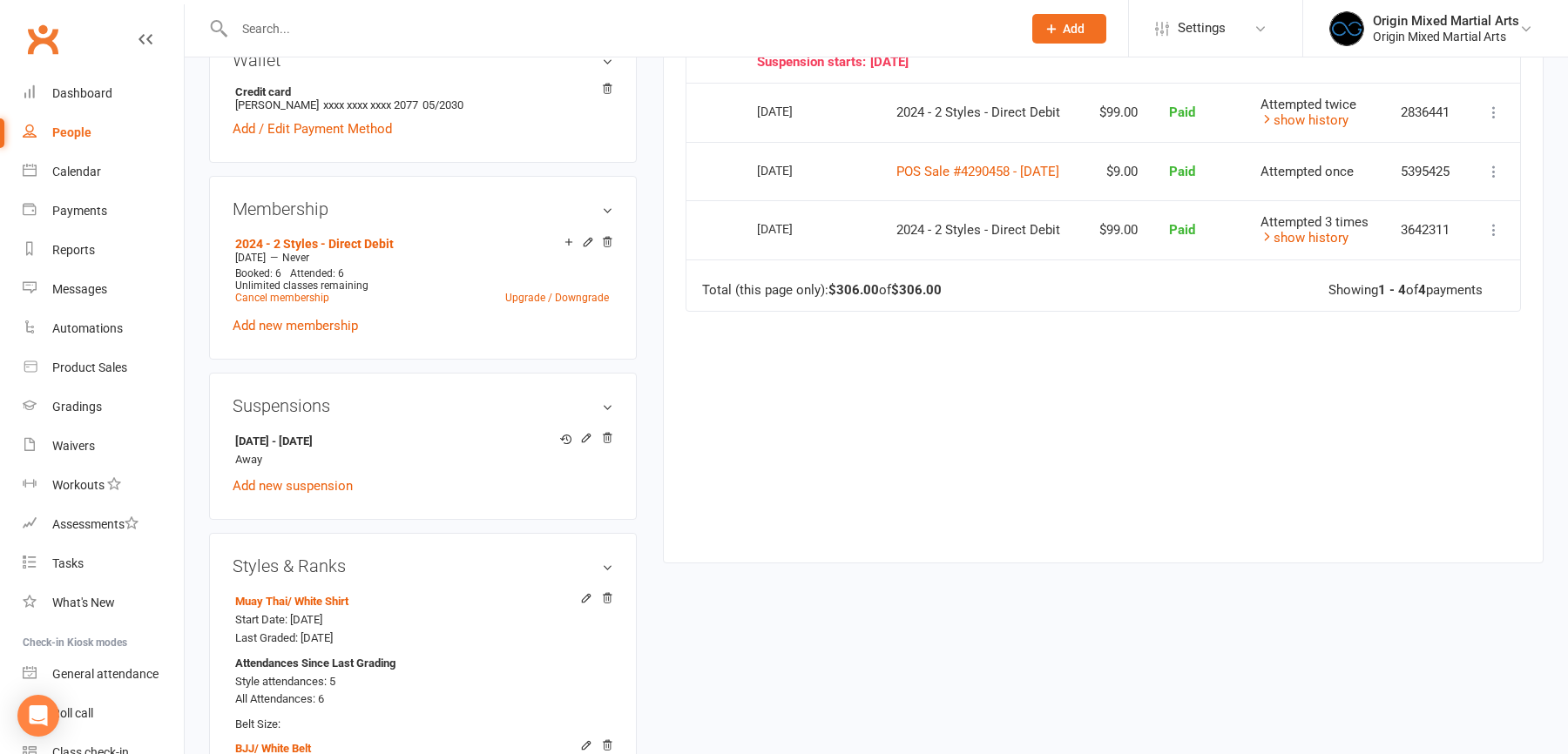
click at [252, 36] on input "text" at bounding box center [619, 28] width 781 height 24
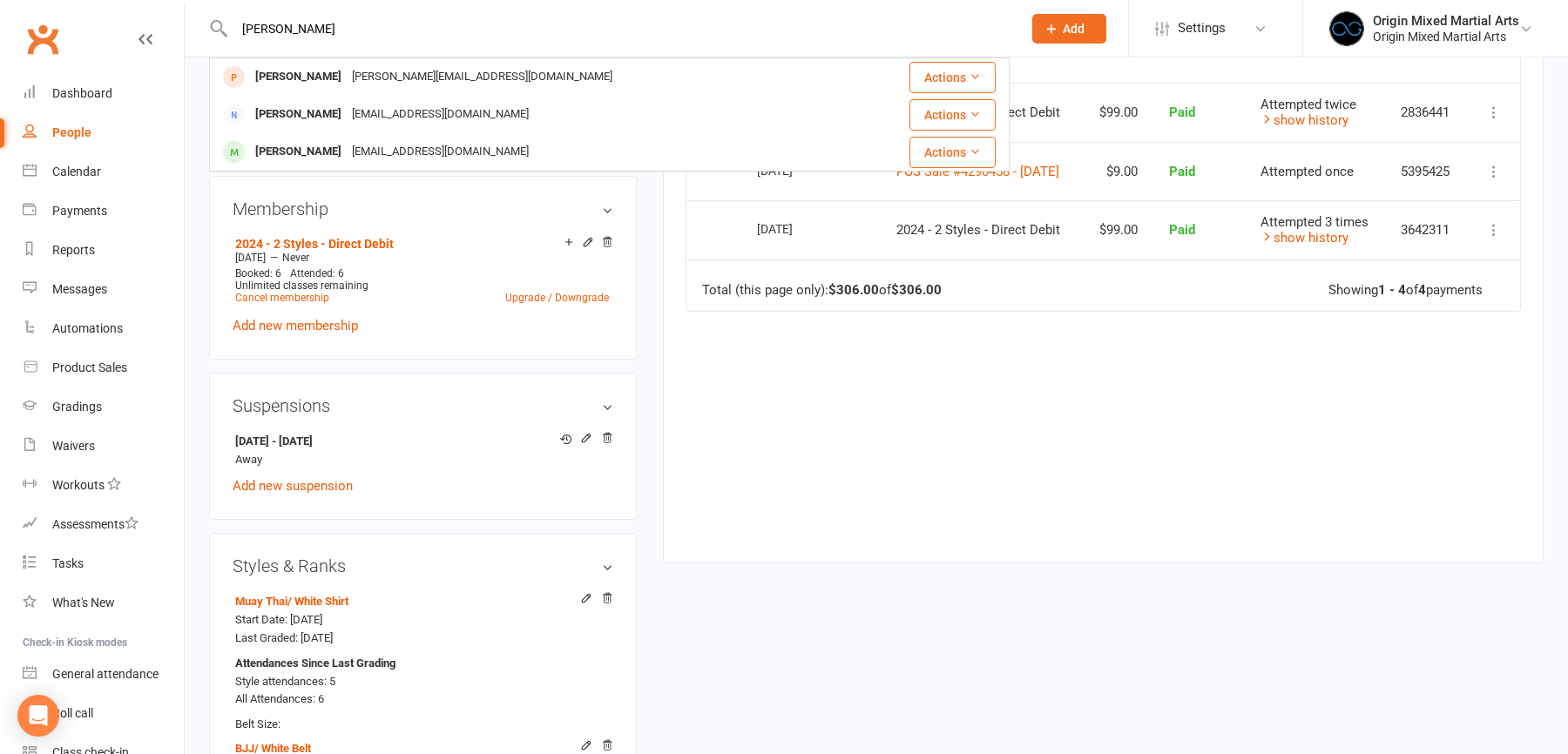
type input "janik"
click at [346, 69] on div "j.attinger@outlook.com" at bounding box center [482, 77] width 271 height 25
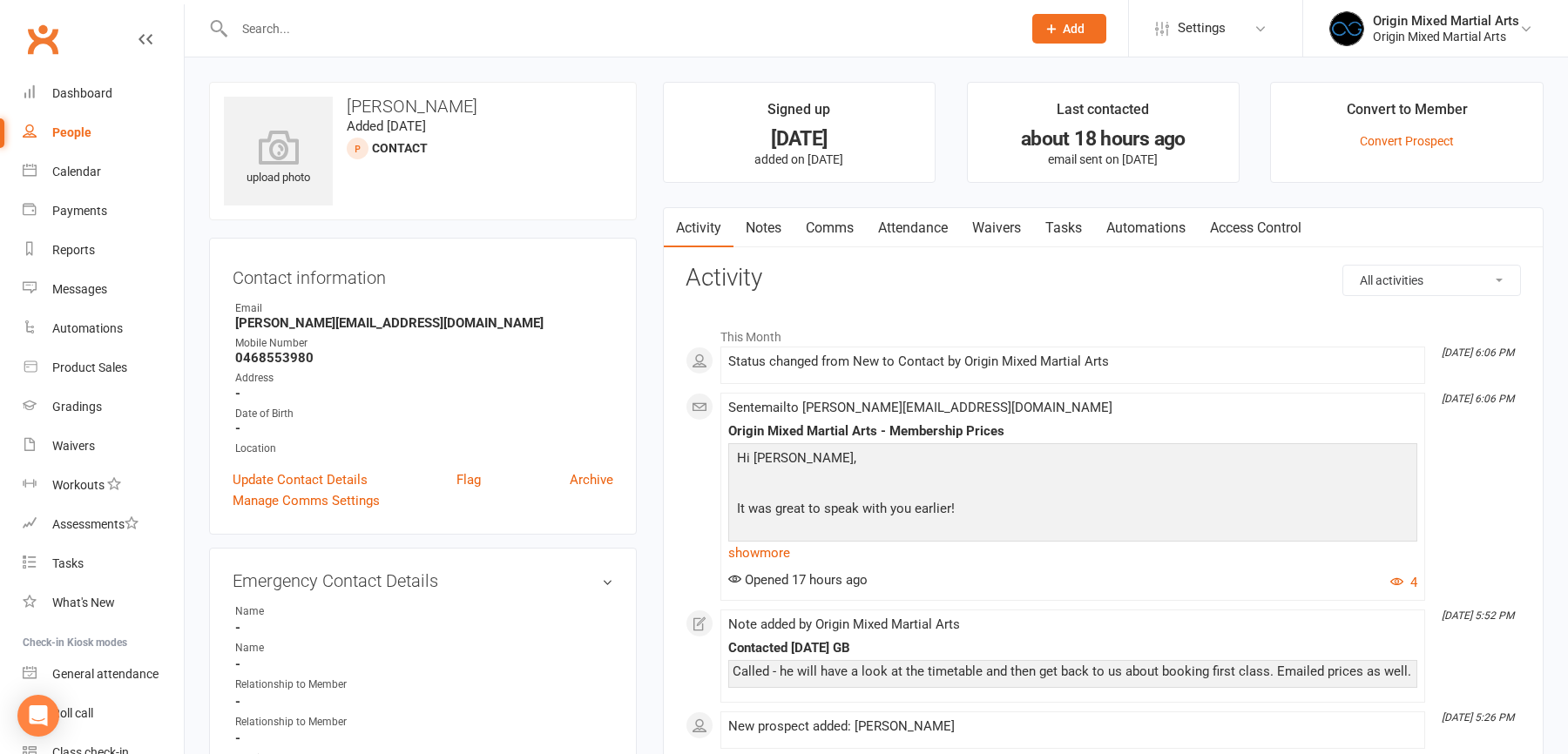
click at [938, 223] on link "Attendance" at bounding box center [914, 228] width 94 height 40
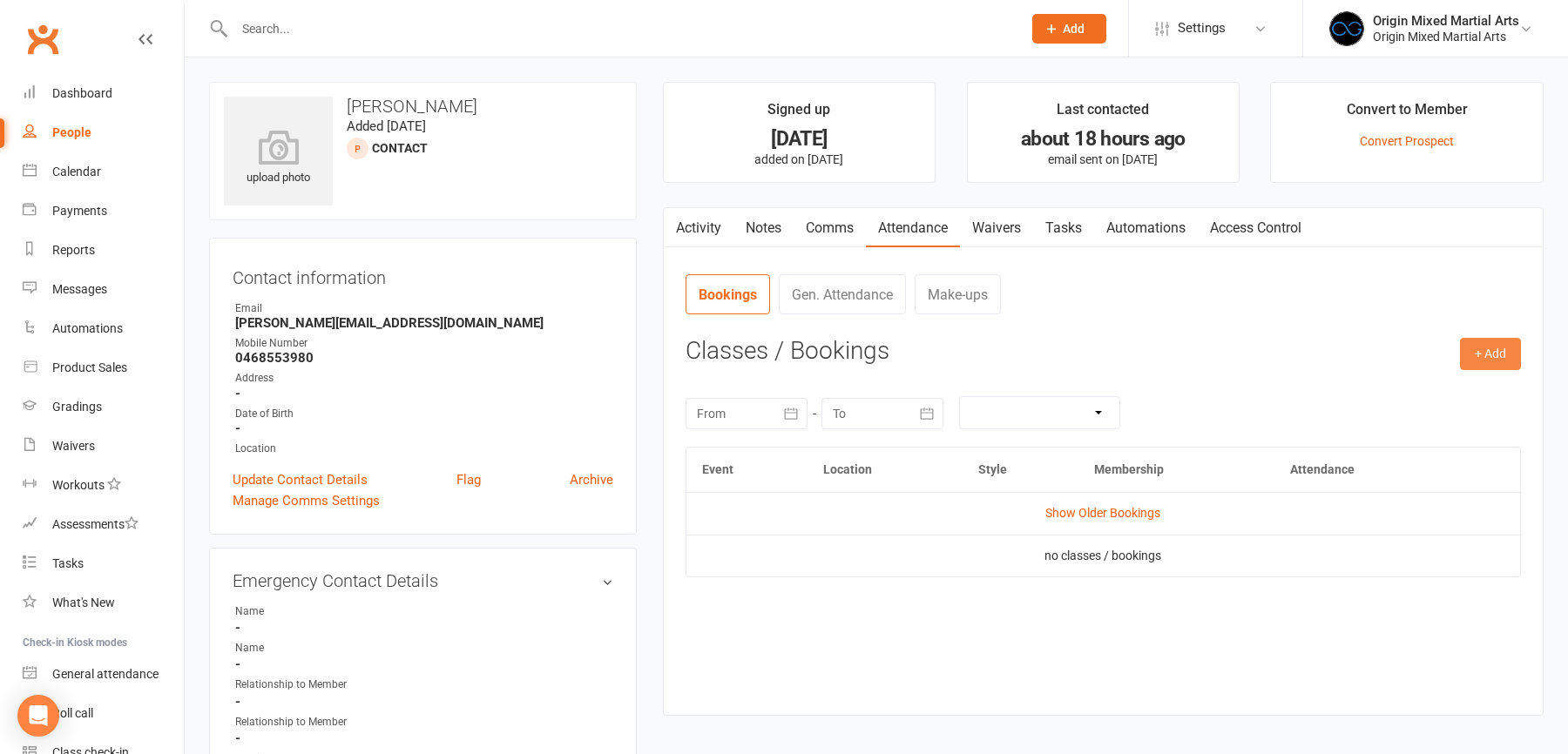
click at [1489, 358] on button "+ Add" at bounding box center [1491, 353] width 61 height 31
click at [1415, 386] on link "Book Event" at bounding box center [1434, 393] width 173 height 35
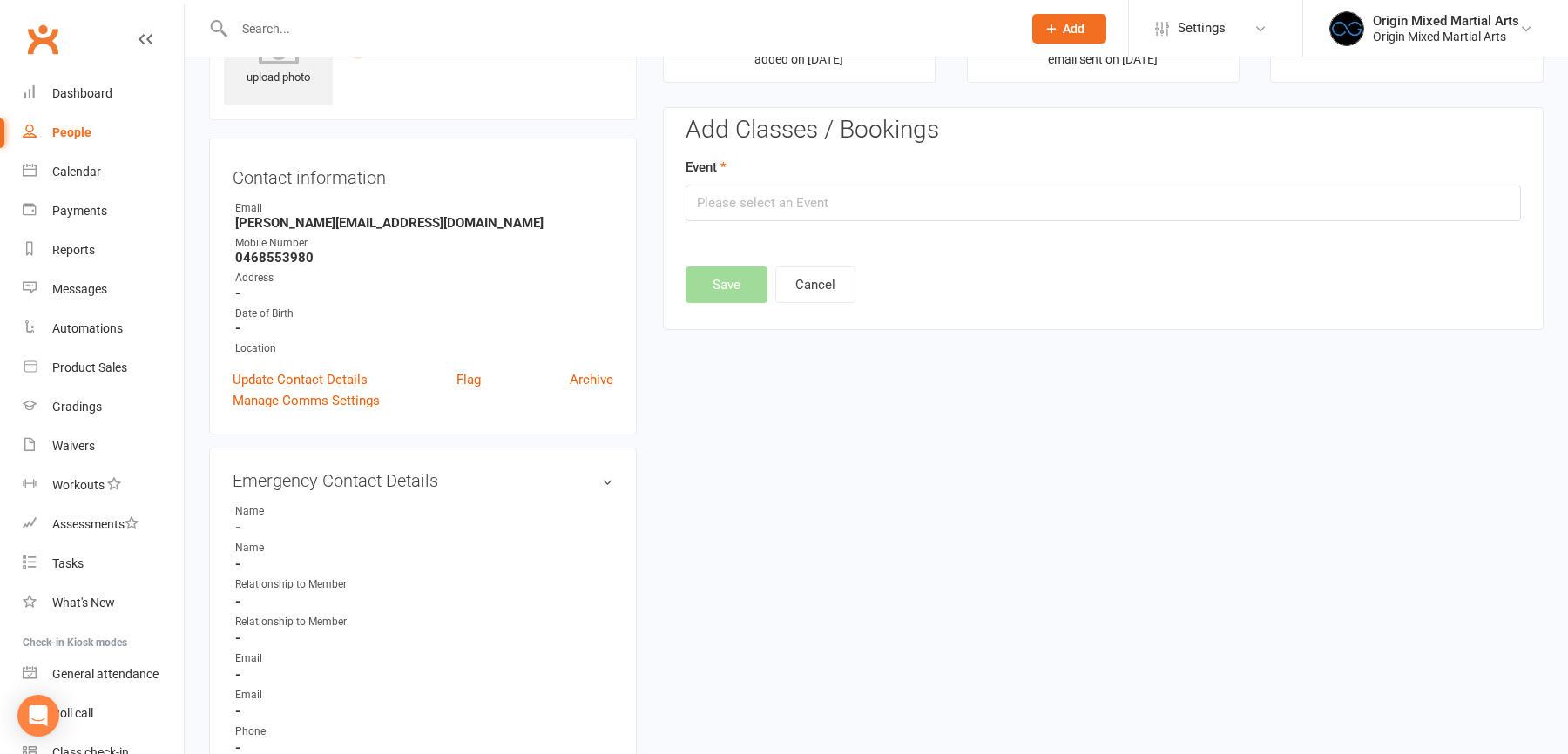
scroll to position [118, 0]
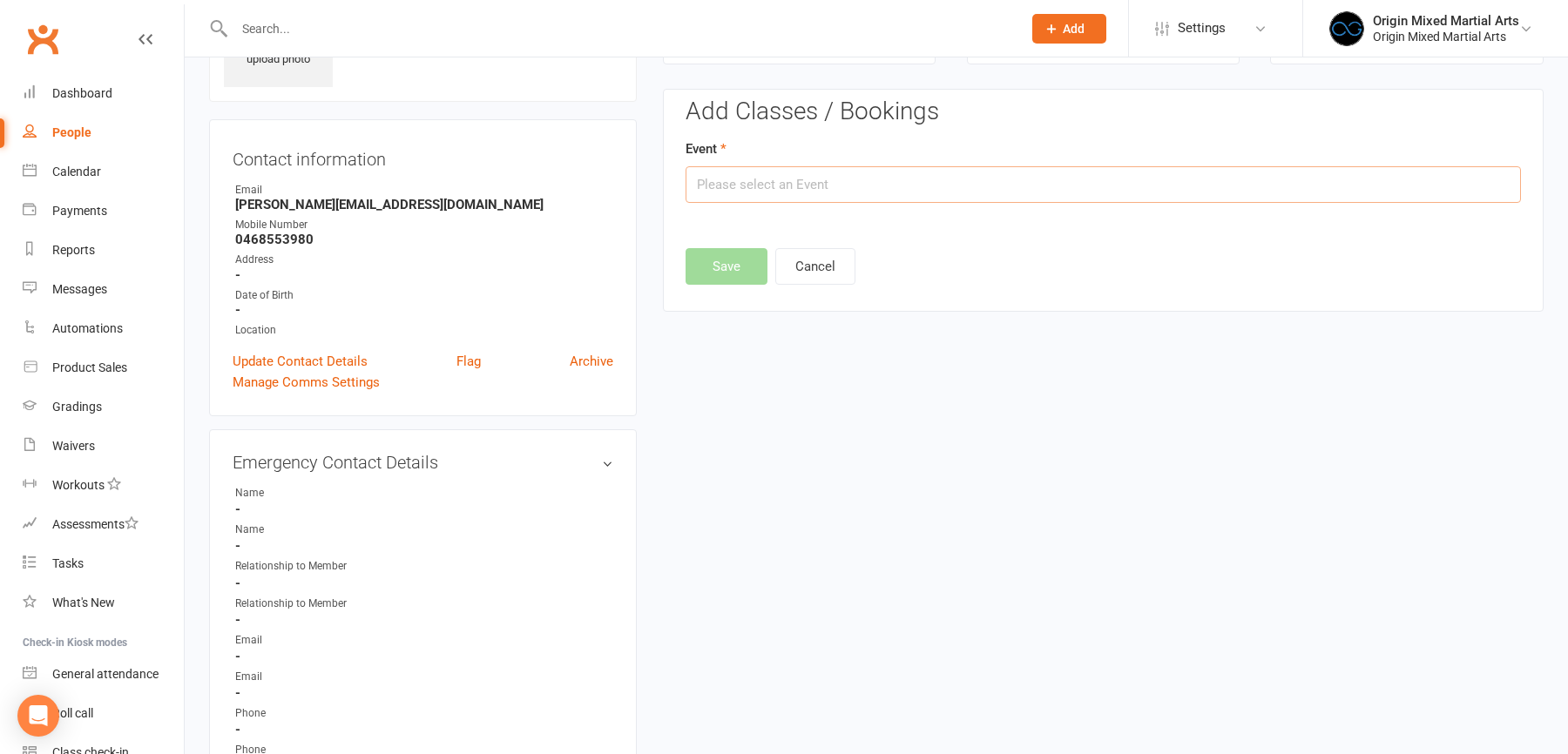
click at [784, 187] on input "text" at bounding box center [1103, 184] width 835 height 36
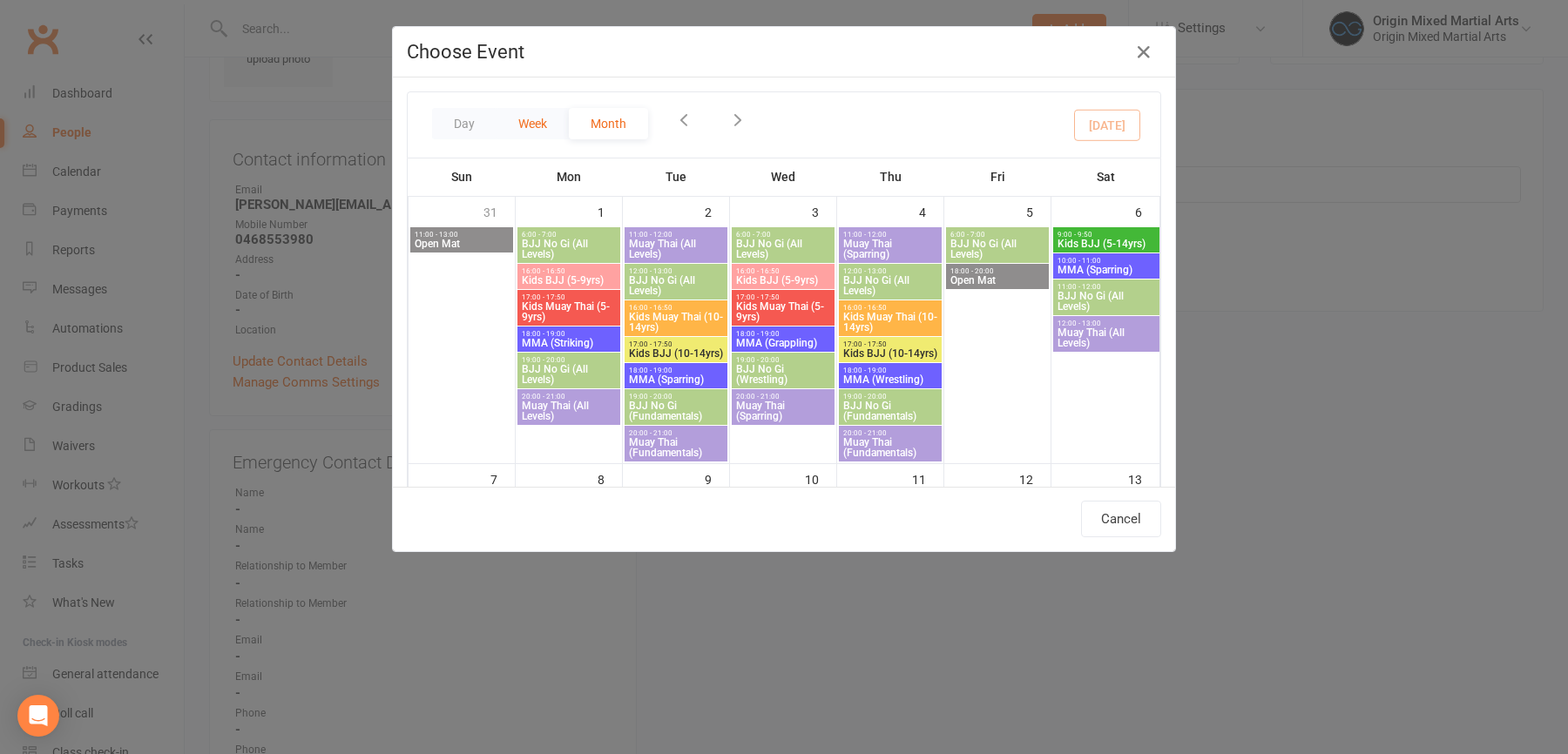
click at [547, 121] on button "Week" at bounding box center [532, 123] width 72 height 31
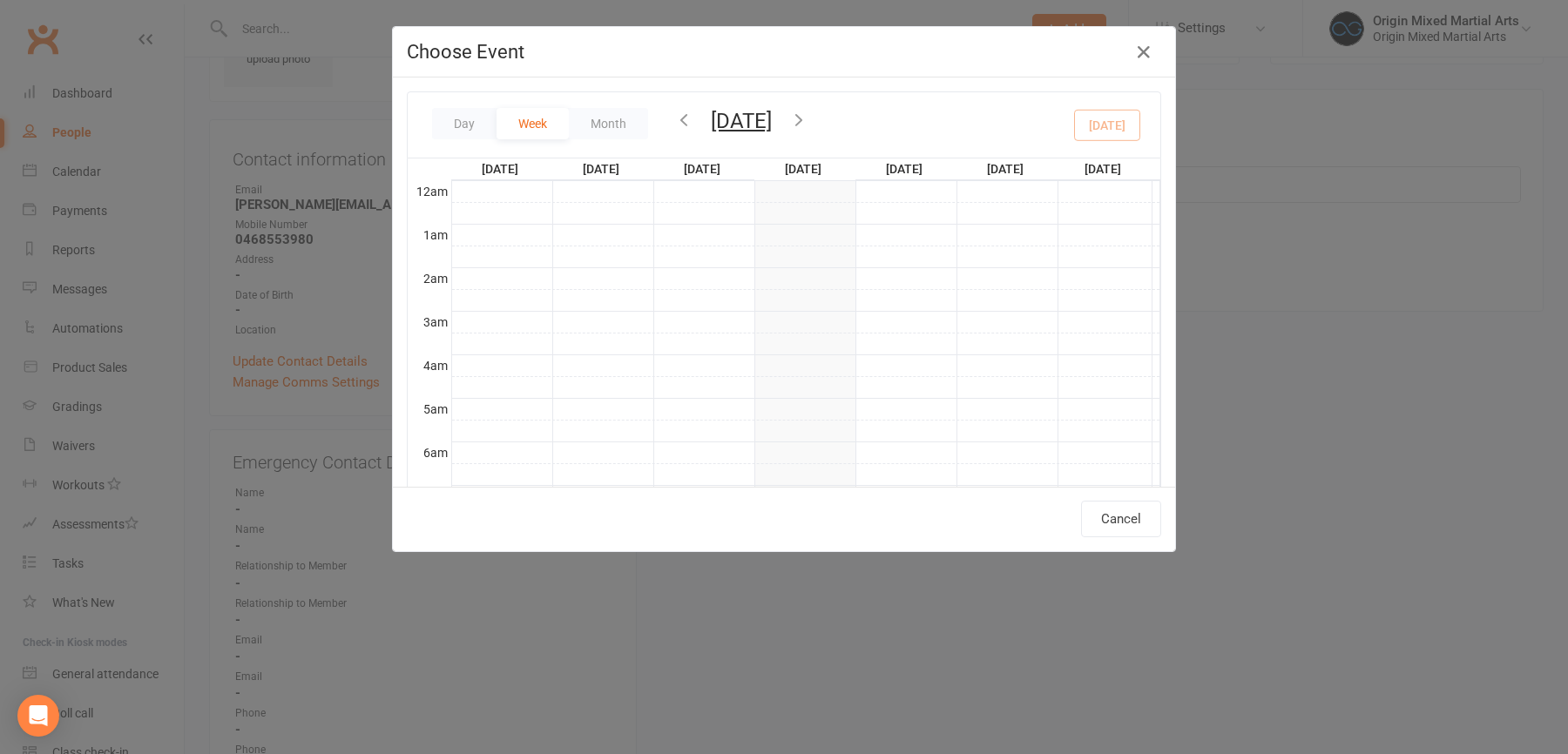
scroll to position [385, 0]
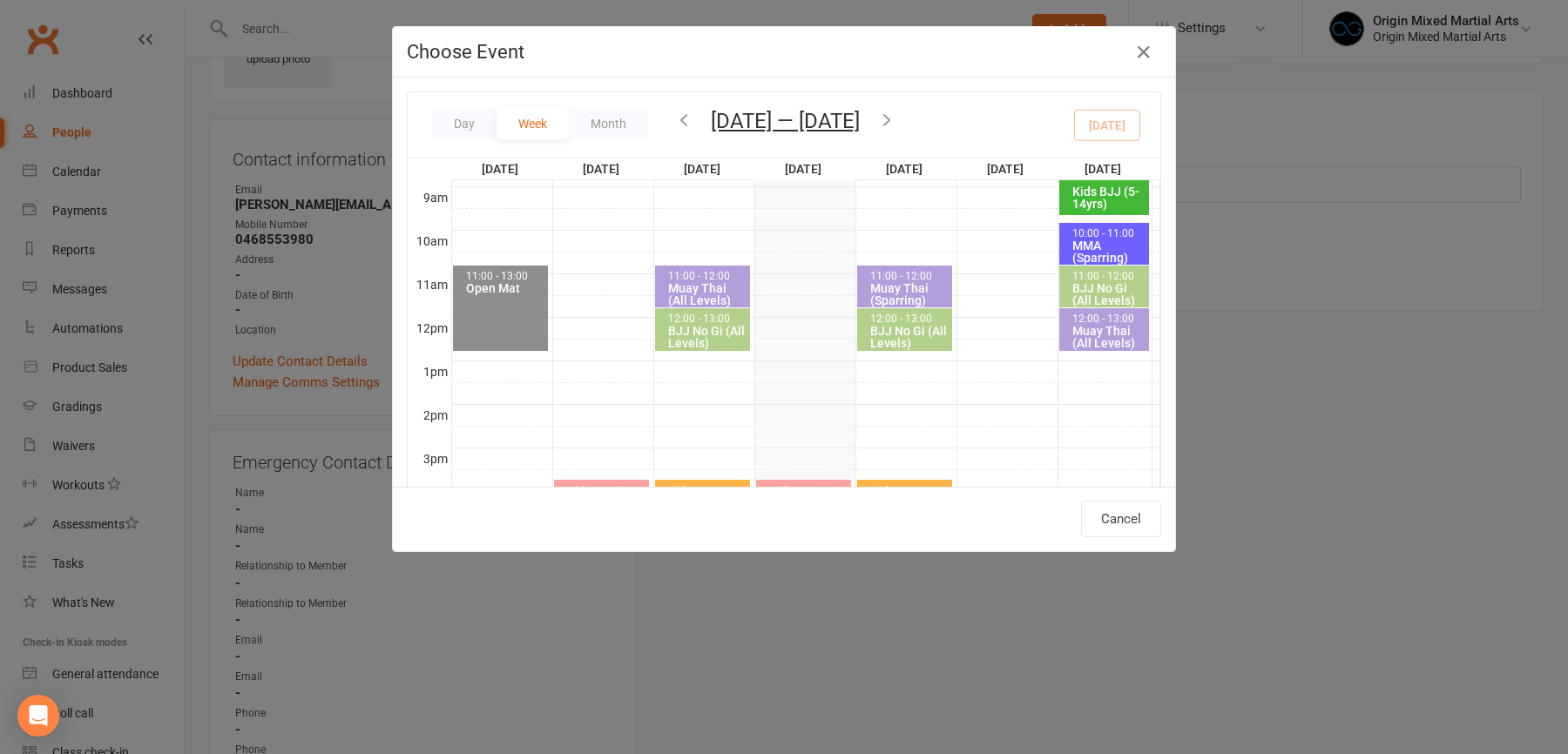
click at [897, 119] on icon "button" at bounding box center [887, 119] width 20 height 20
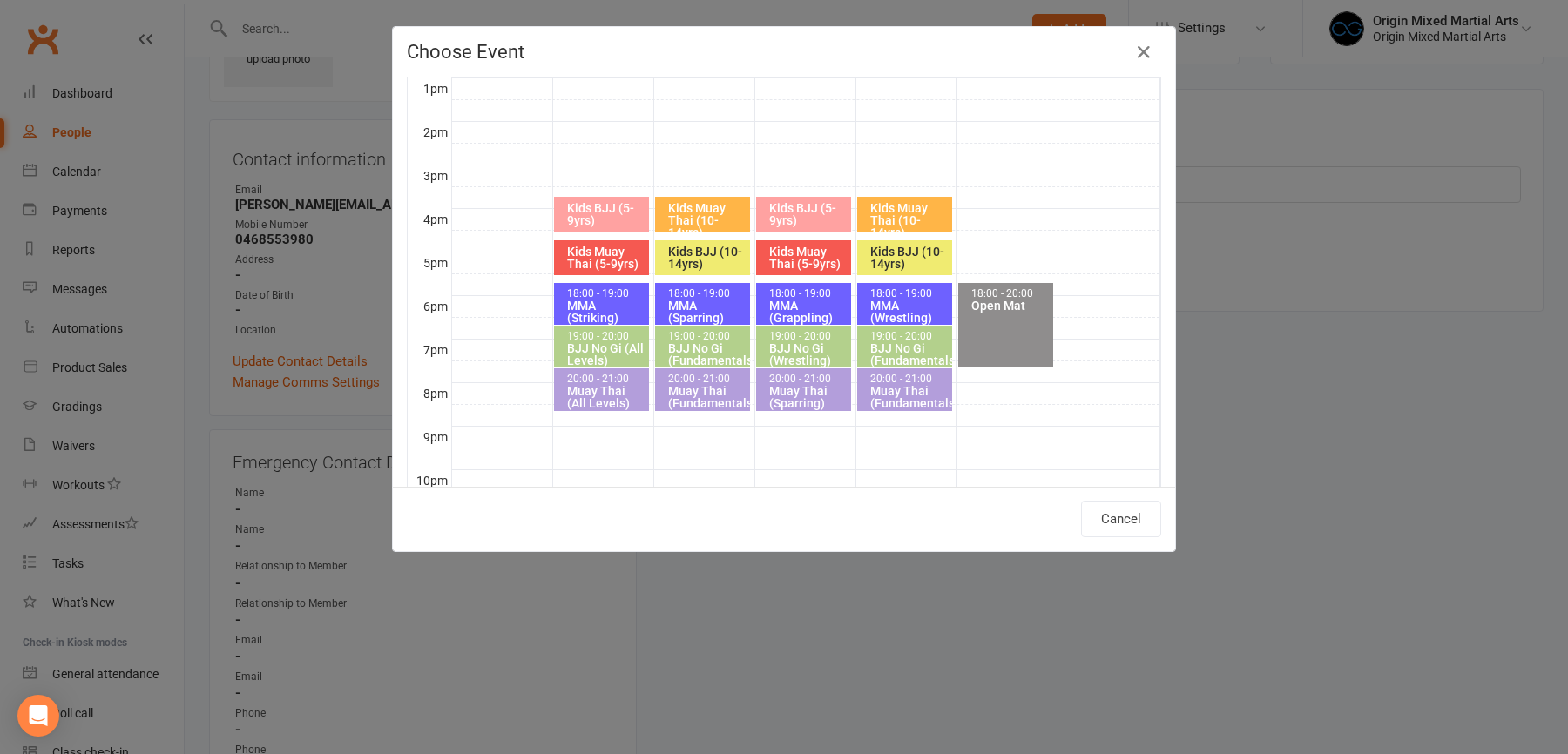
scroll to position [180, 0]
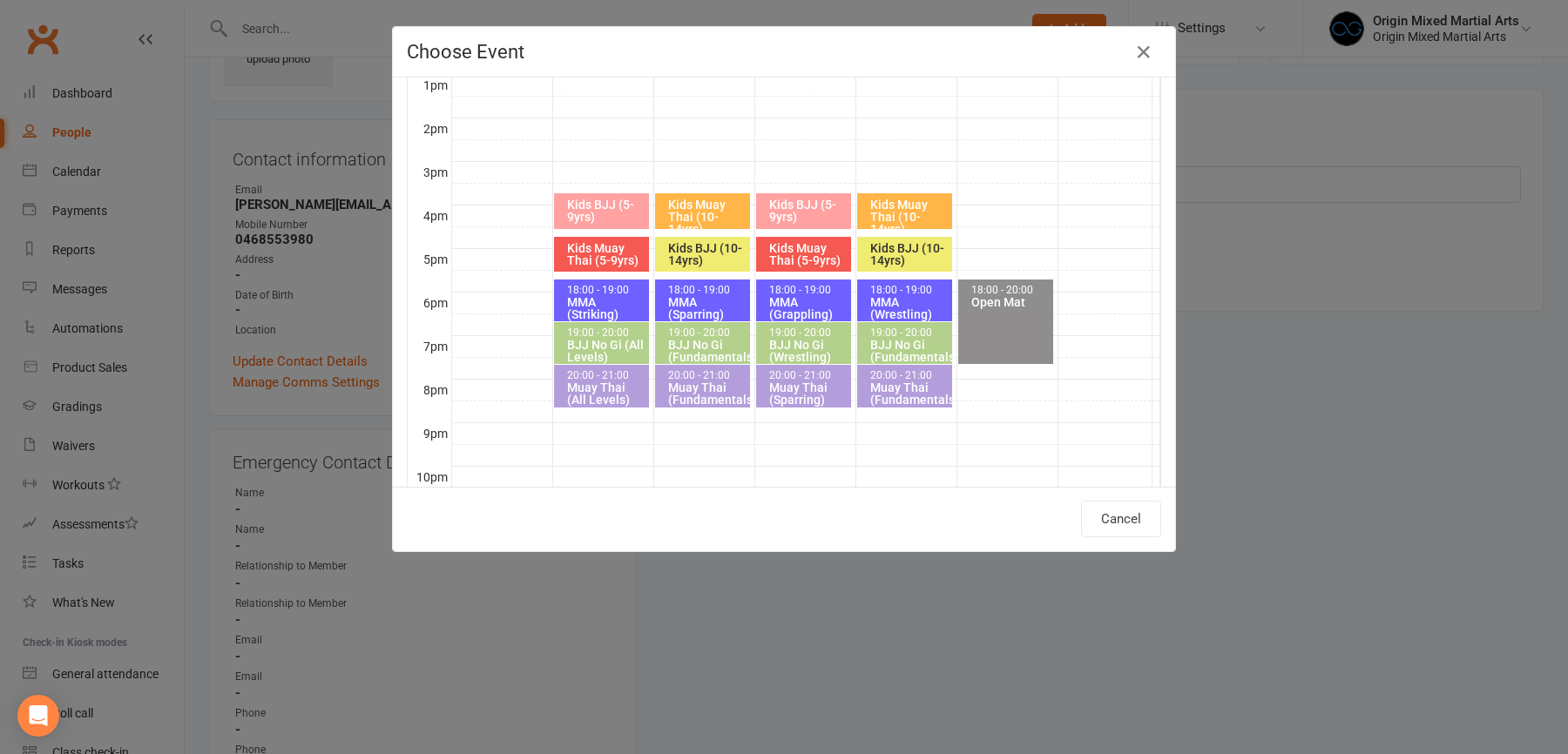
click at [594, 382] on div "Muay Thai (All Levels)" at bounding box center [605, 393] width 79 height 24
type input "Muay Thai (All Levels) - Sep 22, 2025 8:00:00 PM"
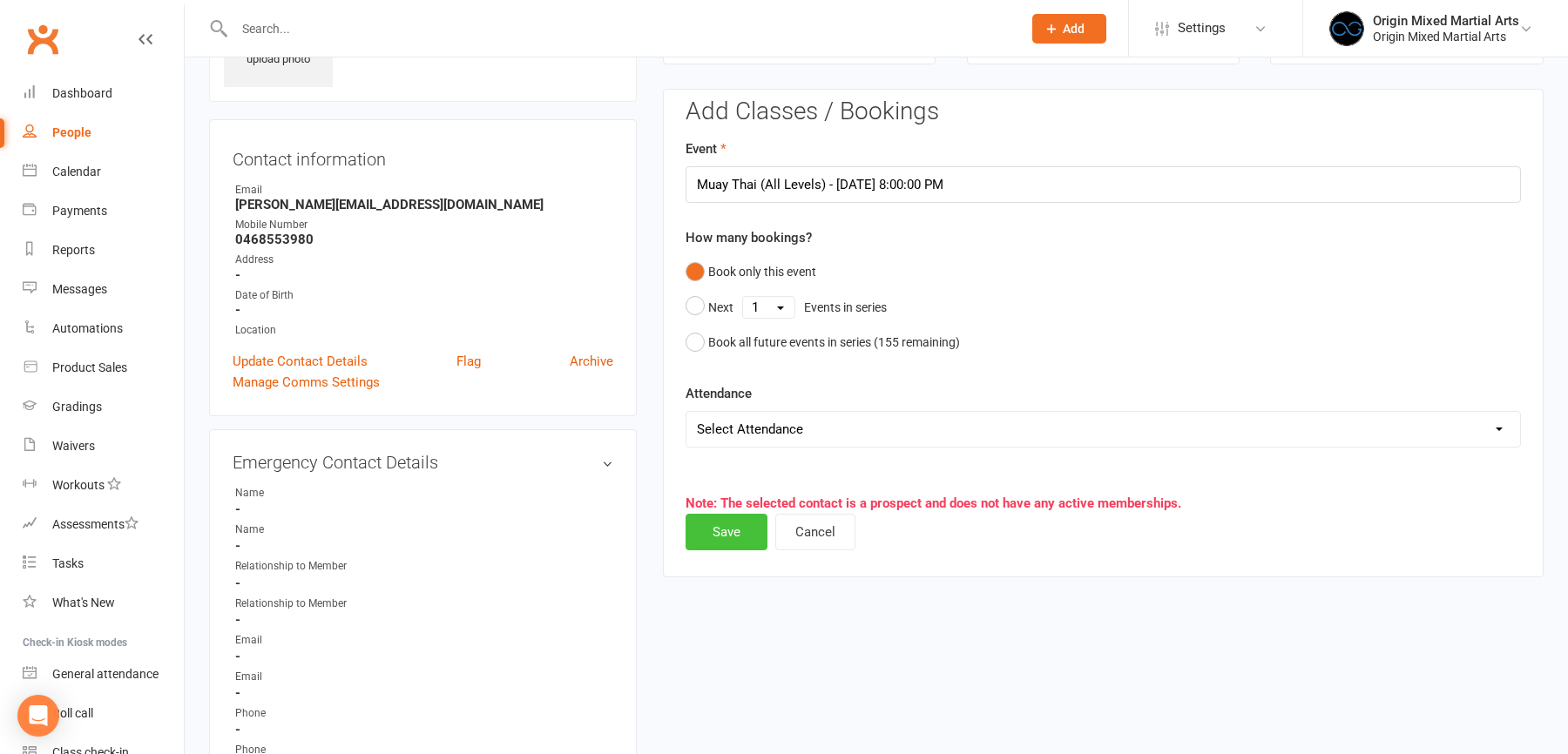
click at [731, 526] on button "Save" at bounding box center [727, 531] width 82 height 36
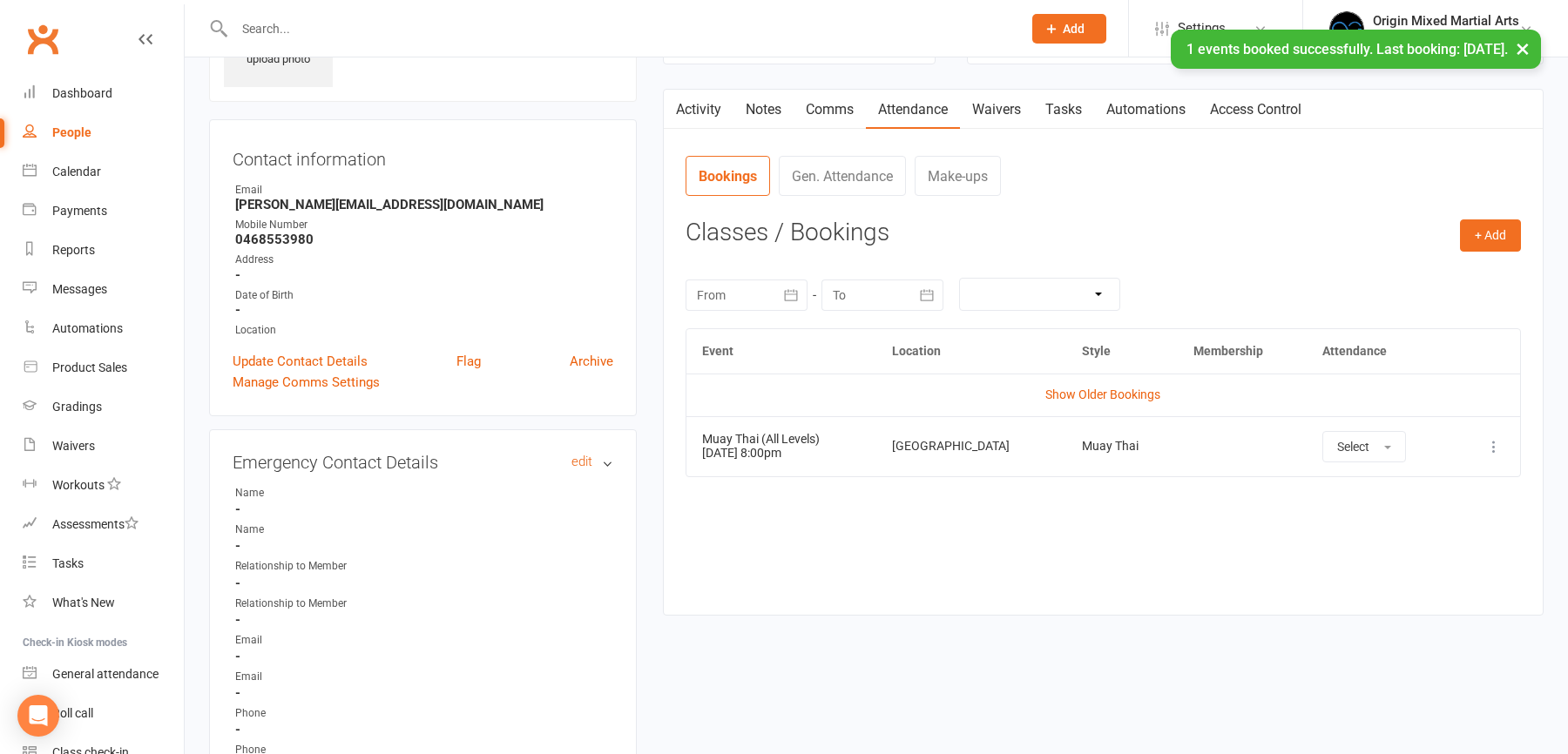
scroll to position [0, 0]
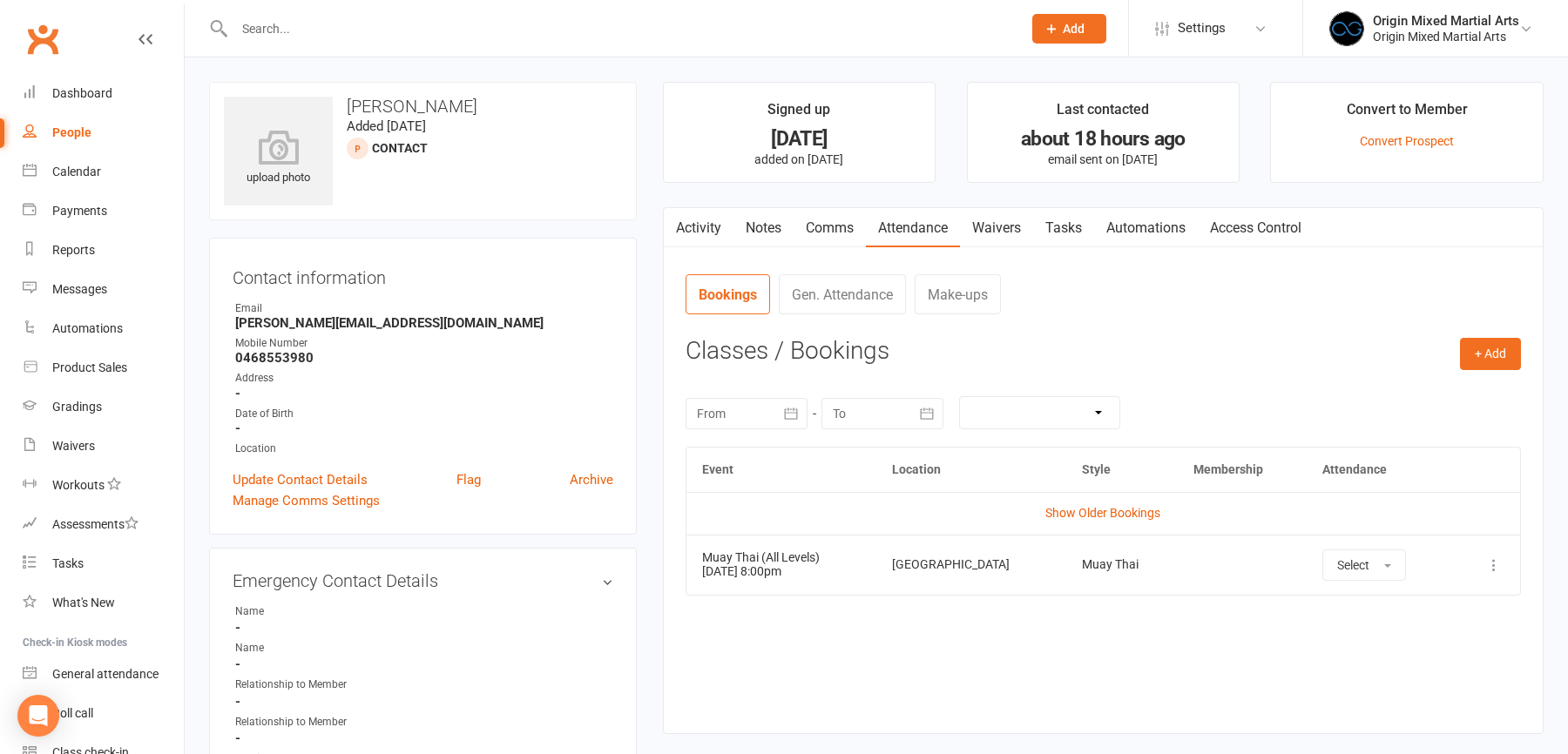
click at [61, 126] on div "People" at bounding box center [72, 133] width 39 height 14
select select "100"
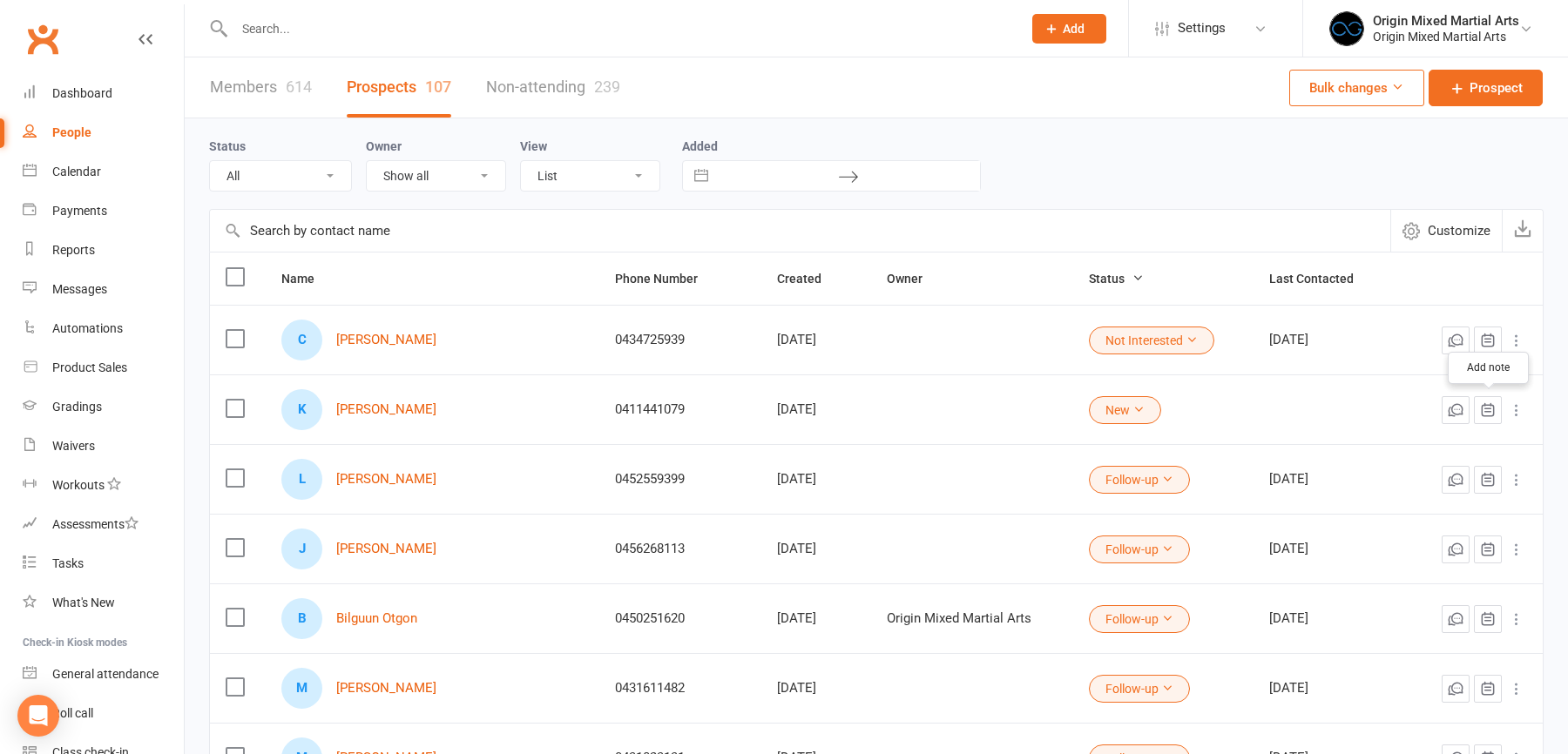
click at [1495, 404] on icon "button" at bounding box center [1488, 410] width 18 height 18
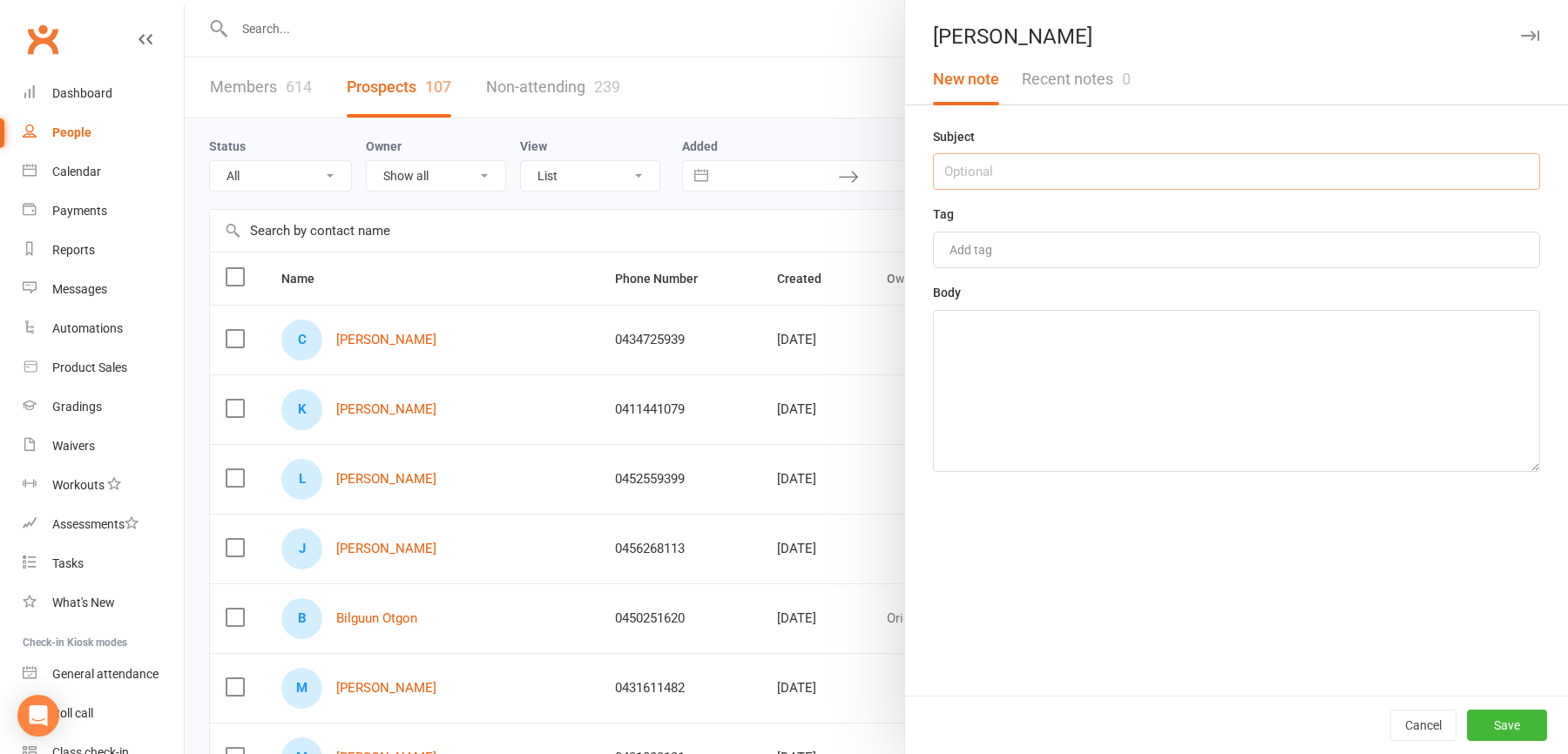
click at [995, 165] on input "text" at bounding box center [1237, 171] width 607 height 36
type input "Contacted Email - 17/09/2025 - PK"
click at [1015, 346] on textarea at bounding box center [1237, 391] width 607 height 162
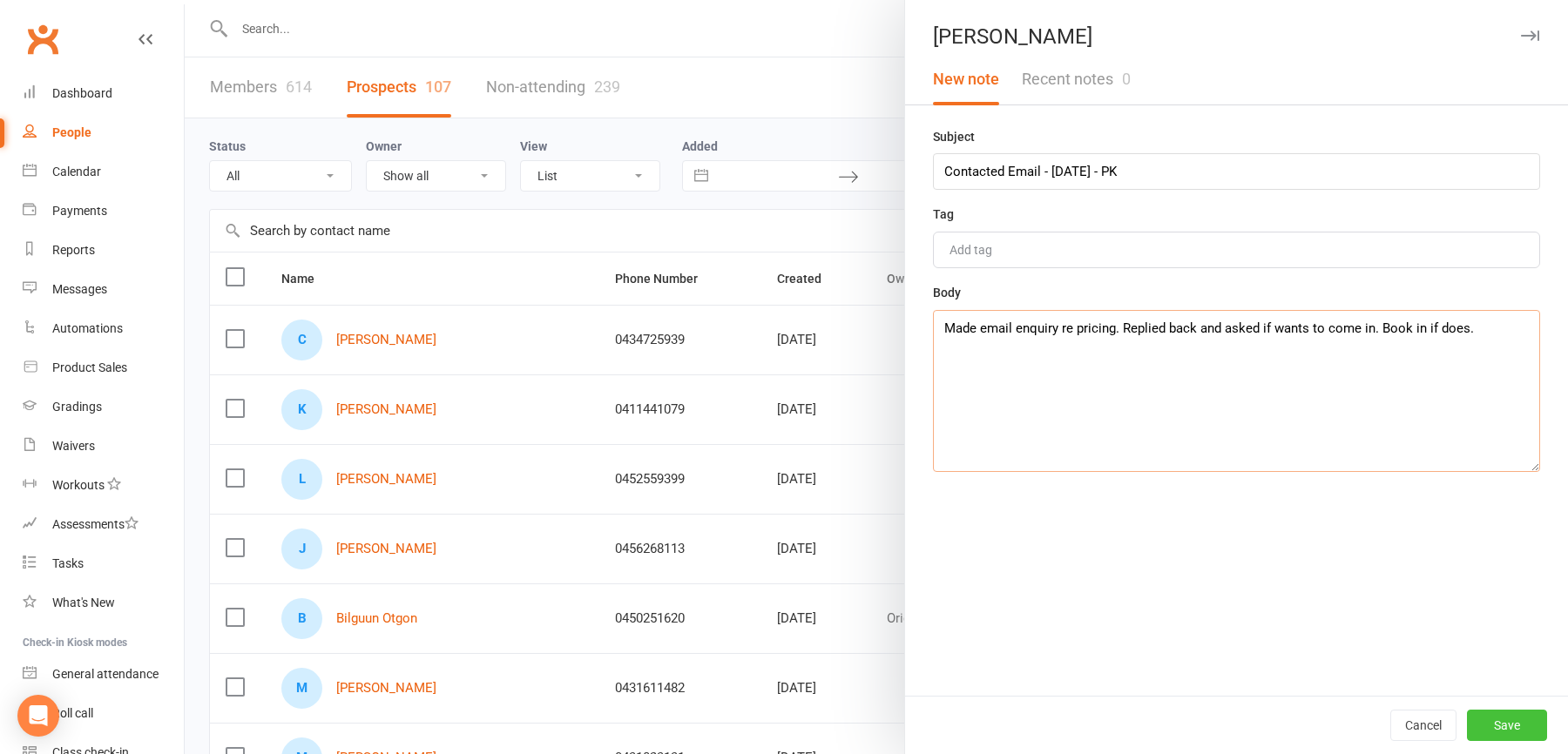
type textarea "Made email enquiry re pricing. Replied back and asked if wants to come in. Book…"
click at [1524, 720] on button "Save" at bounding box center [1507, 725] width 80 height 31
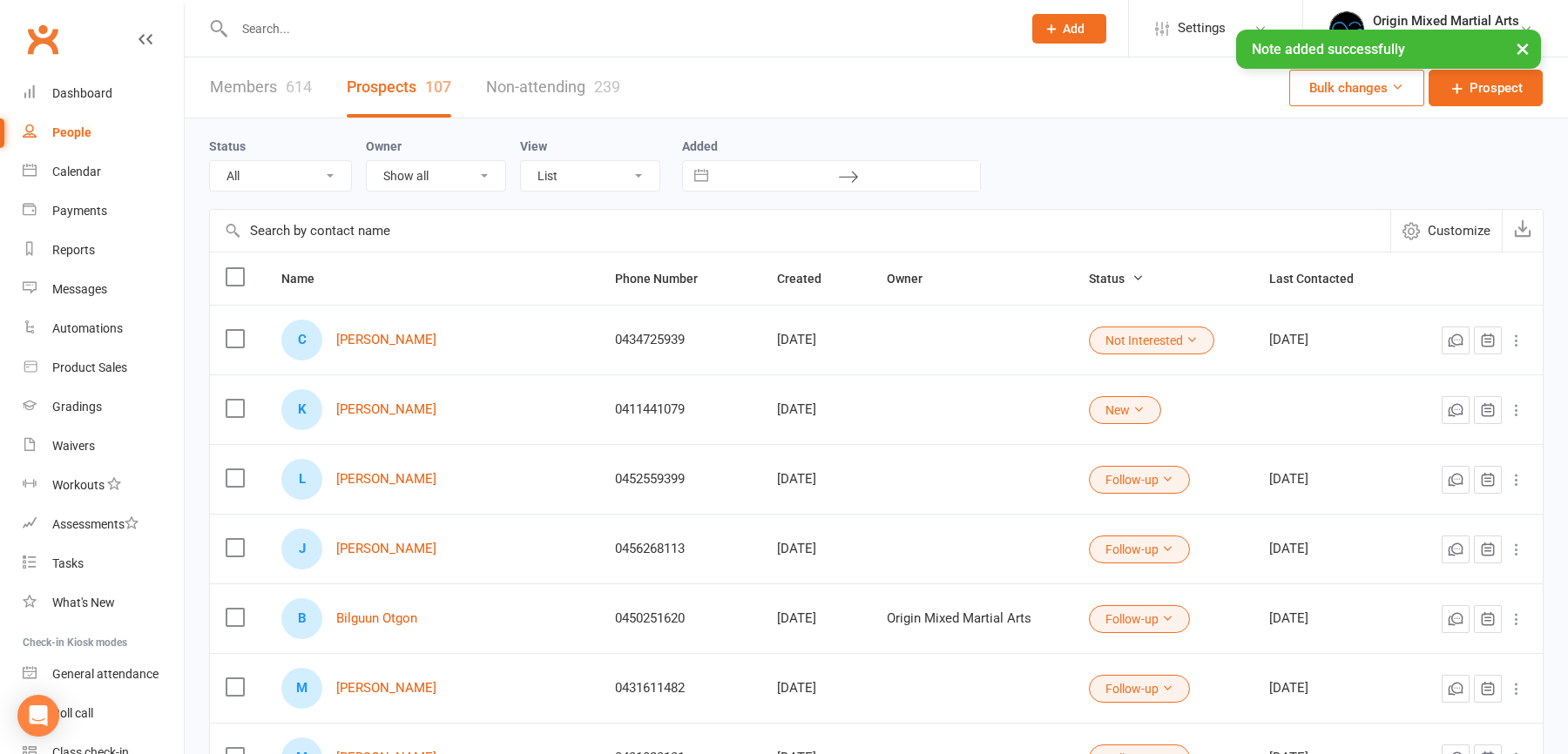
click at [1133, 406] on icon at bounding box center [1139, 409] width 12 height 12
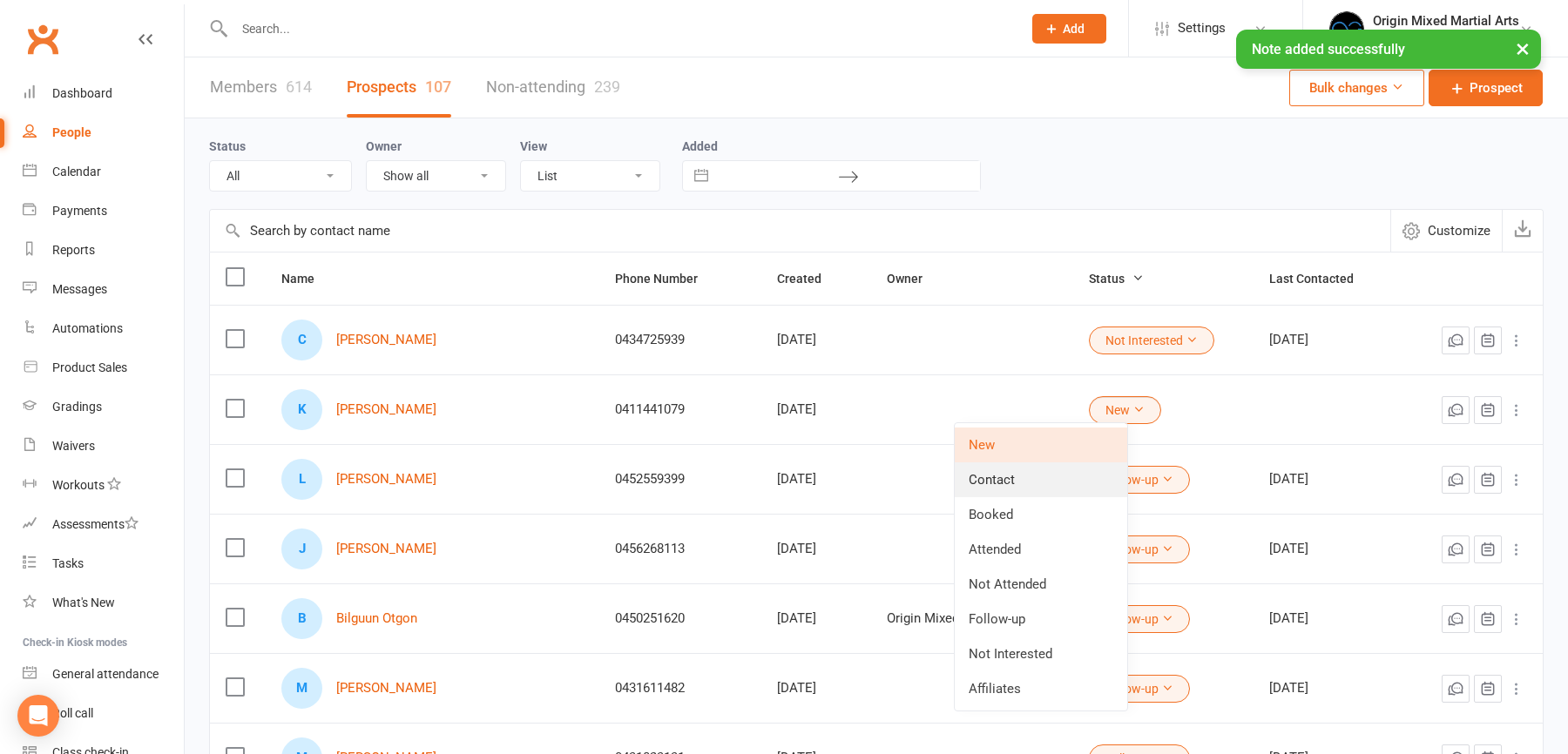
click at [1033, 474] on link "Contact" at bounding box center [1041, 480] width 173 height 35
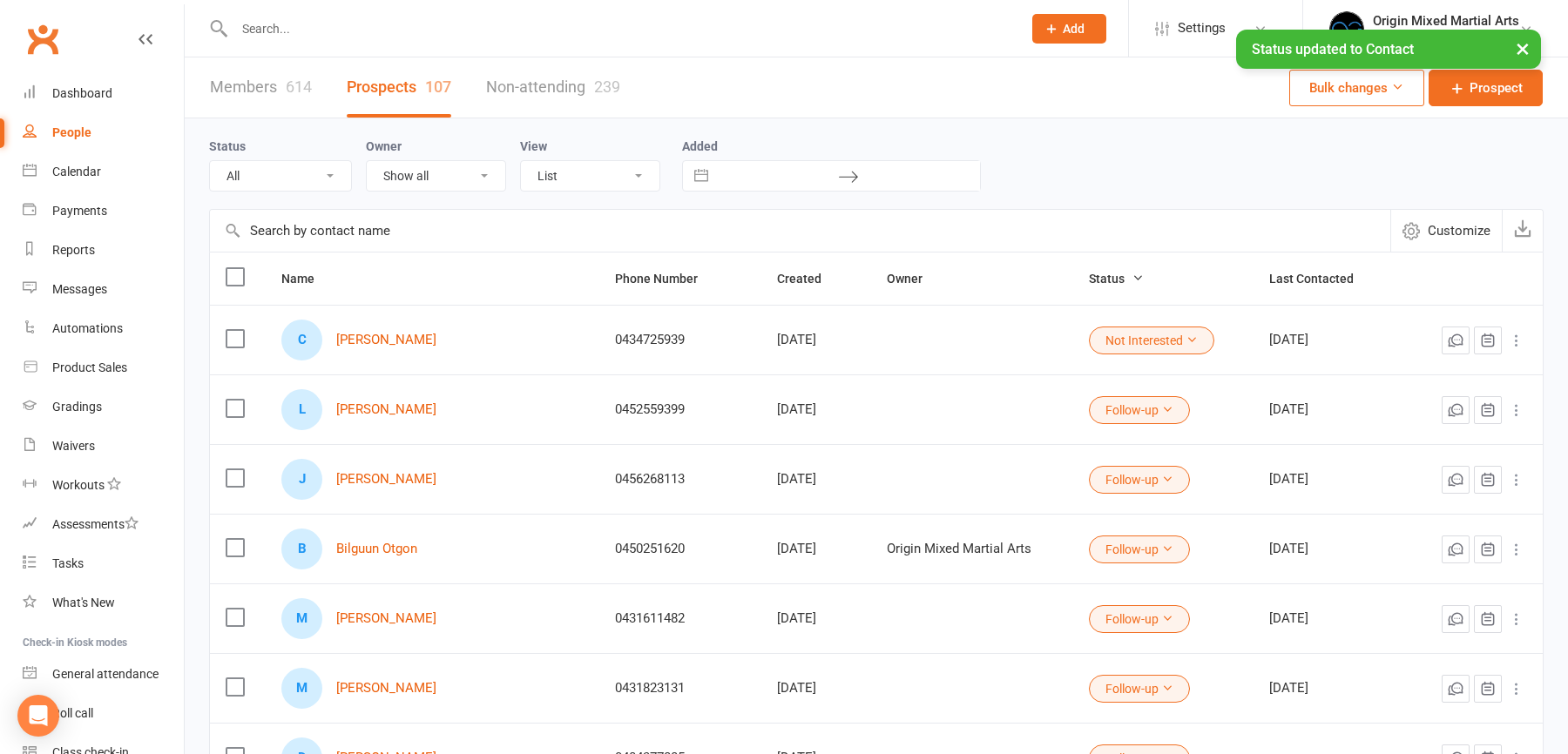
click at [1516, 339] on icon at bounding box center [1517, 341] width 18 height 18
click at [1430, 516] on link "Archive prospect" at bounding box center [1441, 511] width 173 height 35
